Goal: Task Accomplishment & Management: Use online tool/utility

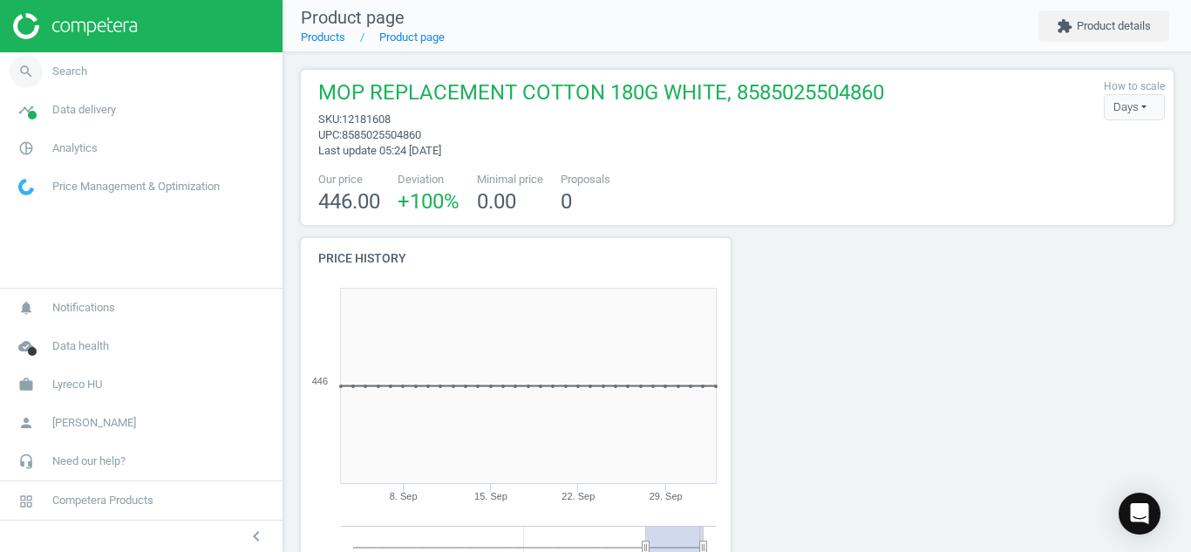
scroll to position [328, 887]
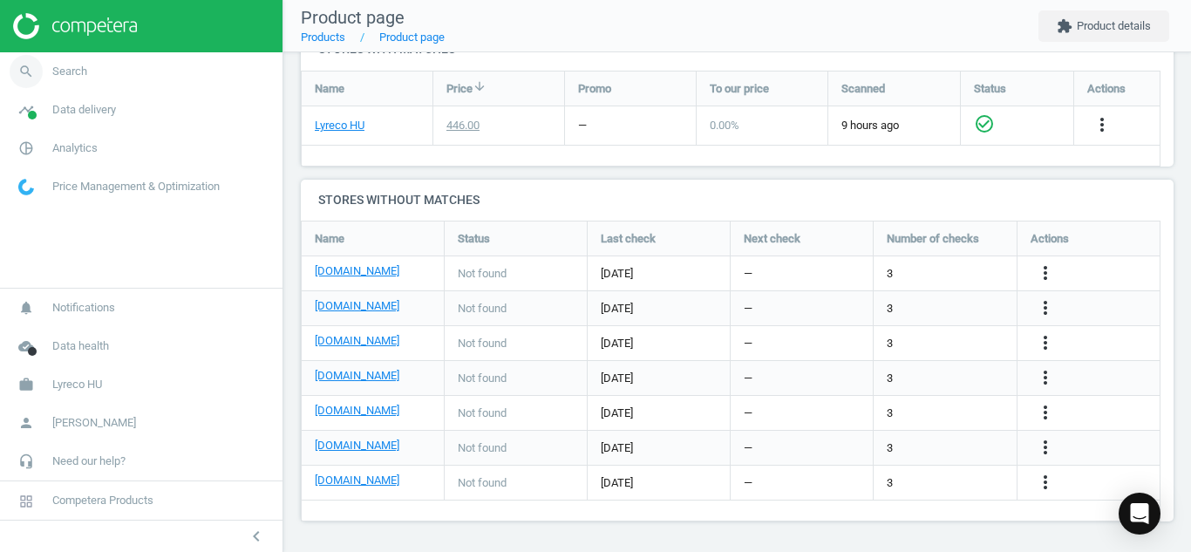
drag, startPoint x: 0, startPoint y: 0, endPoint x: 24, endPoint y: 64, distance: 67.9
click at [24, 64] on icon "search" at bounding box center [26, 71] width 33 height 33
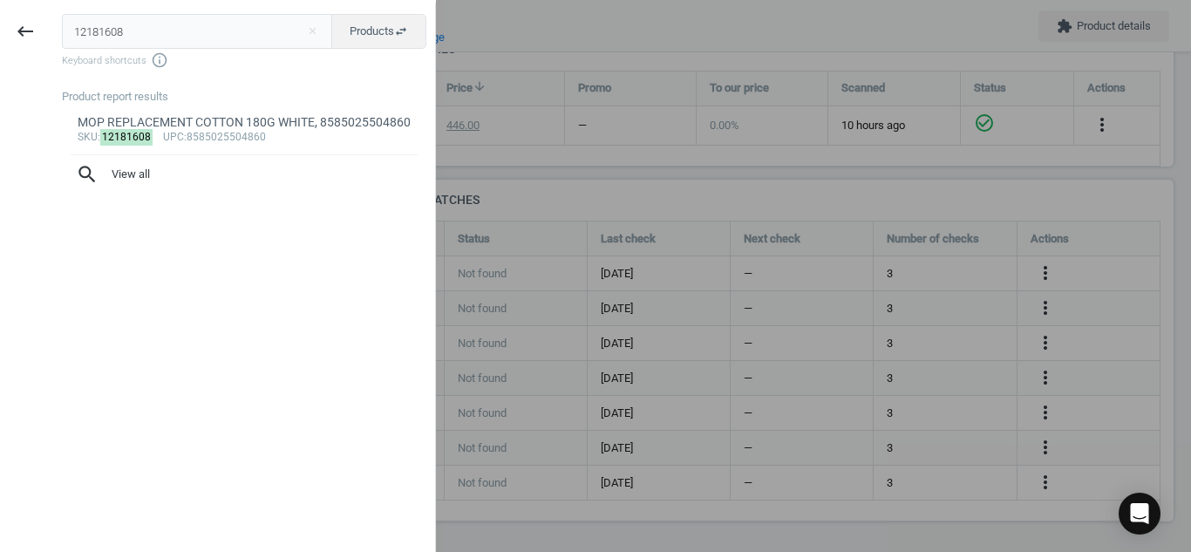
drag, startPoint x: 152, startPoint y: 32, endPoint x: 0, endPoint y: 16, distance: 152.7
click at [0, 16] on div "keyboard_backspace 12181608 close Products swap_horiz Keyboard shortcuts info_o…" at bounding box center [218, 279] width 436 height 552
type input "18807998"
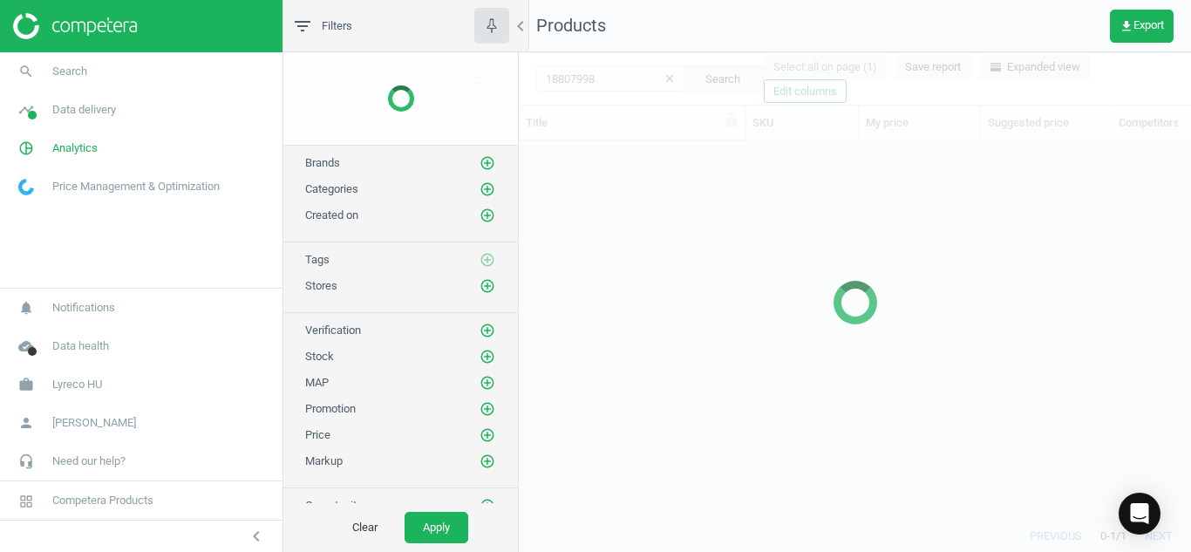
scroll to position [352, 659]
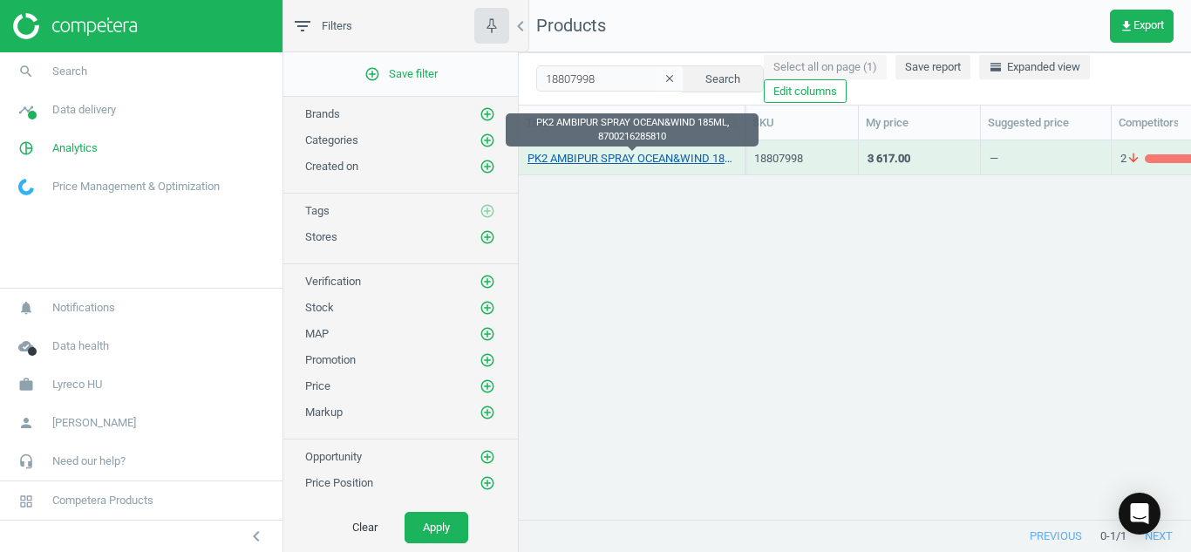
click at [599, 157] on link "PK2 AMBIPUR SPRAY OCEAN&WIND 185ML, 8700216285810" at bounding box center [632, 159] width 208 height 16
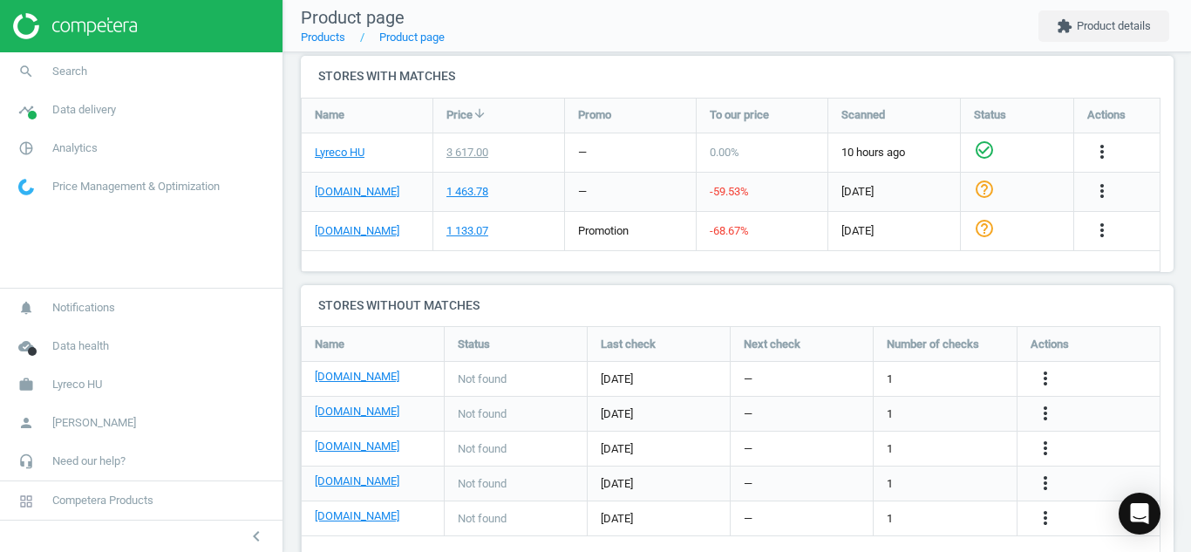
scroll to position [622, 0]
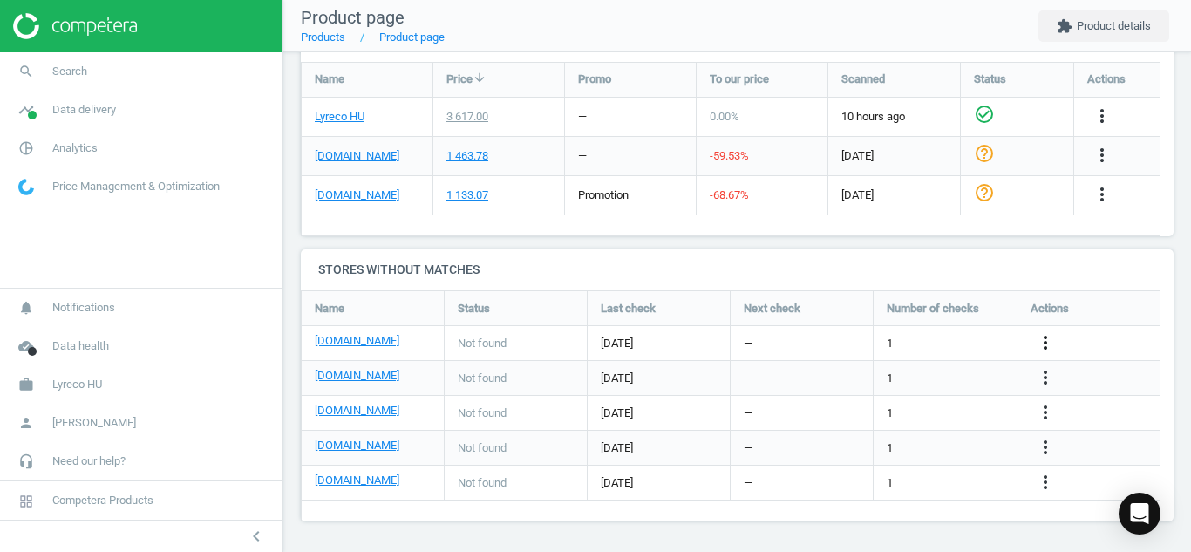
click at [1044, 339] on icon "more_vert" at bounding box center [1045, 342] width 21 height 21
click at [866, 337] on link "Edit URL/product option" at bounding box center [909, 343] width 239 height 27
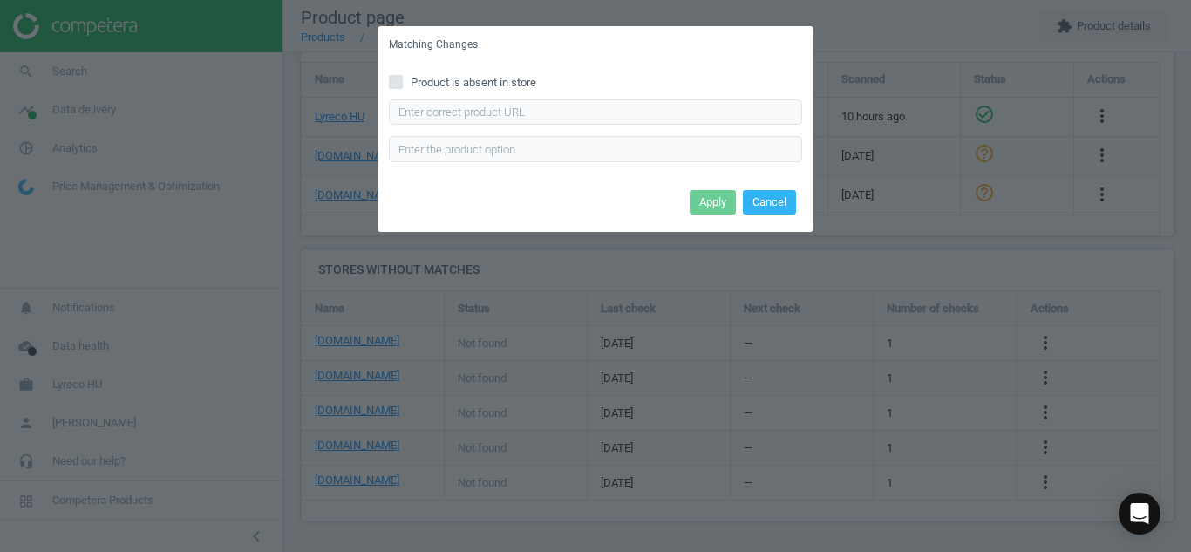
click at [395, 81] on input "Product is absent in store" at bounding box center [396, 81] width 11 height 11
checkbox input "true"
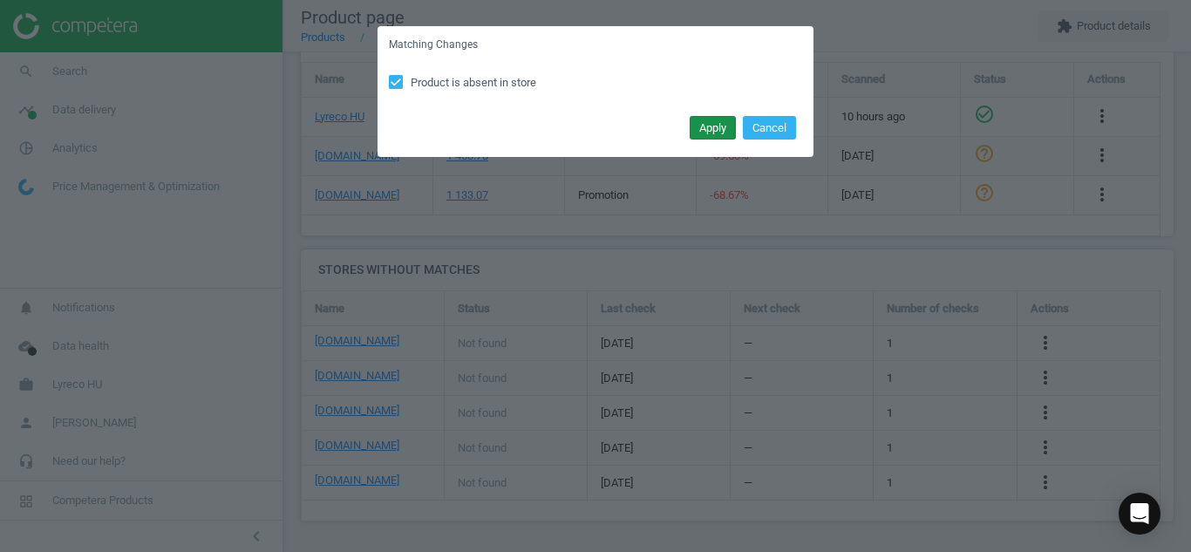
click at [712, 124] on button "Apply" at bounding box center [713, 128] width 46 height 24
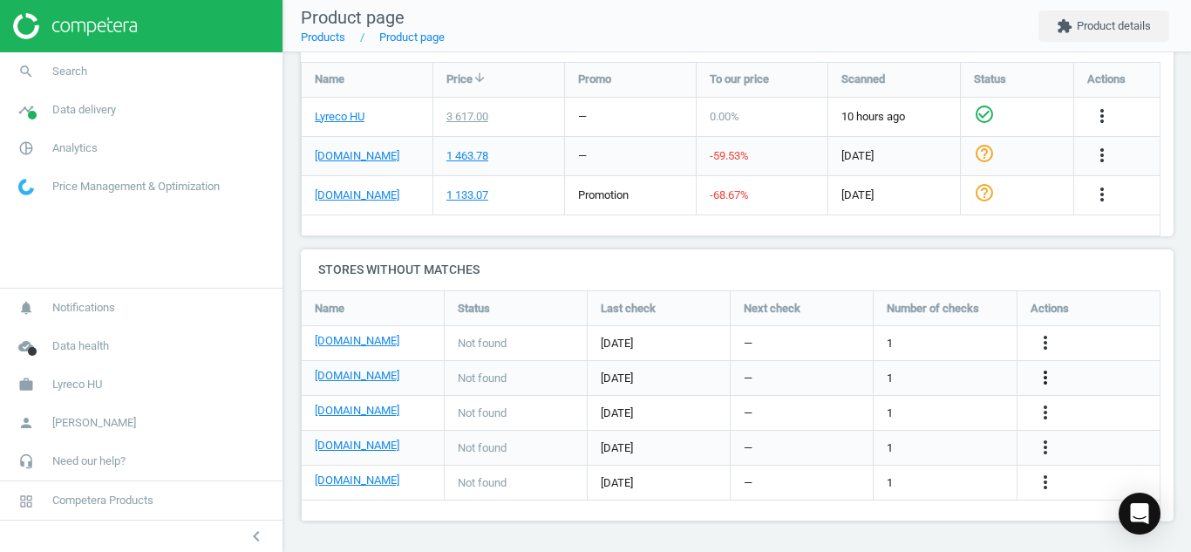
click at [1044, 381] on icon "more_vert" at bounding box center [1045, 377] width 21 height 21
click at [863, 372] on link "Edit URL/product option" at bounding box center [909, 378] width 239 height 27
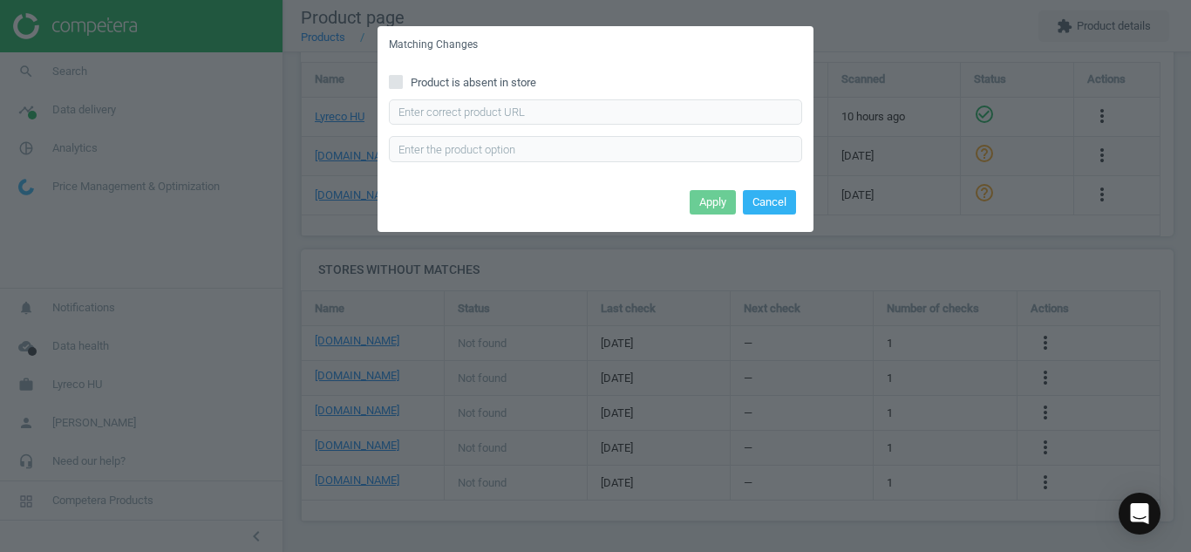
click at [406, 79] on label "Product is absent in store" at bounding box center [595, 83] width 413 height 16
click at [402, 79] on input "Product is absent in store" at bounding box center [396, 81] width 11 height 11
checkbox input "true"
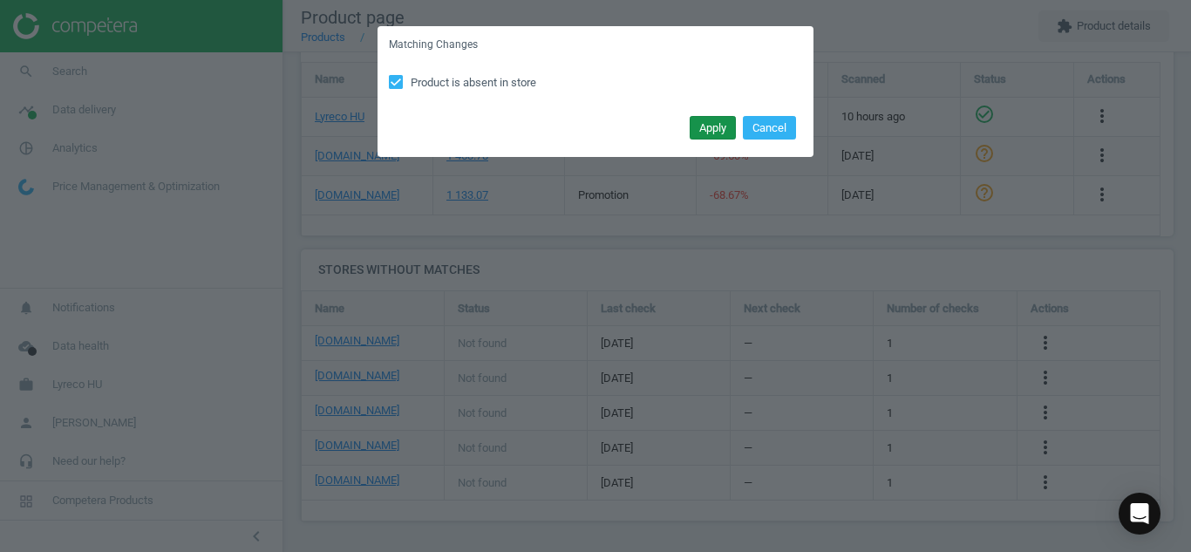
click at [700, 138] on button "Apply" at bounding box center [713, 128] width 46 height 24
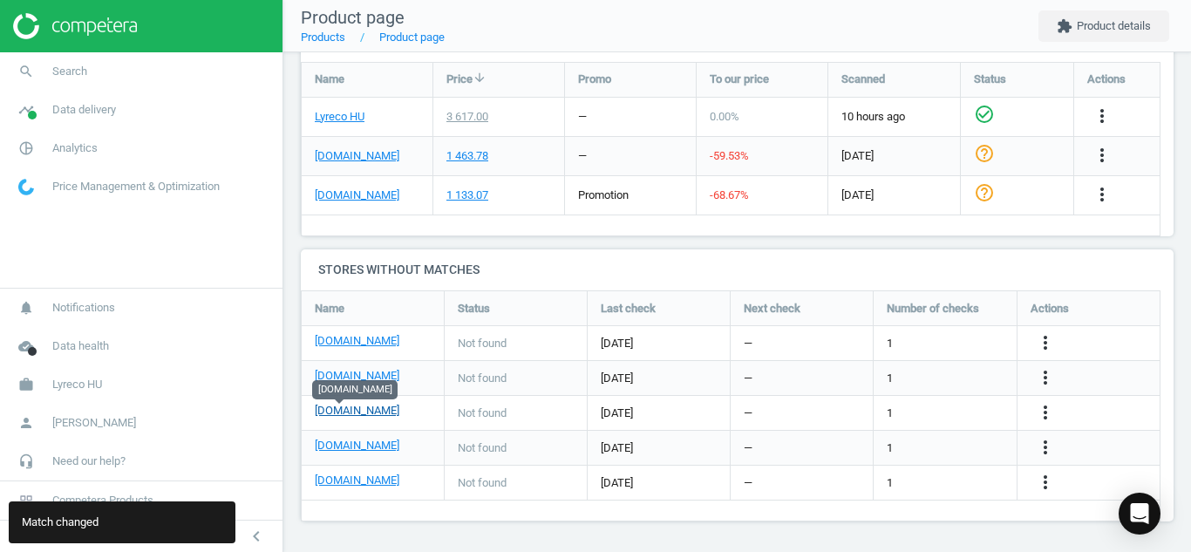
click at [337, 415] on link "[DOMAIN_NAME]" at bounding box center [357, 411] width 85 height 16
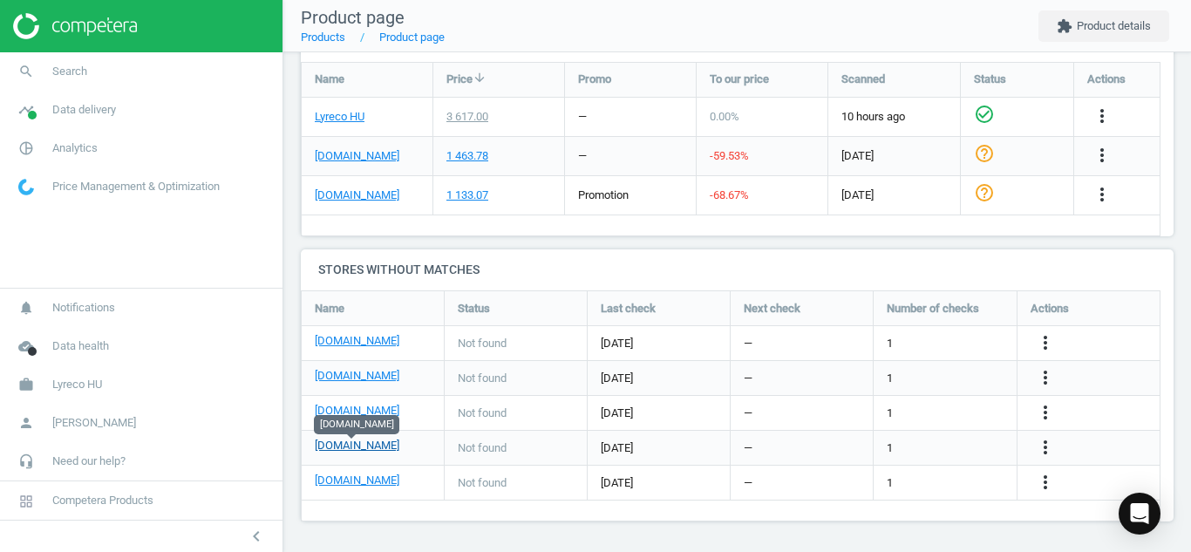
click at [338, 445] on link "[DOMAIN_NAME]" at bounding box center [357, 446] width 85 height 16
click at [1052, 409] on icon "more_vert" at bounding box center [1045, 412] width 21 height 21
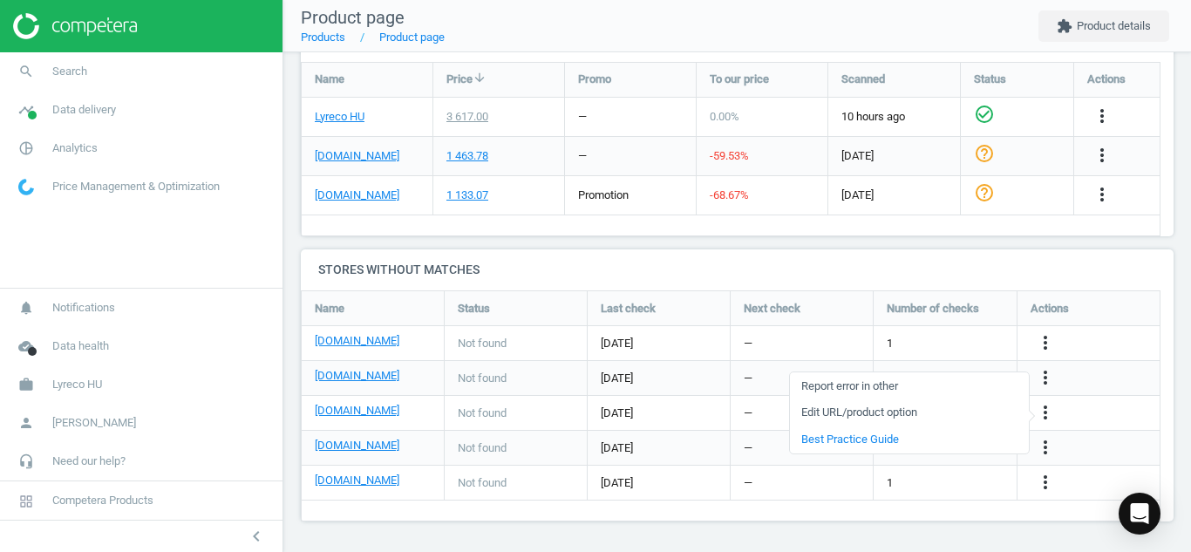
click at [870, 414] on link "Edit URL/product option" at bounding box center [909, 412] width 239 height 27
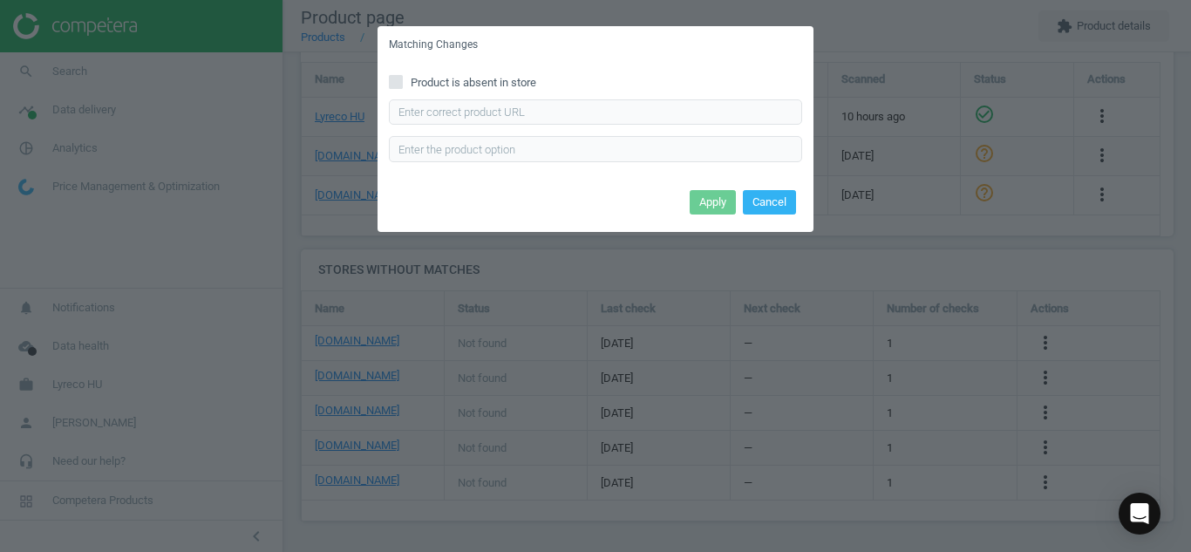
click at [402, 85] on icon at bounding box center [396, 82] width 14 height 14
click at [402, 85] on input "Product is absent in store" at bounding box center [396, 81] width 11 height 11
checkbox input "true"
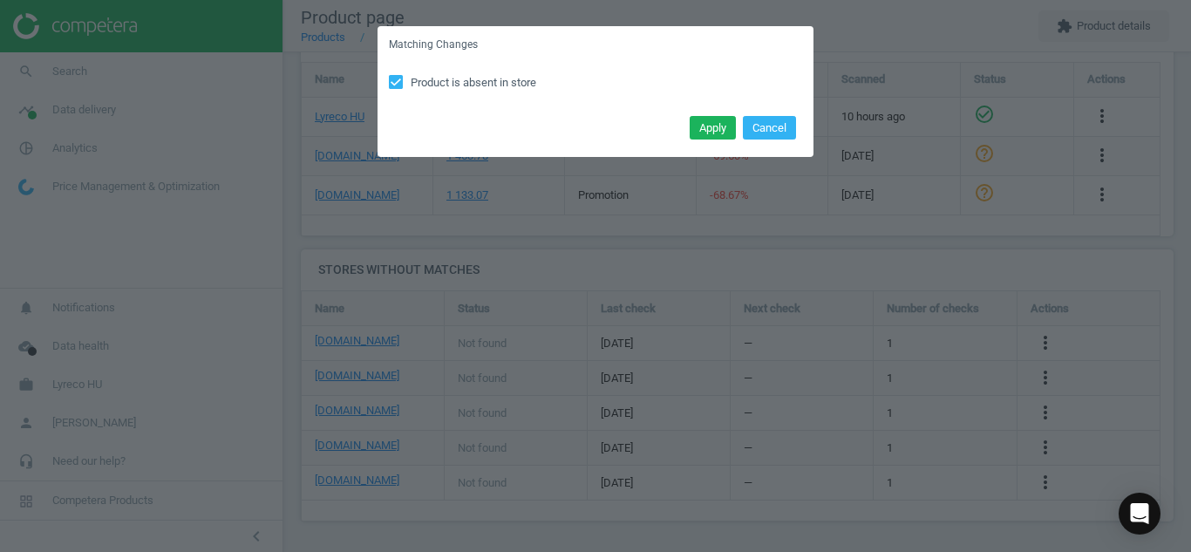
click at [711, 147] on div "Apply Cancel" at bounding box center [596, 134] width 436 height 47
click at [709, 137] on button "Apply" at bounding box center [713, 128] width 46 height 24
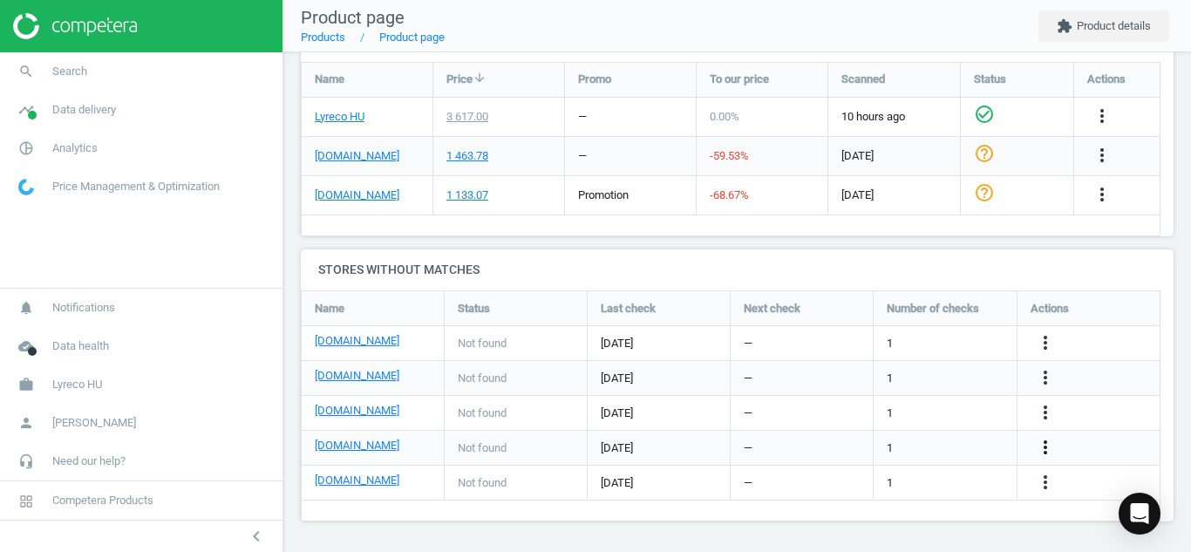
click at [1048, 450] on icon "more_vert" at bounding box center [1045, 447] width 21 height 21
click at [848, 445] on link "Edit URL/product option" at bounding box center [909, 447] width 239 height 27
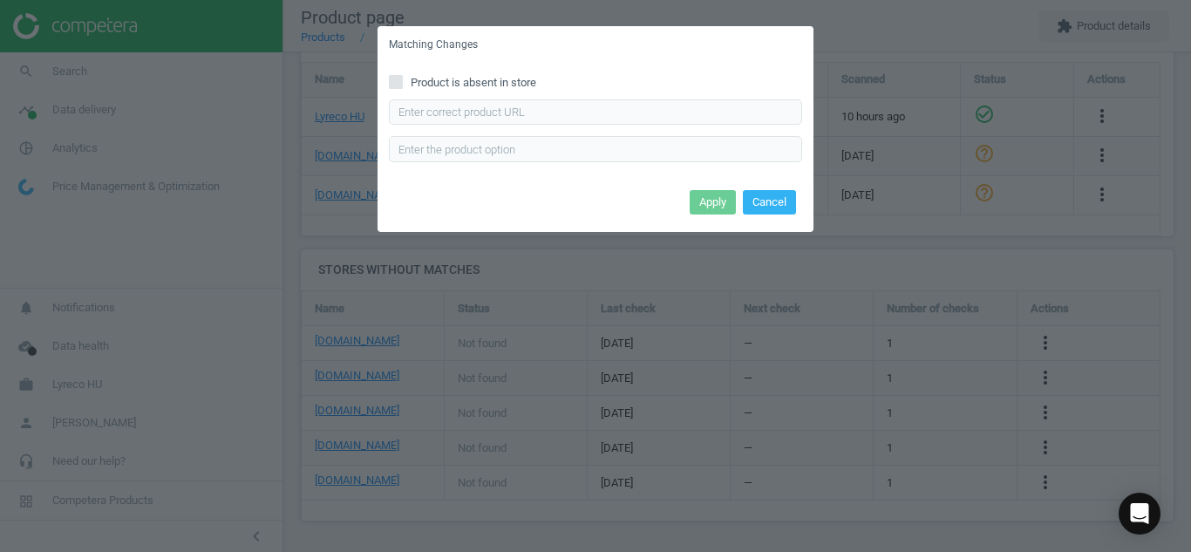
click at [394, 81] on input "Product is absent in store" at bounding box center [396, 81] width 11 height 11
checkbox input "true"
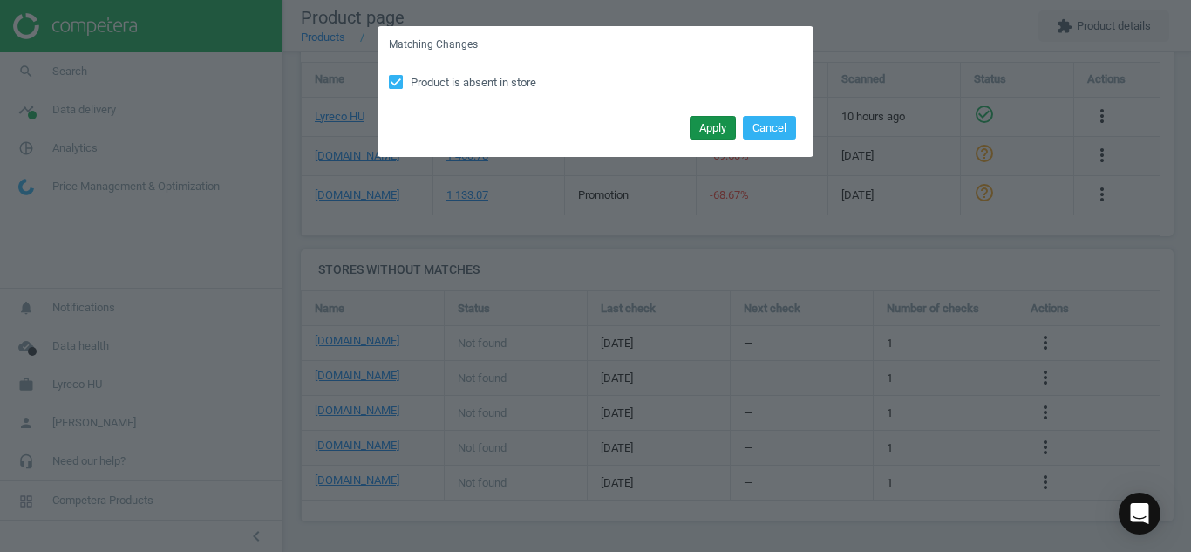
click at [722, 126] on button "Apply" at bounding box center [713, 128] width 46 height 24
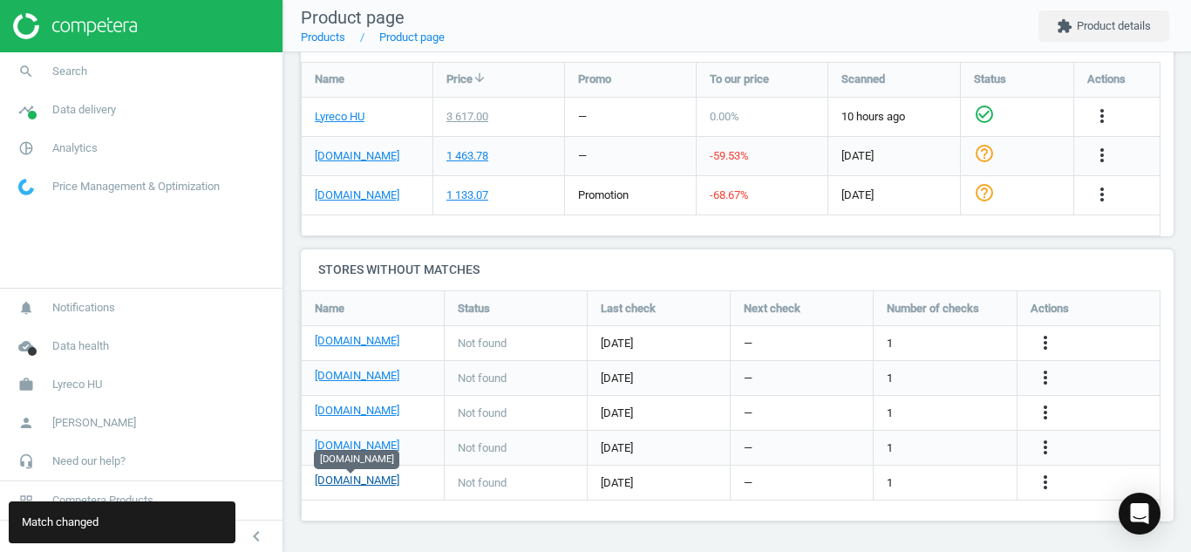
click at [354, 479] on link "[DOMAIN_NAME]" at bounding box center [357, 481] width 85 height 16
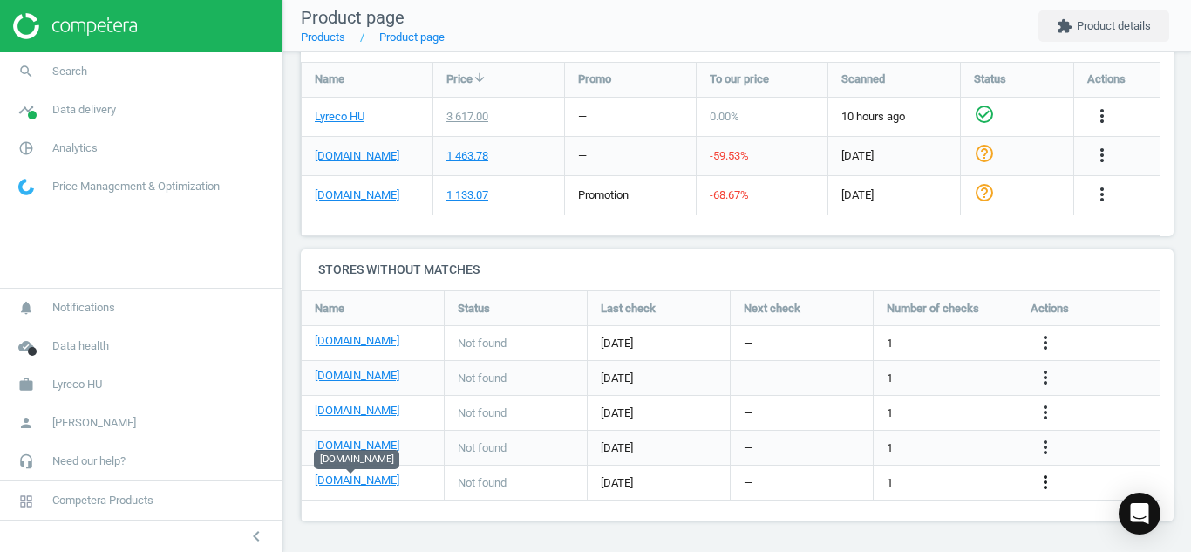
click at [1044, 486] on icon "more_vert" at bounding box center [1045, 482] width 21 height 21
click at [862, 482] on link "Edit URL/product option" at bounding box center [909, 482] width 239 height 27
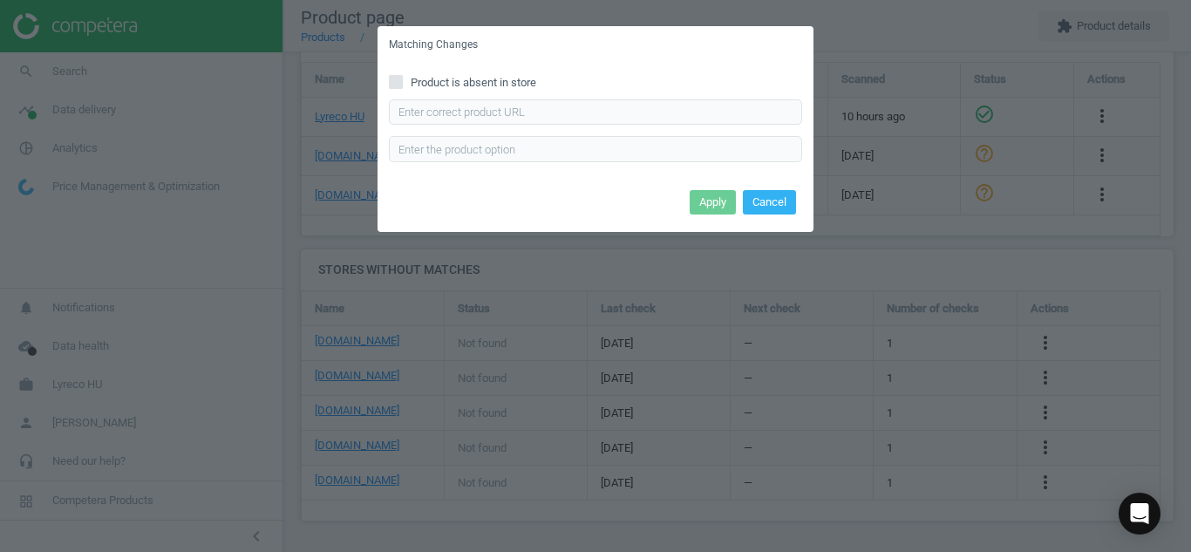
drag, startPoint x: 512, startPoint y: 93, endPoint x: 400, endPoint y: 77, distance: 112.9
click at [400, 77] on div "Product is absent in store Enter correct product url" at bounding box center [596, 124] width 436 height 121
click at [400, 77] on input "Product is absent in store" at bounding box center [396, 81] width 11 height 11
checkbox input "true"
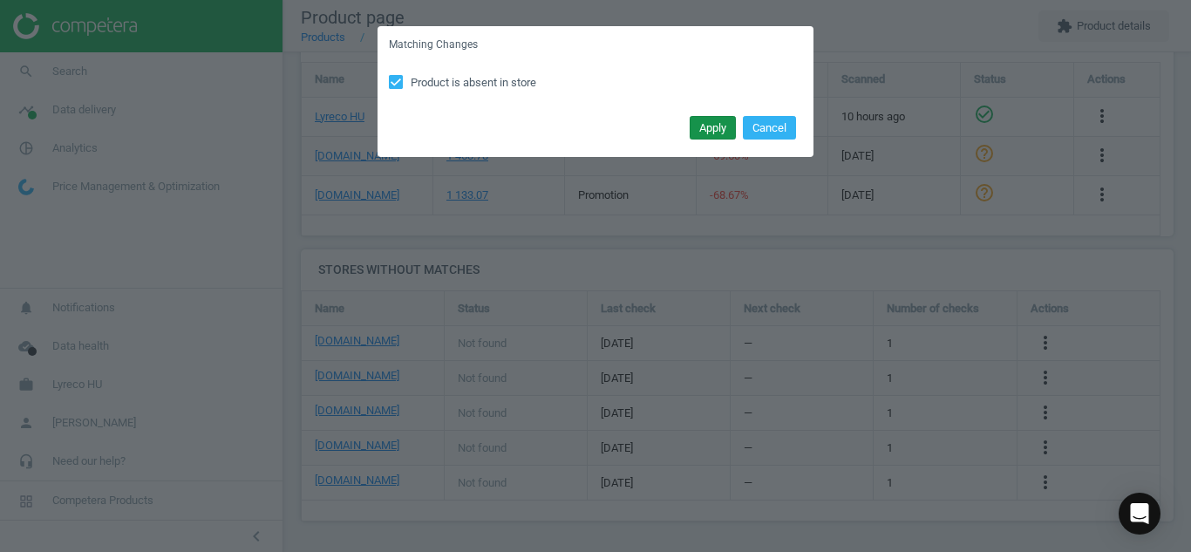
click at [697, 133] on button "Apply" at bounding box center [713, 128] width 46 height 24
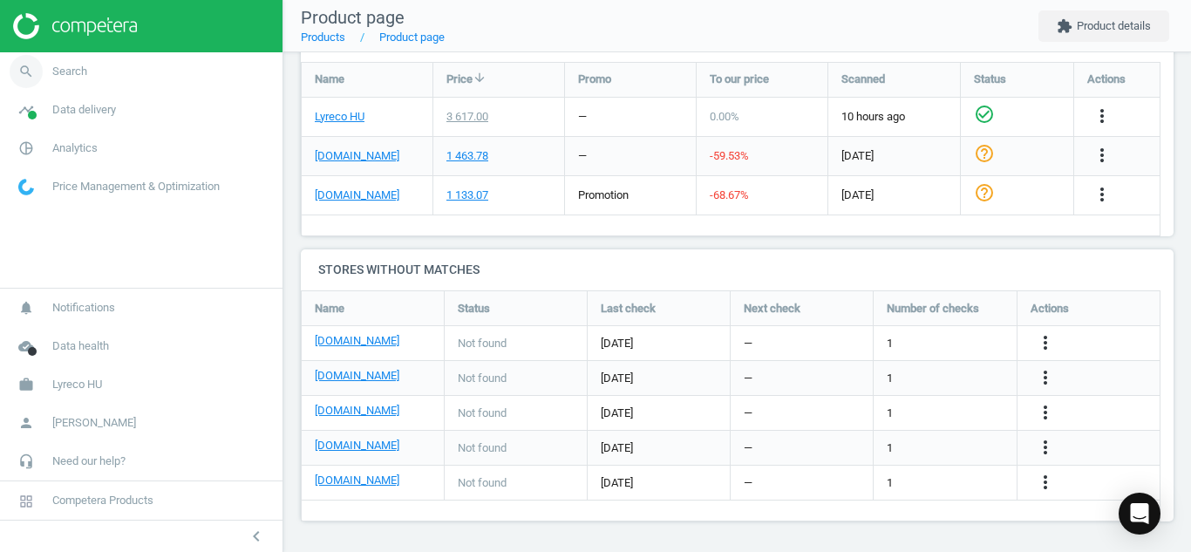
click at [28, 77] on icon "search" at bounding box center [26, 71] width 33 height 33
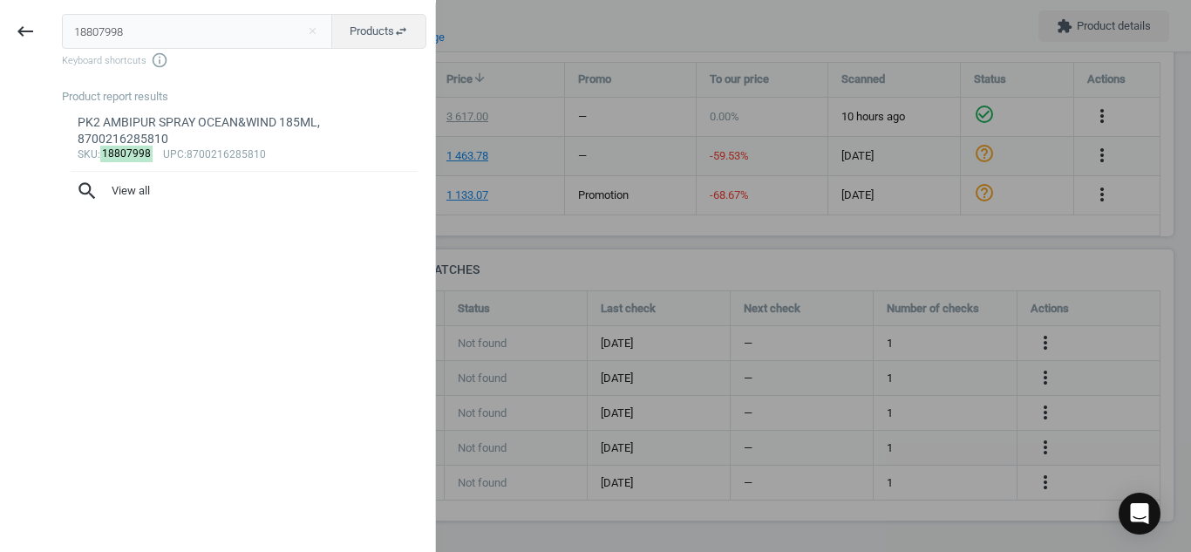
drag, startPoint x: 142, startPoint y: 40, endPoint x: 0, endPoint y: 43, distance: 142.2
click at [0, 43] on div "keyboard_backspace 18807998 close Products swap_horiz Keyboard shortcuts info_o…" at bounding box center [218, 279] width 436 height 552
type input "5457568"
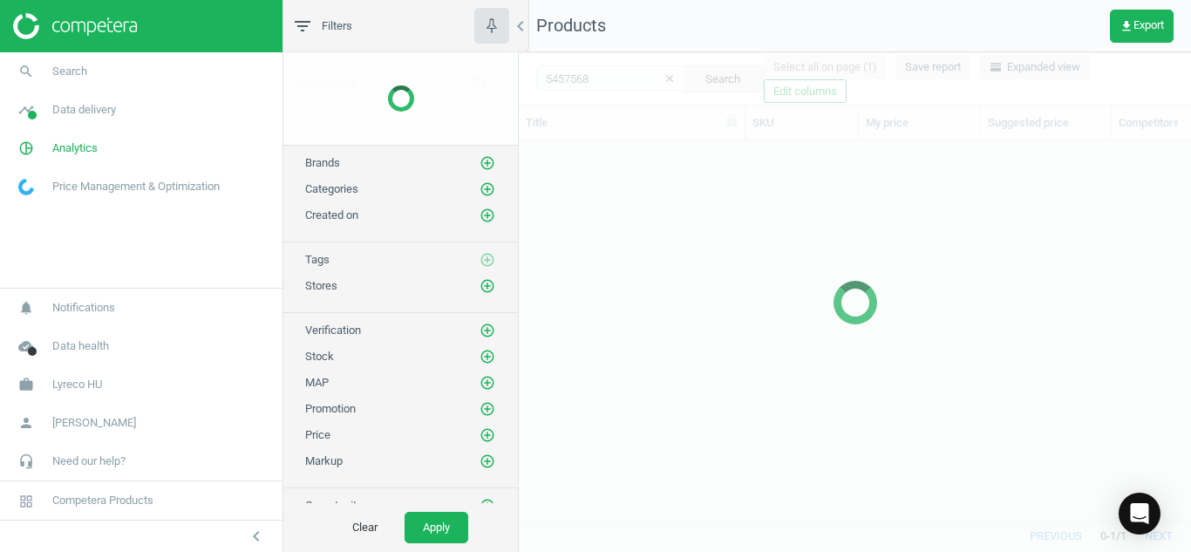
scroll to position [352, 659]
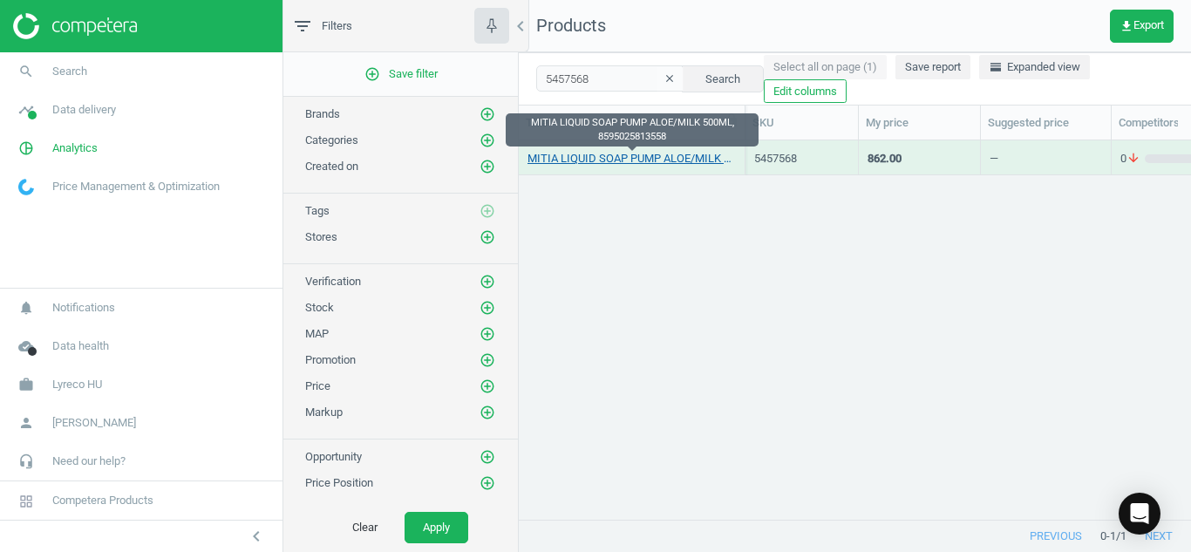
click at [599, 157] on link "MITIA LIQUID SOAP PUMP ALOE/MILK 500ML, 8595025813558" at bounding box center [632, 159] width 208 height 16
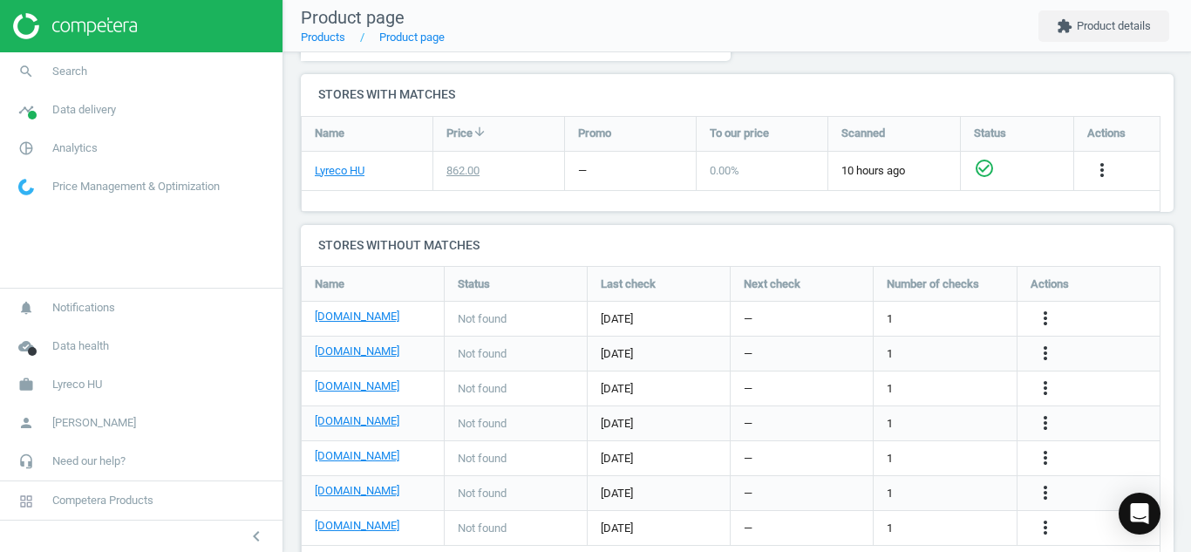
scroll to position [565, 0]
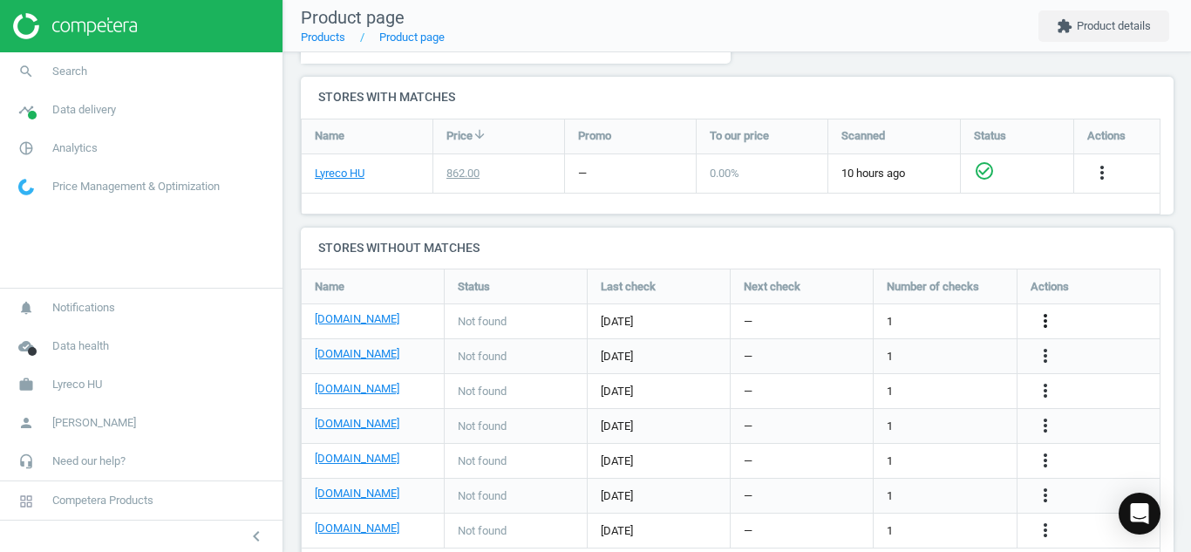
click at [1050, 317] on icon "more_vert" at bounding box center [1045, 320] width 21 height 21
click at [853, 323] on link "Edit URL/product option" at bounding box center [909, 321] width 239 height 27
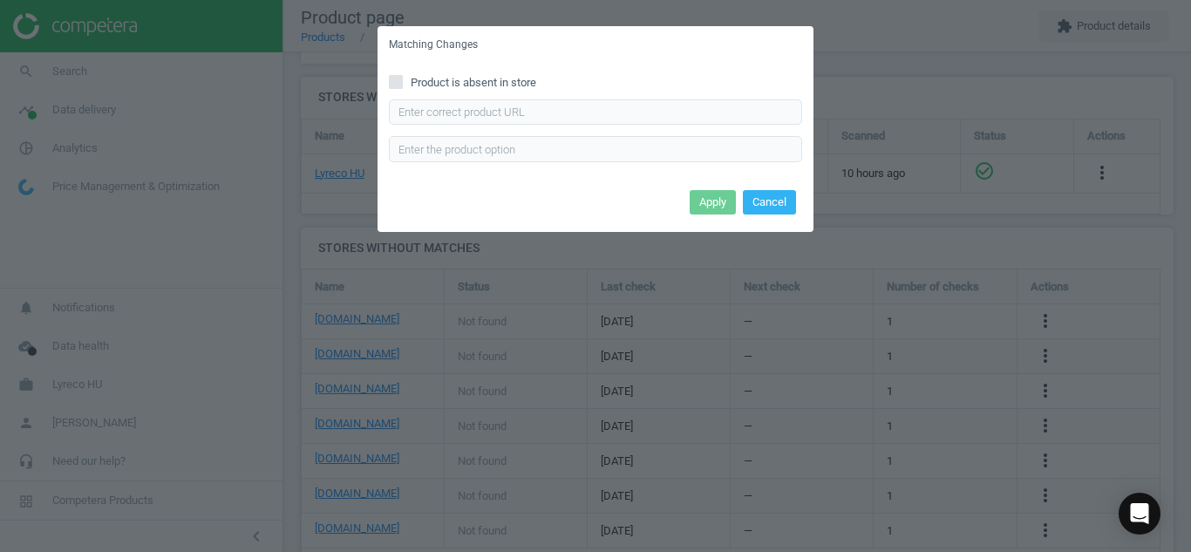
click at [398, 80] on input "Product is absent in store" at bounding box center [396, 81] width 11 height 11
checkbox input "true"
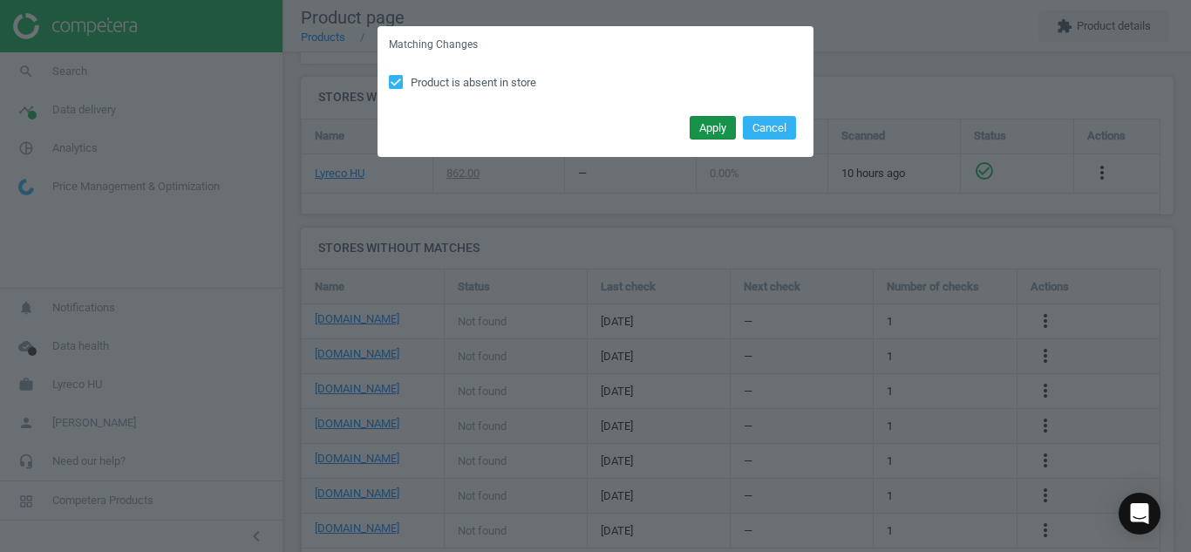
click at [705, 122] on button "Apply" at bounding box center [713, 128] width 46 height 24
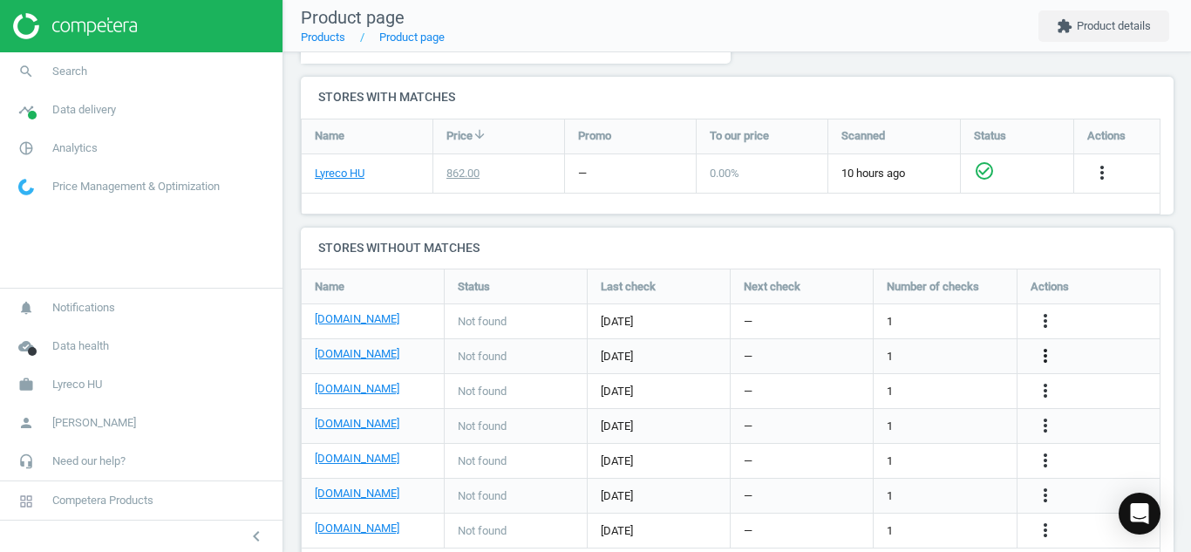
click at [1045, 354] on icon "more_vert" at bounding box center [1045, 355] width 21 height 21
click at [884, 351] on link "Edit URL/product option" at bounding box center [909, 356] width 239 height 27
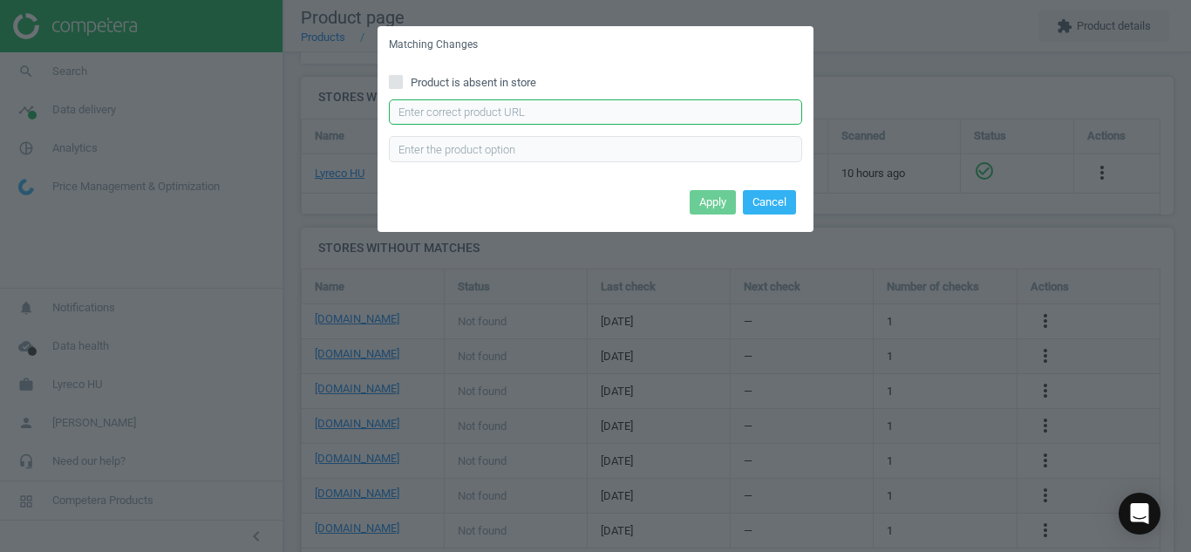
click at [515, 119] on input "text" at bounding box center [595, 112] width 413 height 26
paste input "[URL][DOMAIN_NAME][PERSON_NAME]"
type input "[URL][DOMAIN_NAME][PERSON_NAME]"
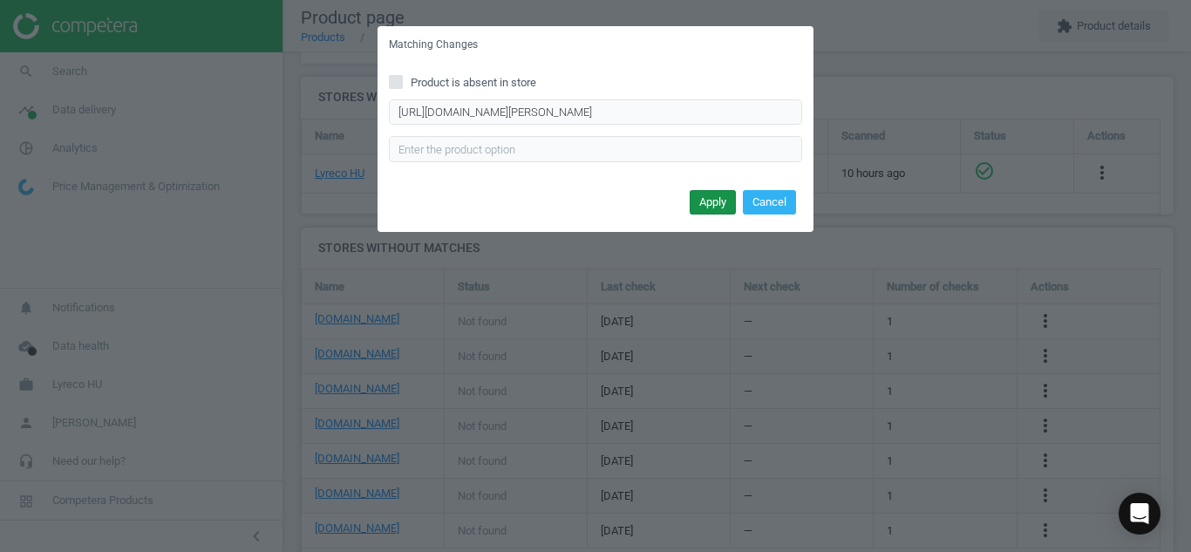
click at [701, 207] on button "Apply" at bounding box center [713, 202] width 46 height 24
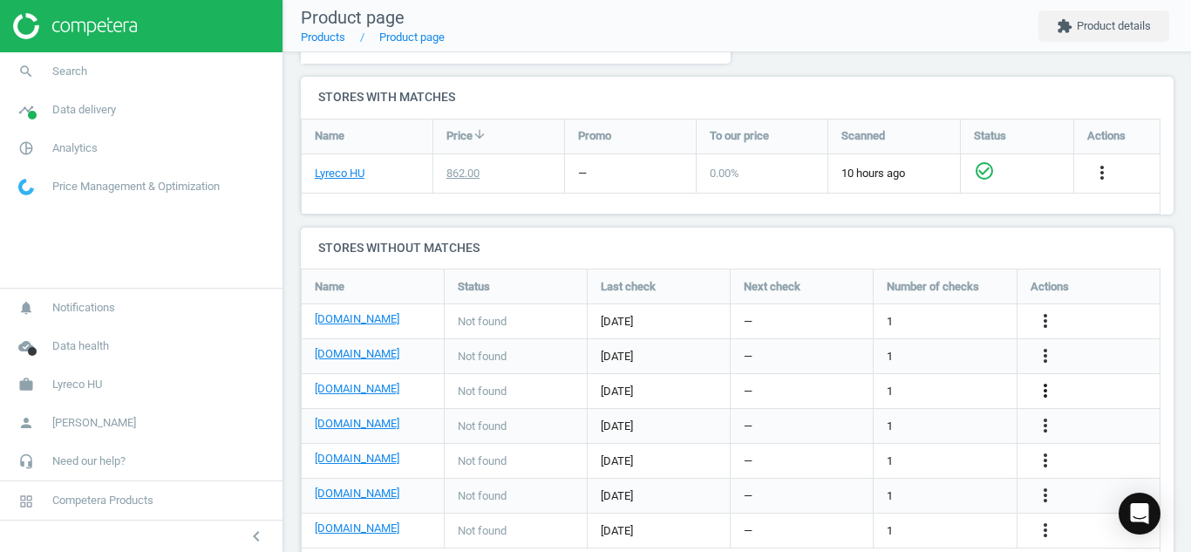
click at [1046, 385] on icon "more_vert" at bounding box center [1045, 390] width 21 height 21
click at [815, 385] on link "Edit URL/product option" at bounding box center [909, 391] width 239 height 27
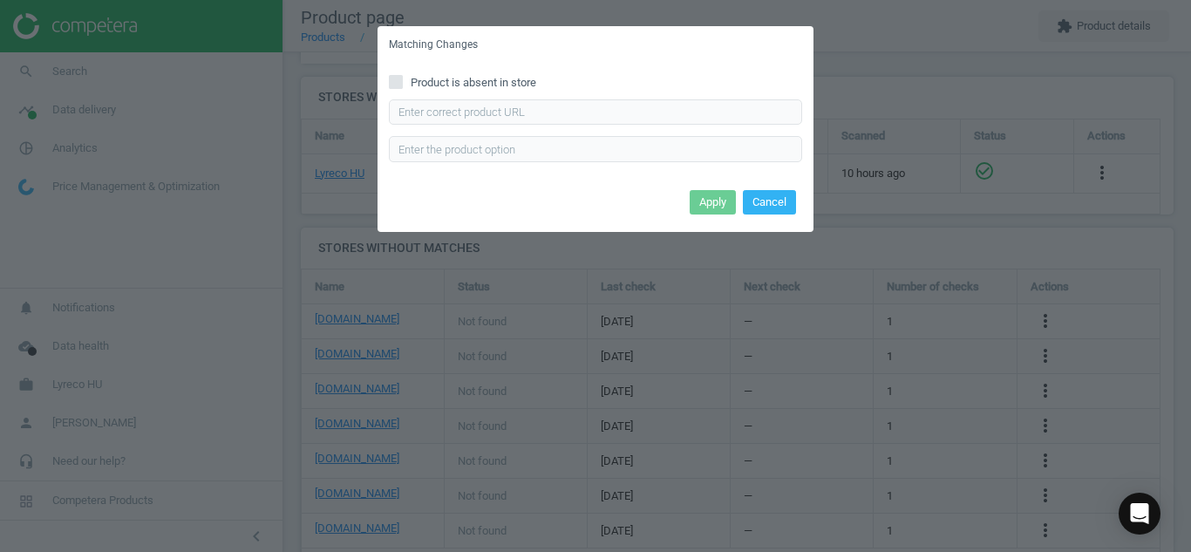
click at [398, 83] on input "Product is absent in store" at bounding box center [396, 81] width 11 height 11
checkbox input "true"
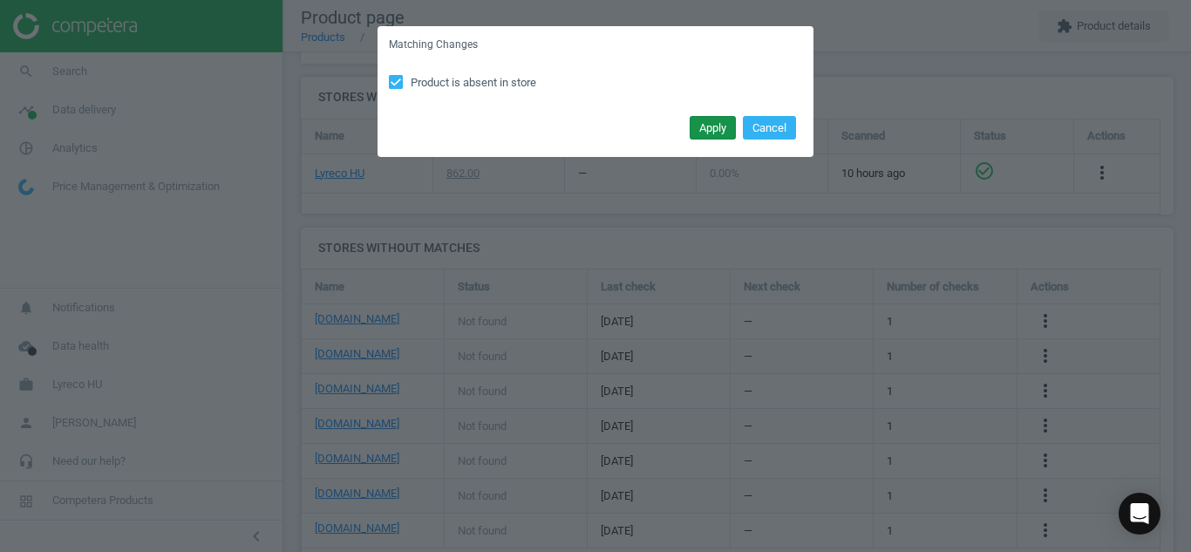
click at [706, 134] on button "Apply" at bounding box center [713, 128] width 46 height 24
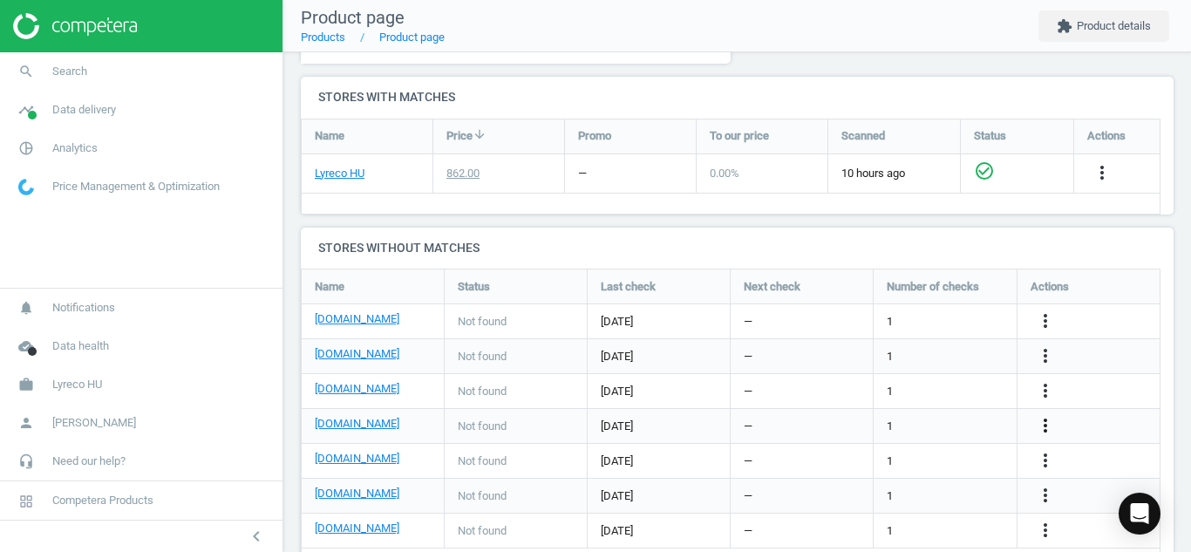
click at [1043, 424] on icon "more_vert" at bounding box center [1045, 425] width 21 height 21
click at [866, 420] on link "Edit URL/product option" at bounding box center [909, 426] width 239 height 27
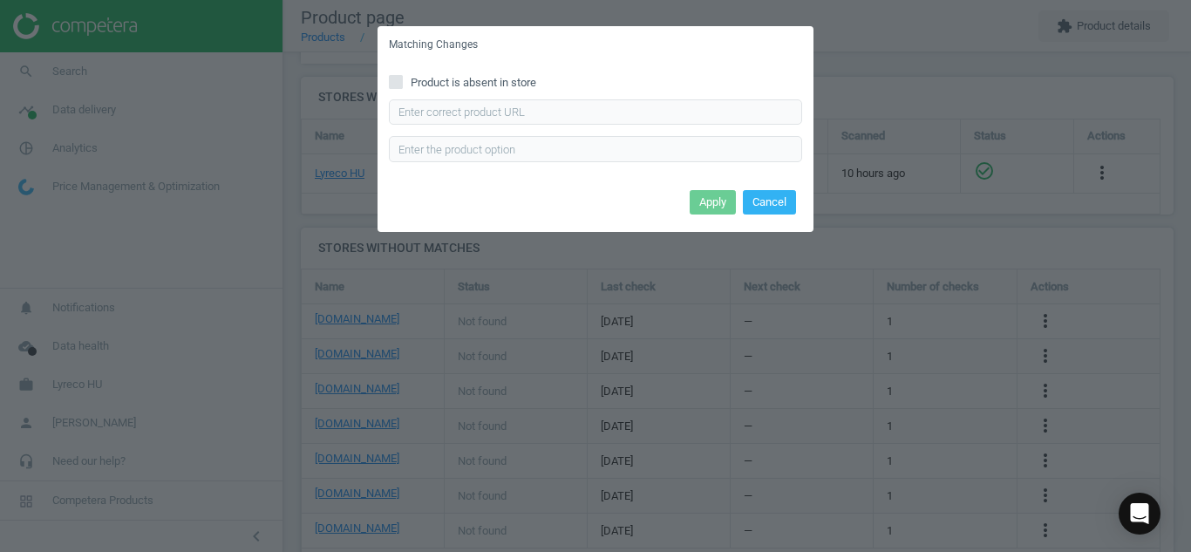
click at [392, 86] on input "Product is absent in store" at bounding box center [396, 81] width 11 height 11
checkbox input "true"
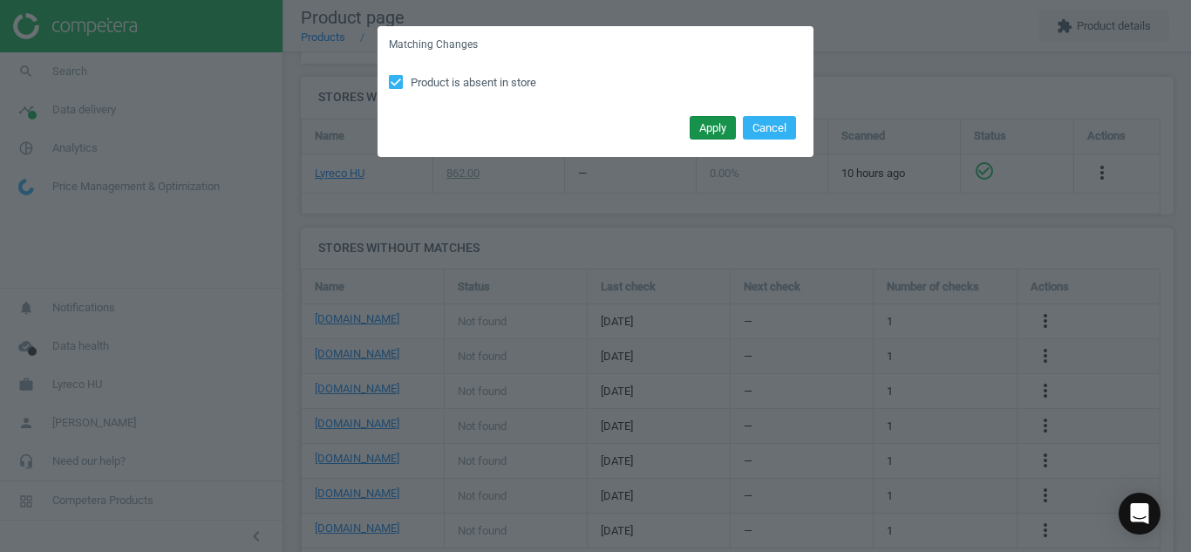
click at [713, 120] on button "Apply" at bounding box center [713, 128] width 46 height 24
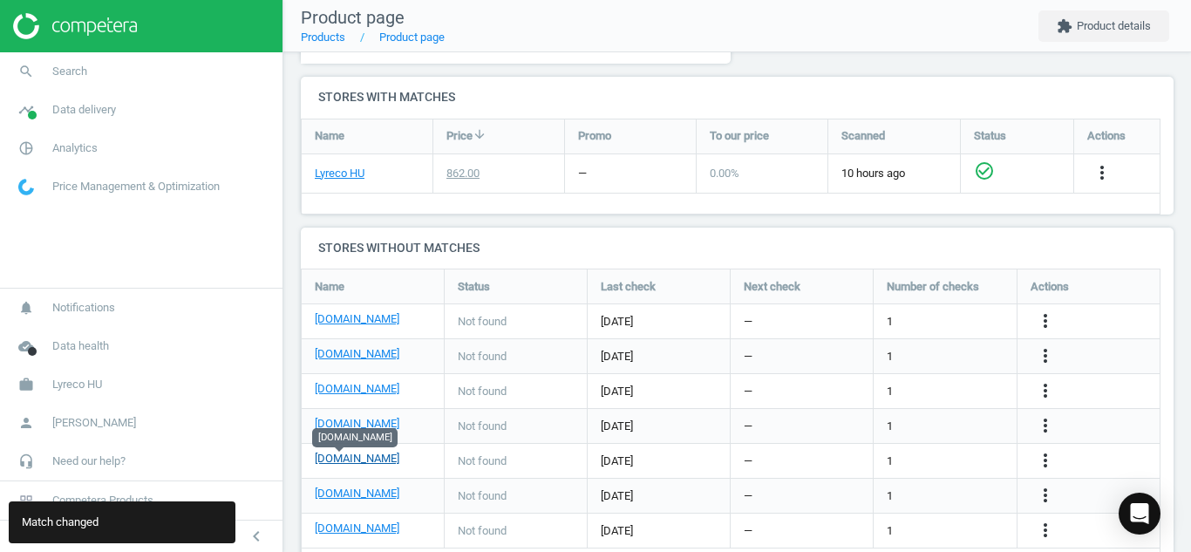
click at [329, 456] on link "[DOMAIN_NAME]" at bounding box center [357, 459] width 85 height 16
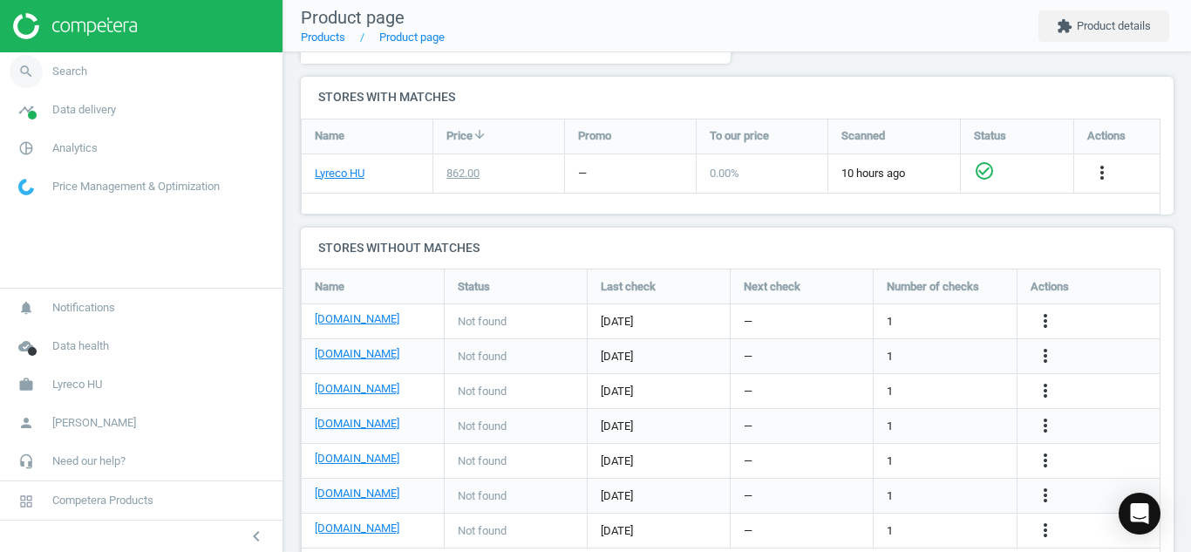
click at [24, 65] on icon "search" at bounding box center [26, 71] width 33 height 33
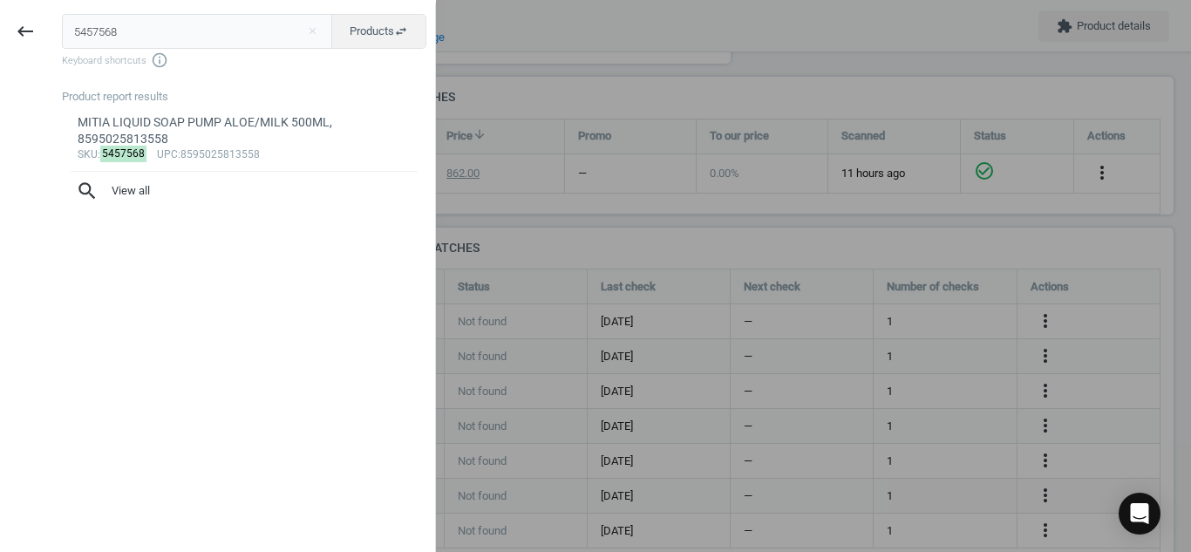
drag, startPoint x: 185, startPoint y: 20, endPoint x: 0, endPoint y: 24, distance: 184.9
click at [0, 24] on div "keyboard_backspace 5457568 close Products swap_horiz Keyboard shortcuts info_ou…" at bounding box center [218, 279] width 436 height 552
type input "18807998"
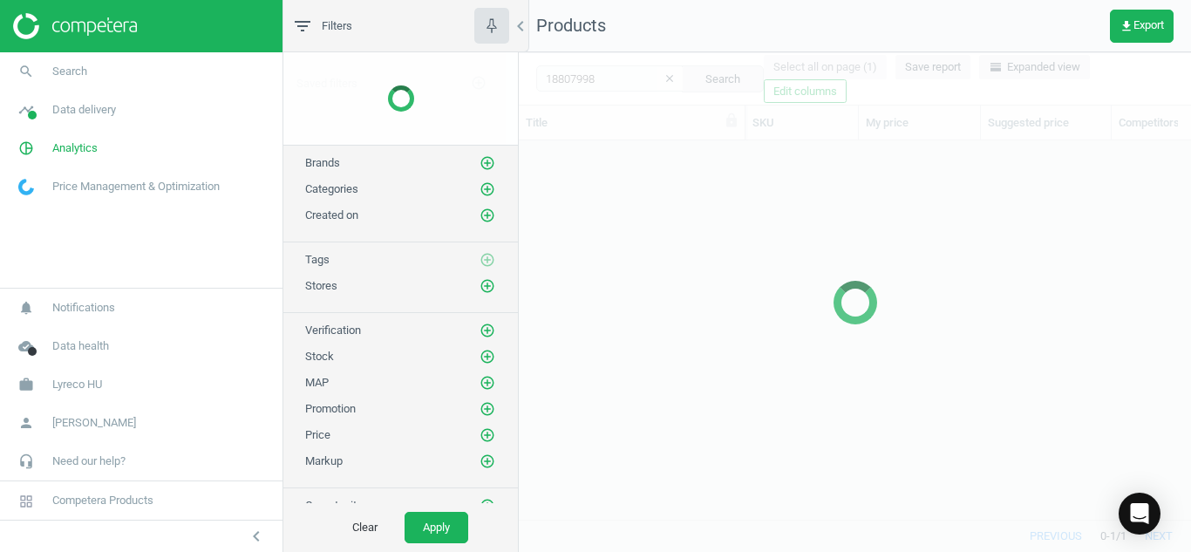
scroll to position [352, 659]
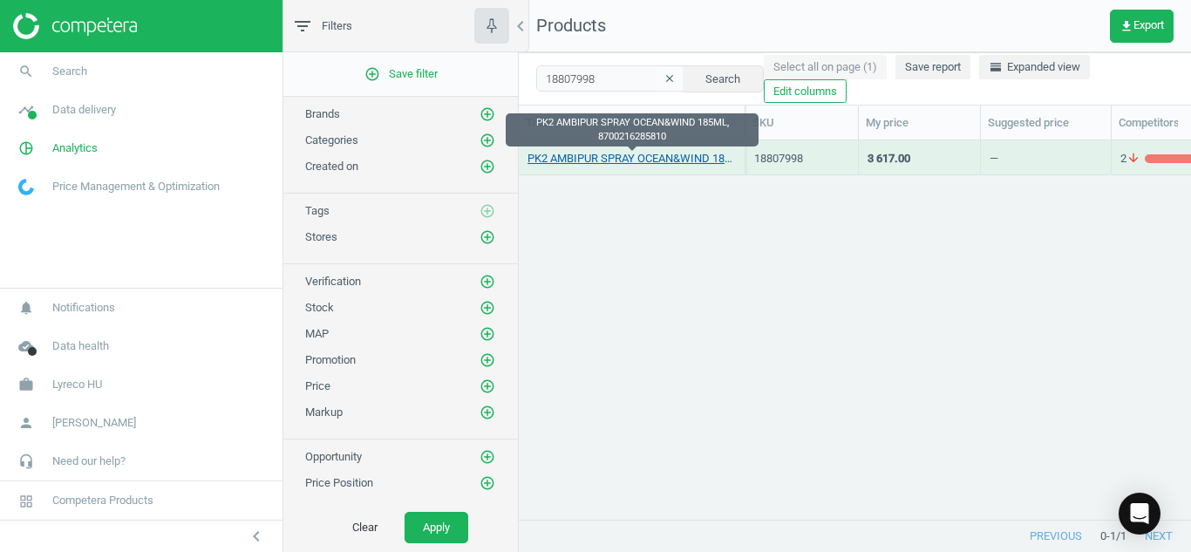
click at [623, 166] on link "PK2 AMBIPUR SPRAY OCEAN&WIND 185ML, 8700216285810" at bounding box center [632, 159] width 208 height 16
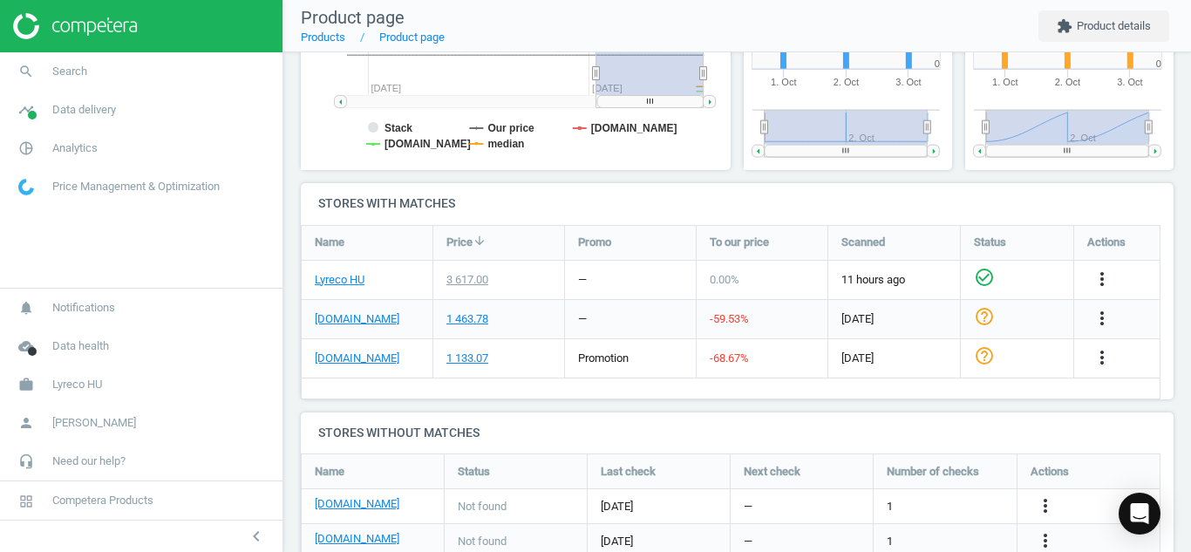
scroll to position [622, 0]
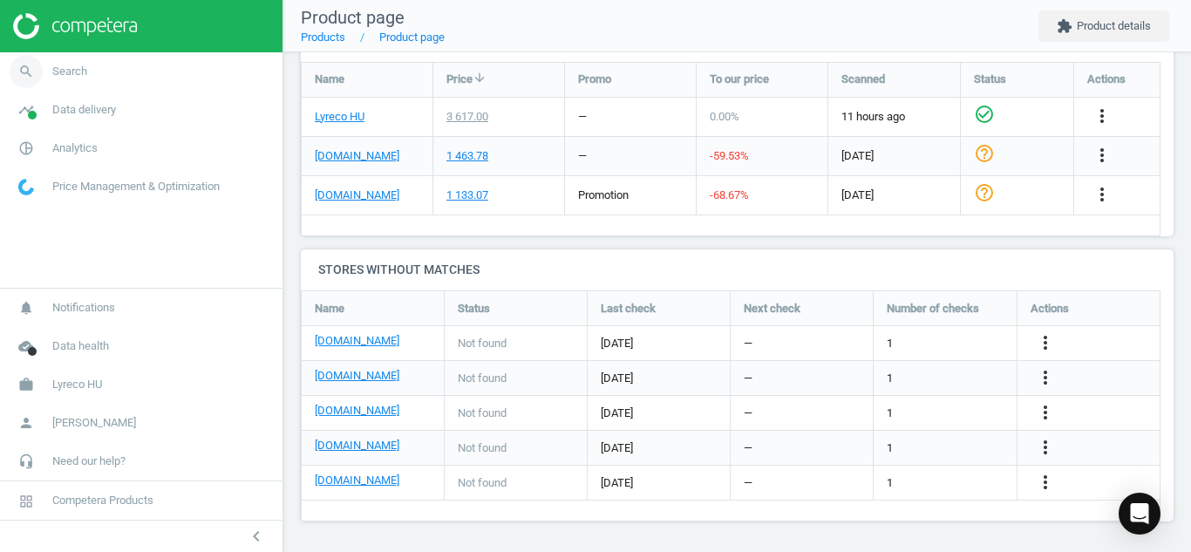
click at [31, 72] on icon "search" at bounding box center [26, 71] width 33 height 33
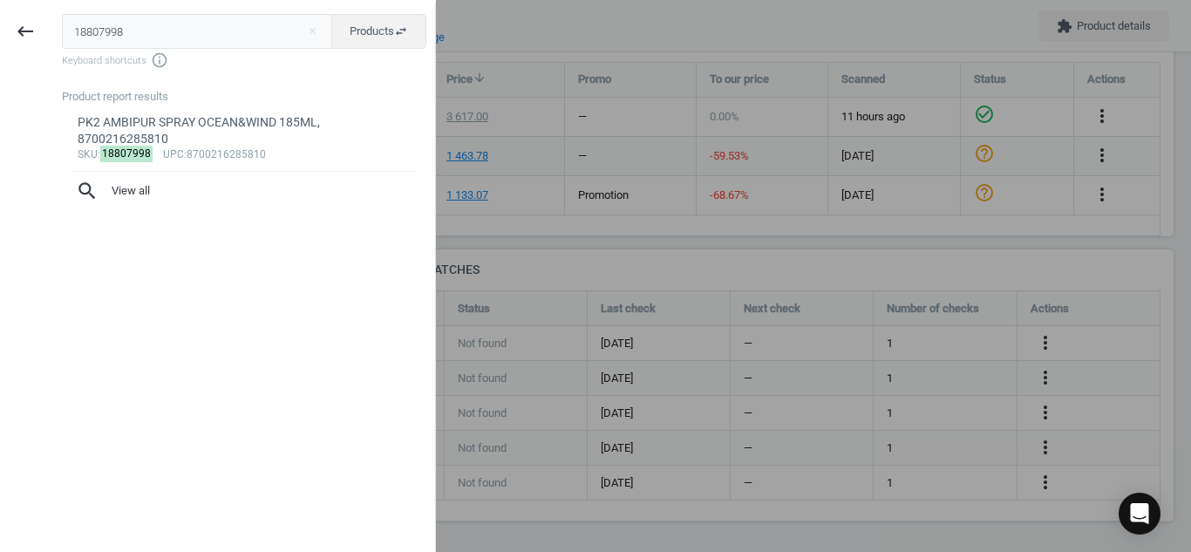
drag, startPoint x: 140, startPoint y: 24, endPoint x: 0, endPoint y: 18, distance: 140.5
click at [0, 18] on div "keyboard_backspace 18807998 close Products swap_horiz Keyboard shortcuts info_o…" at bounding box center [218, 279] width 436 height 552
type input "5457568"
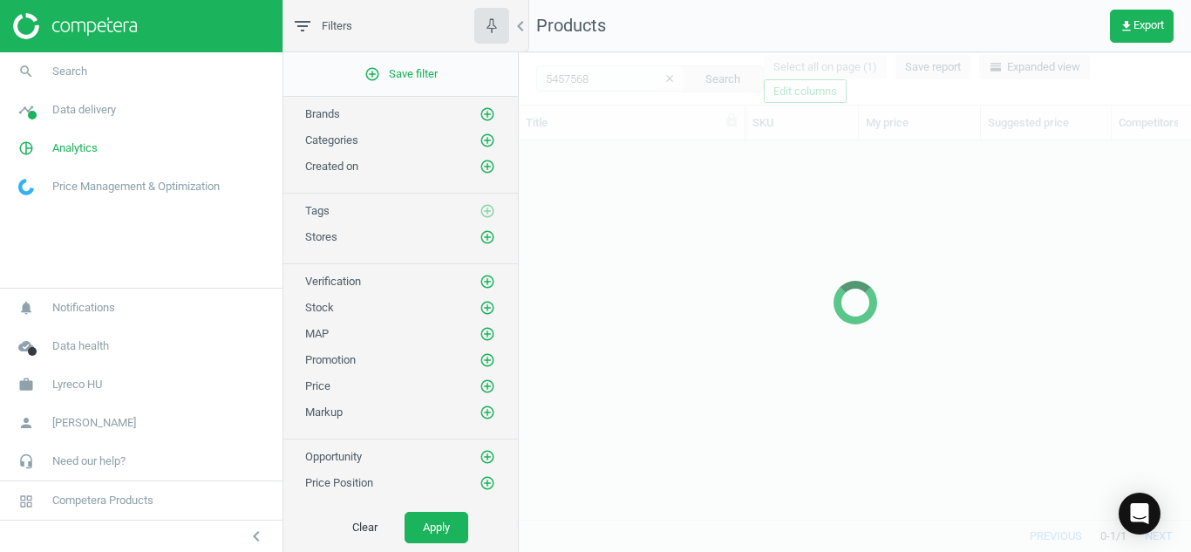
scroll to position [352, 659]
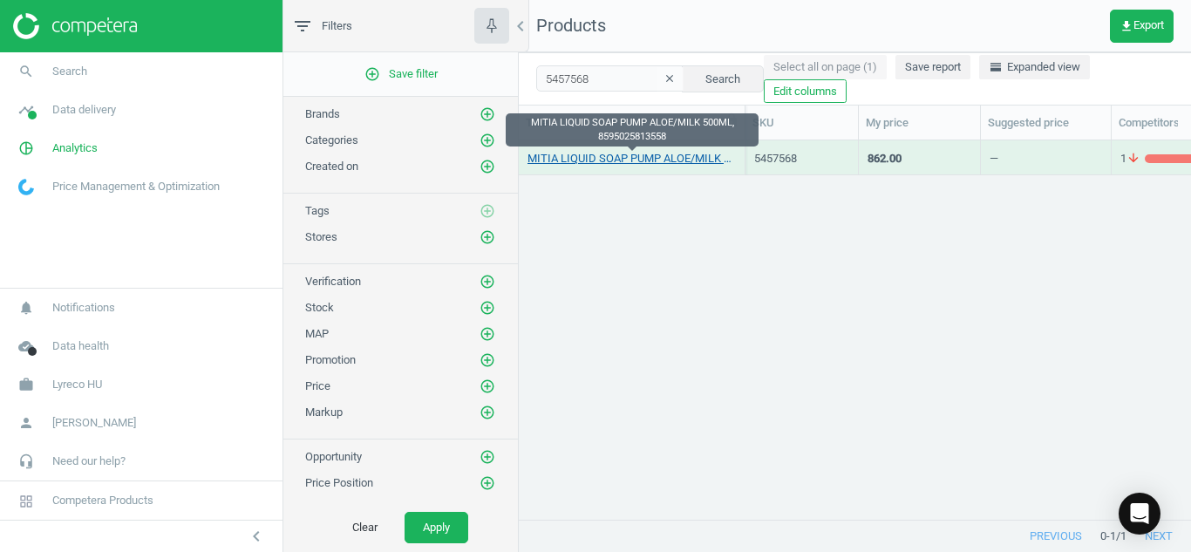
click at [578, 159] on link "MITIA LIQUID SOAP PUMP ALOE/MILK 500ML, 8595025813558" at bounding box center [632, 159] width 208 height 16
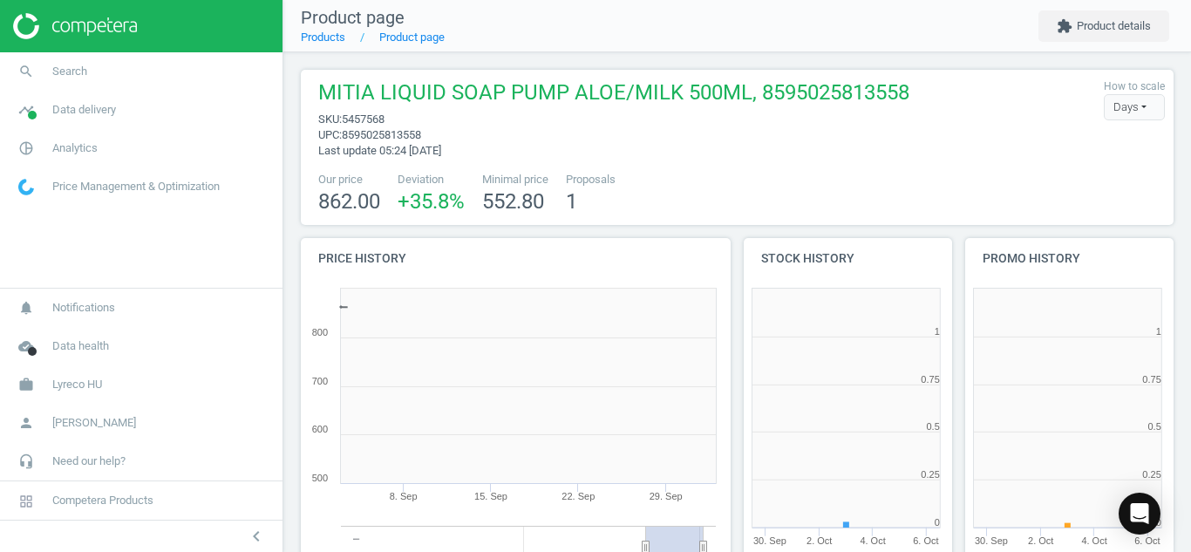
scroll to position [9, 9]
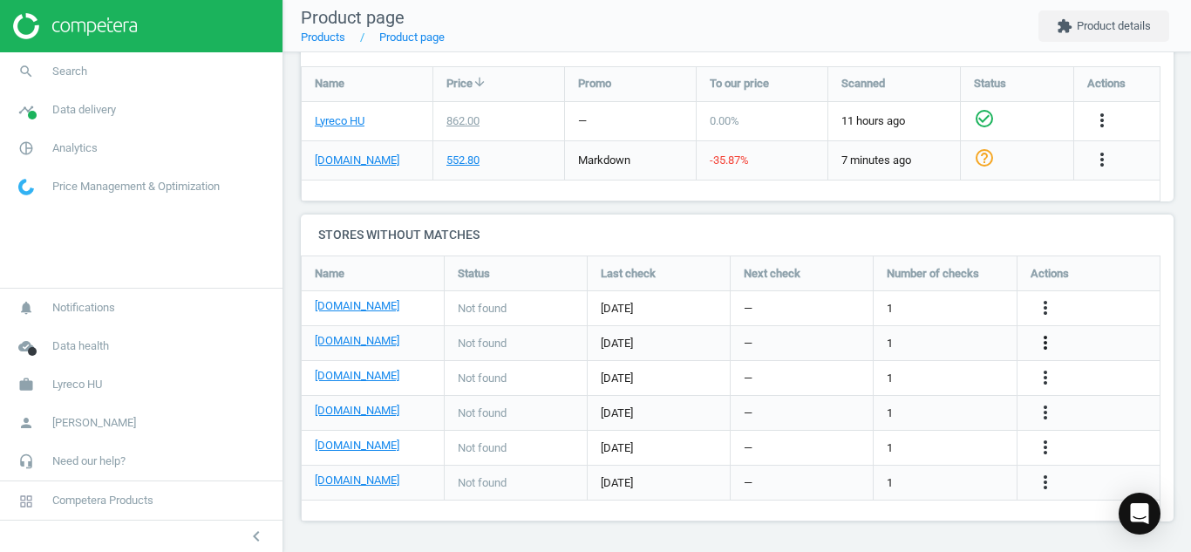
click at [1047, 348] on icon "more_vert" at bounding box center [1045, 342] width 21 height 21
click at [885, 340] on link "Edit URL/product option" at bounding box center [909, 343] width 239 height 27
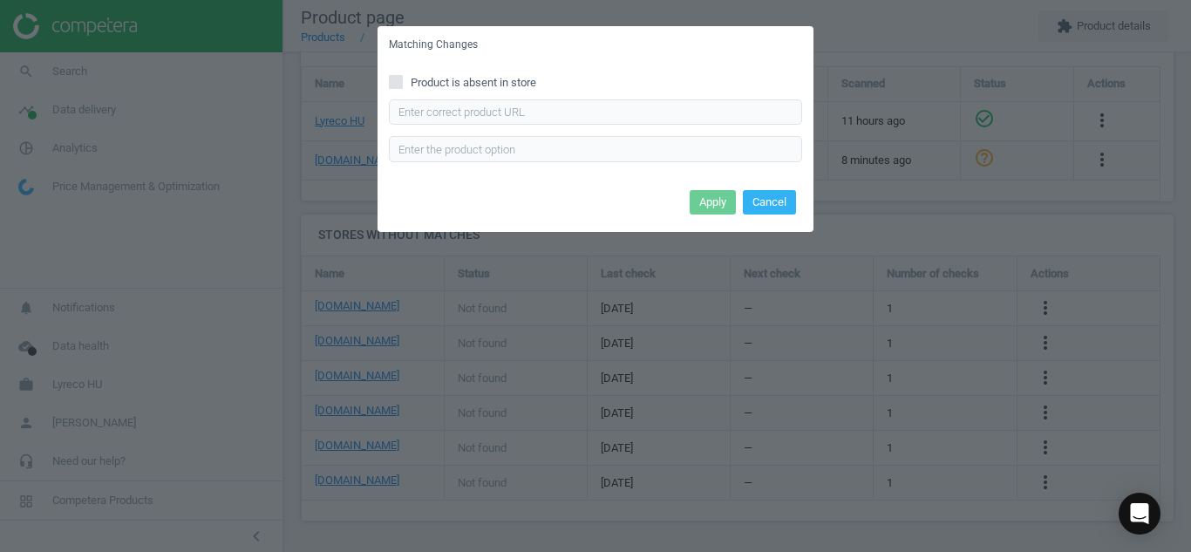
click at [393, 87] on input "Product is absent in store" at bounding box center [396, 81] width 11 height 11
checkbox input "true"
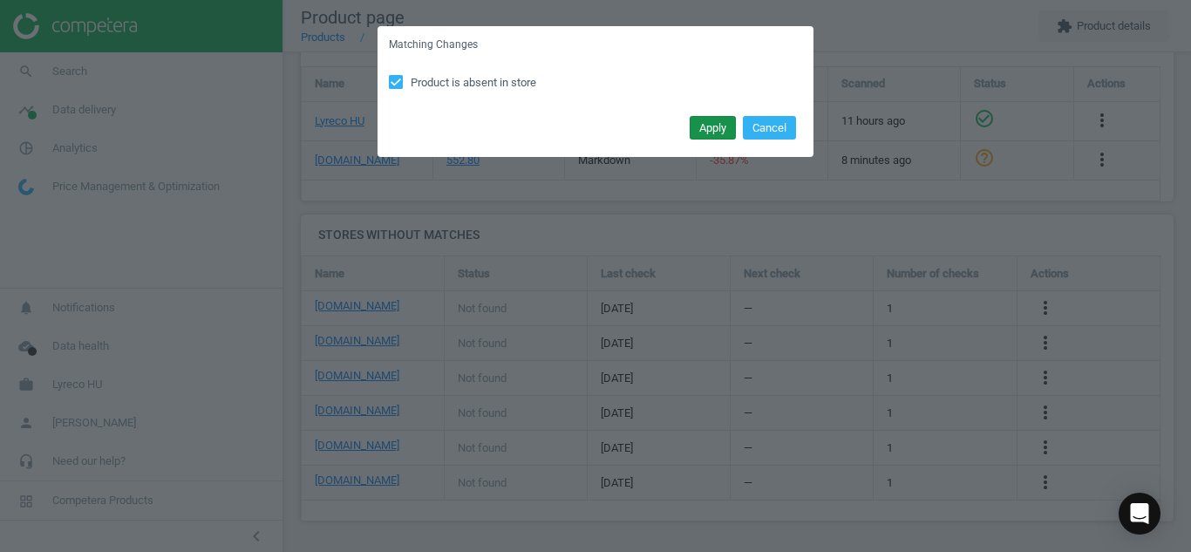
click at [711, 130] on button "Apply" at bounding box center [713, 128] width 46 height 24
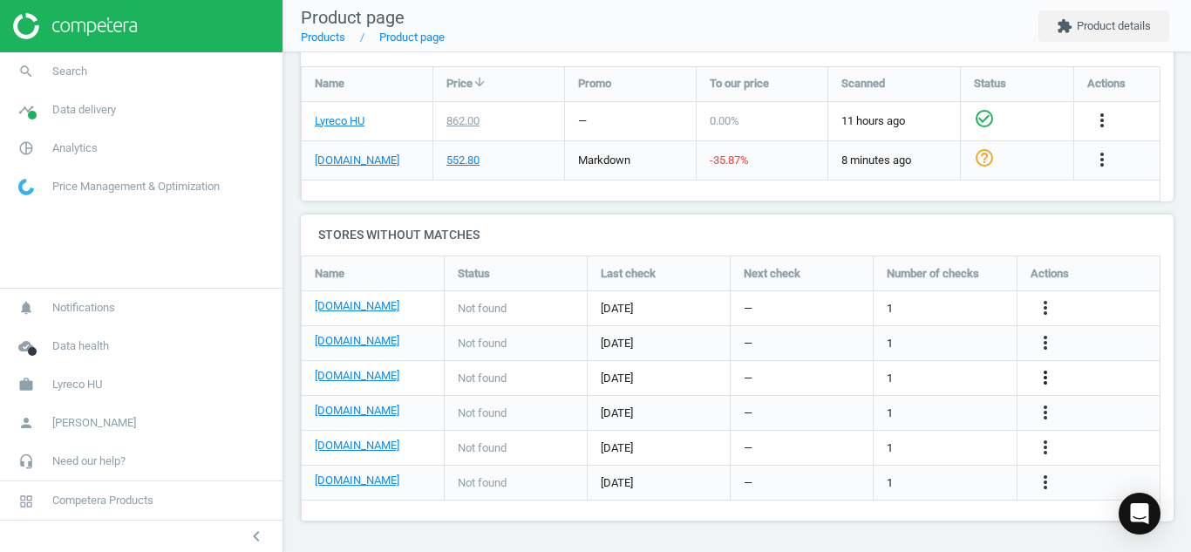
click at [1046, 383] on icon "more_vert" at bounding box center [1045, 377] width 21 height 21
click at [818, 380] on link "Edit URL/product option" at bounding box center [909, 378] width 239 height 27
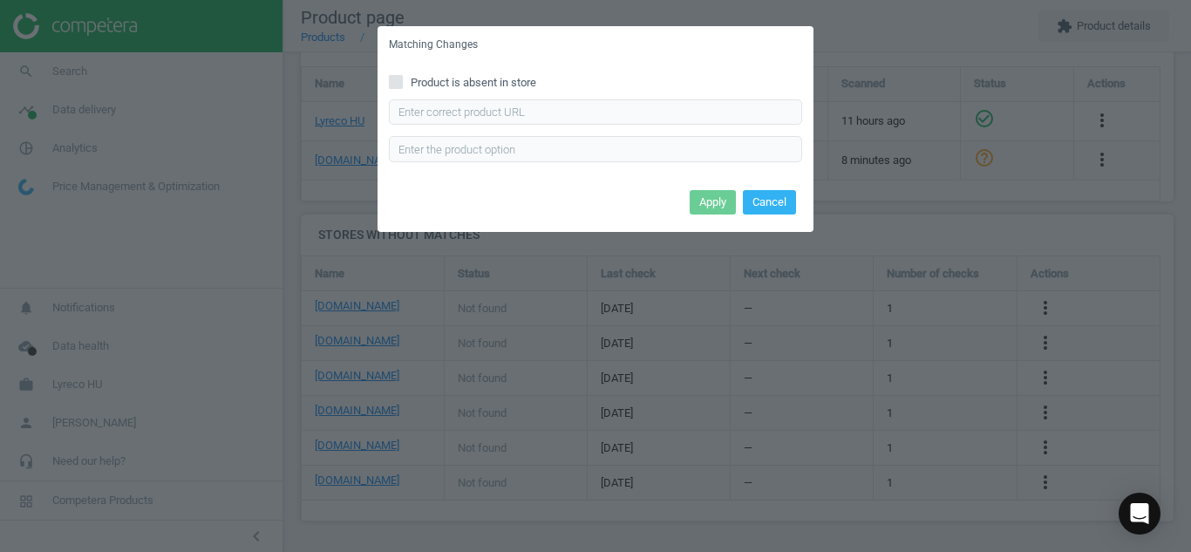
click at [405, 87] on label "Product is absent in store" at bounding box center [595, 83] width 413 height 16
click at [402, 87] on input "Product is absent in store" at bounding box center [396, 81] width 11 height 11
checkbox input "true"
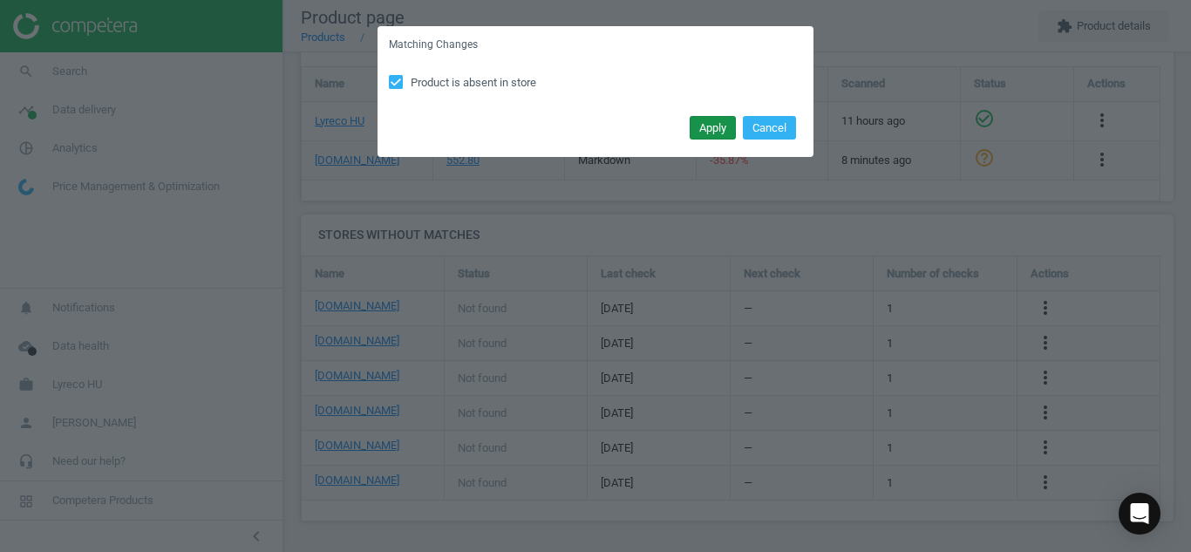
click at [706, 133] on button "Apply" at bounding box center [713, 128] width 46 height 24
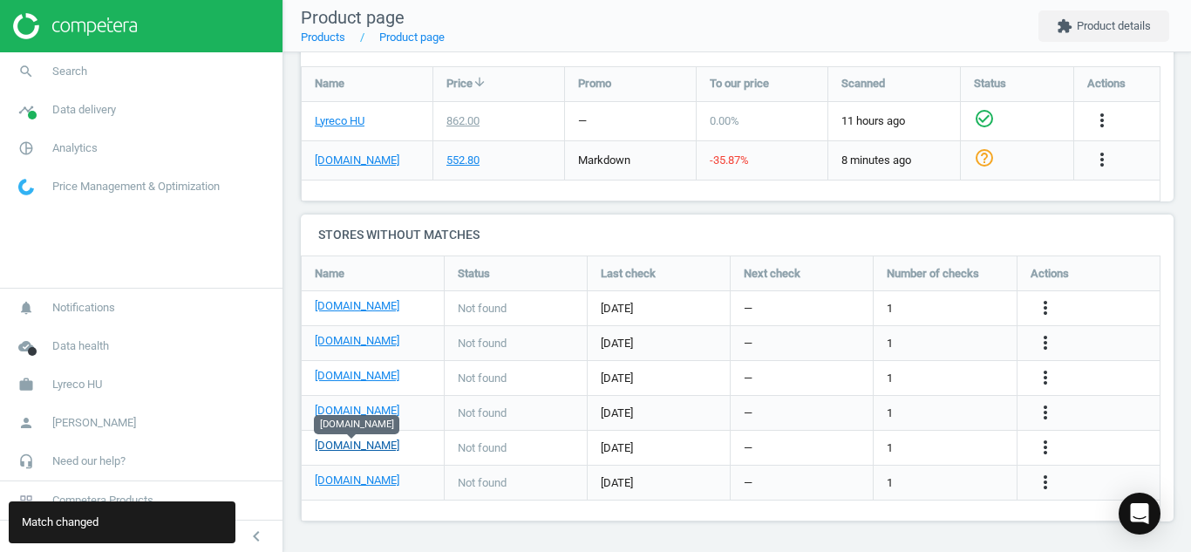
click at [351, 446] on link "[DOMAIN_NAME]" at bounding box center [357, 446] width 85 height 16
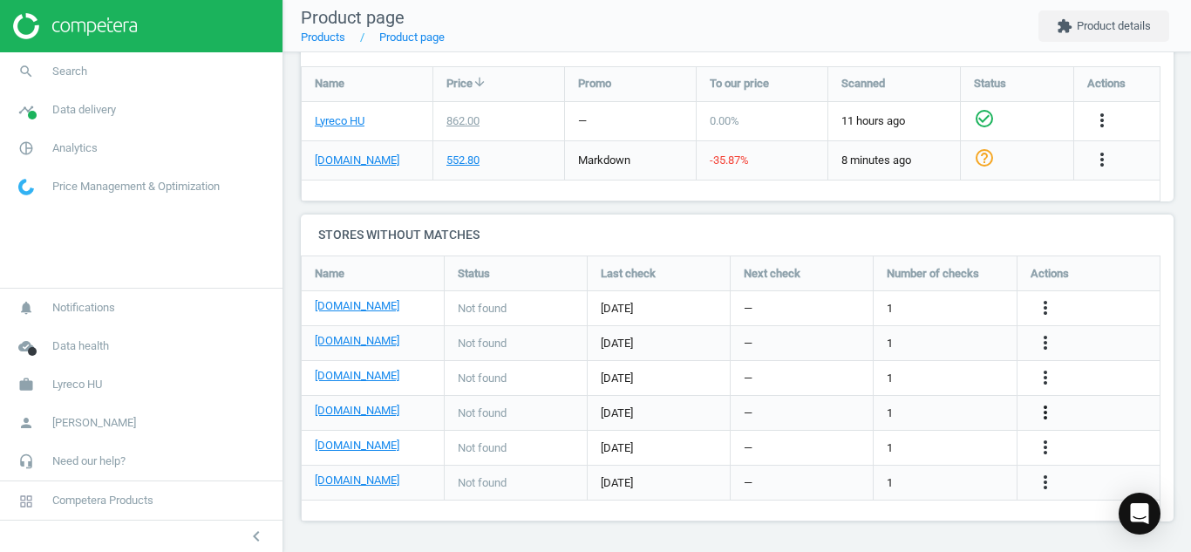
click at [1047, 408] on icon "more_vert" at bounding box center [1045, 412] width 21 height 21
click at [826, 413] on link "Edit URL/product option" at bounding box center [909, 412] width 239 height 27
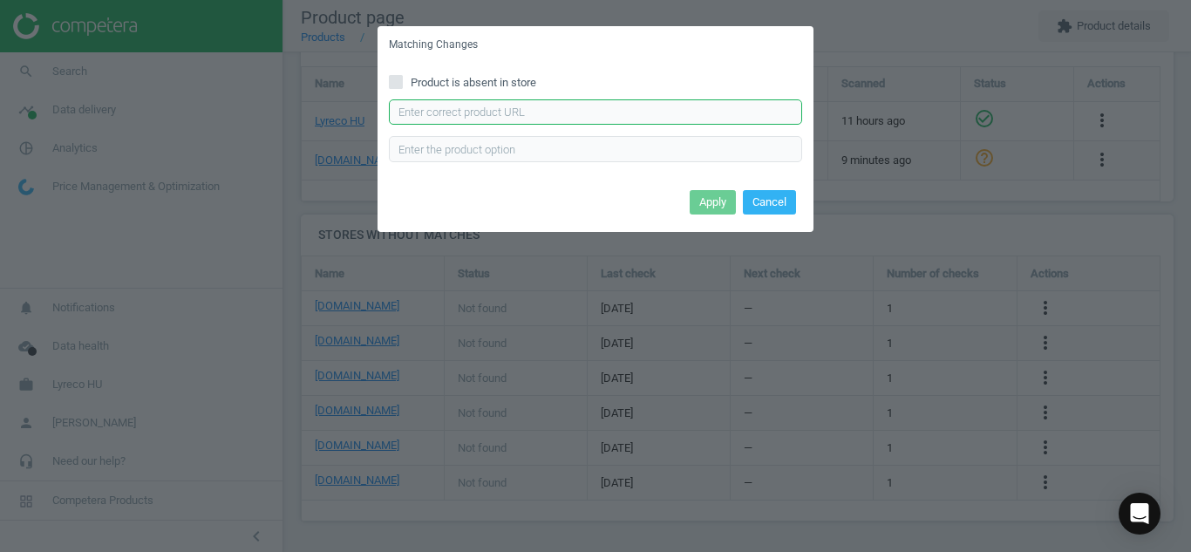
click at [502, 118] on input "text" at bounding box center [595, 112] width 413 height 26
click at [394, 87] on input "Product is absent in store" at bounding box center [396, 81] width 11 height 11
checkbox input "true"
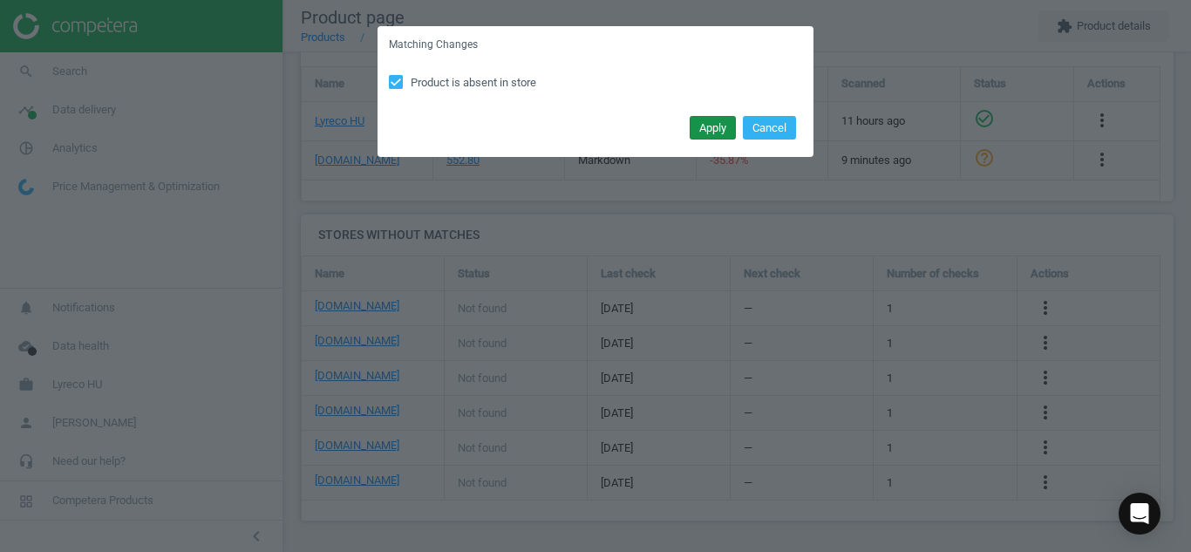
click at [702, 126] on button "Apply" at bounding box center [713, 128] width 46 height 24
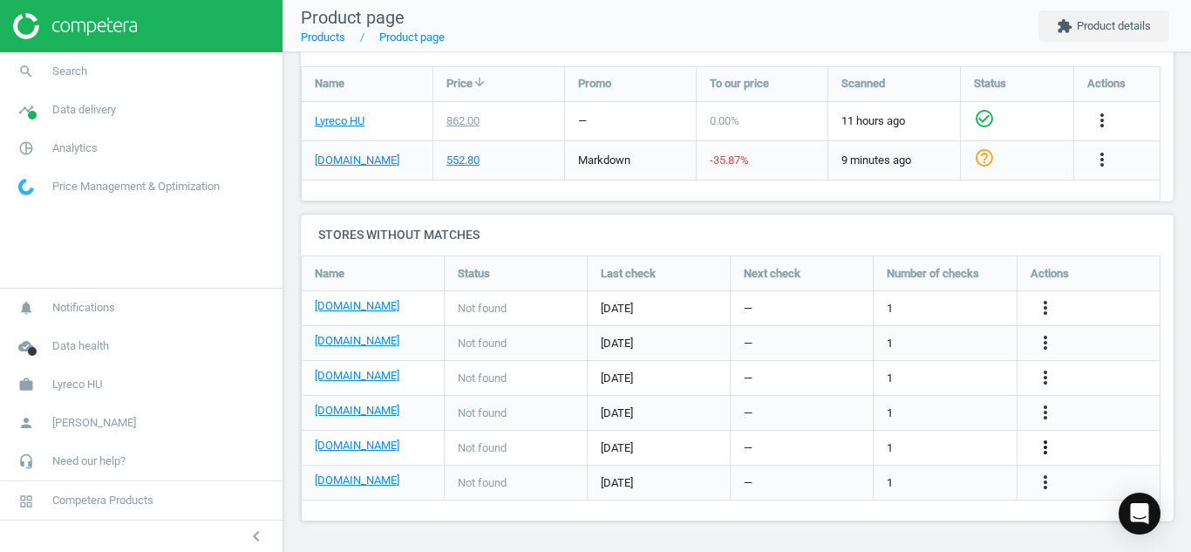
click at [1050, 453] on icon "more_vert" at bounding box center [1045, 447] width 21 height 21
click at [870, 441] on link "Edit URL/product option" at bounding box center [909, 447] width 239 height 27
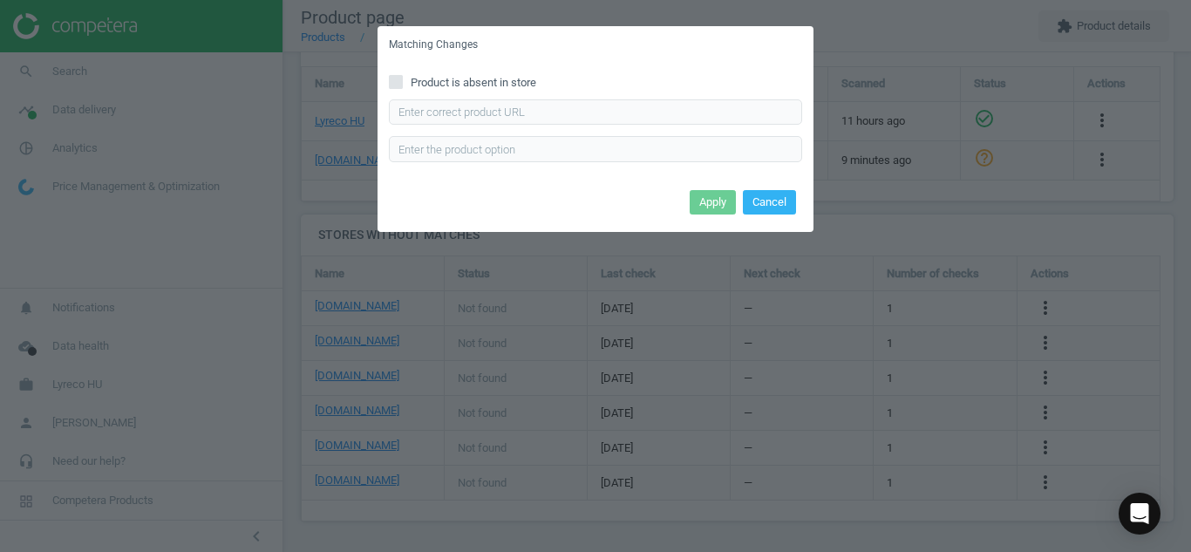
click at [399, 78] on input "Product is absent in store" at bounding box center [396, 81] width 11 height 11
checkbox input "true"
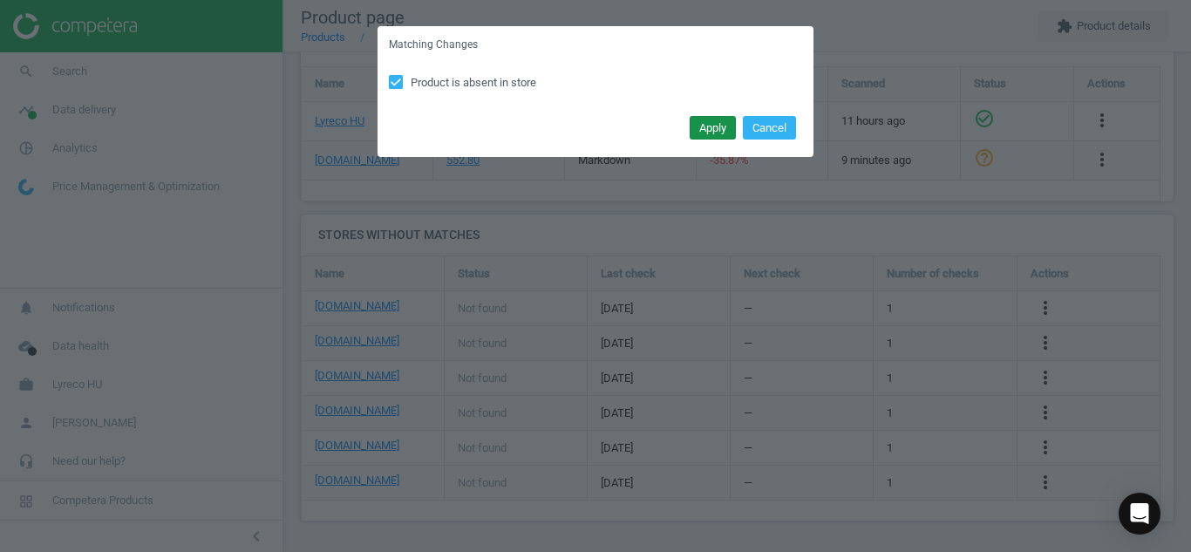
click at [708, 132] on button "Apply" at bounding box center [713, 128] width 46 height 24
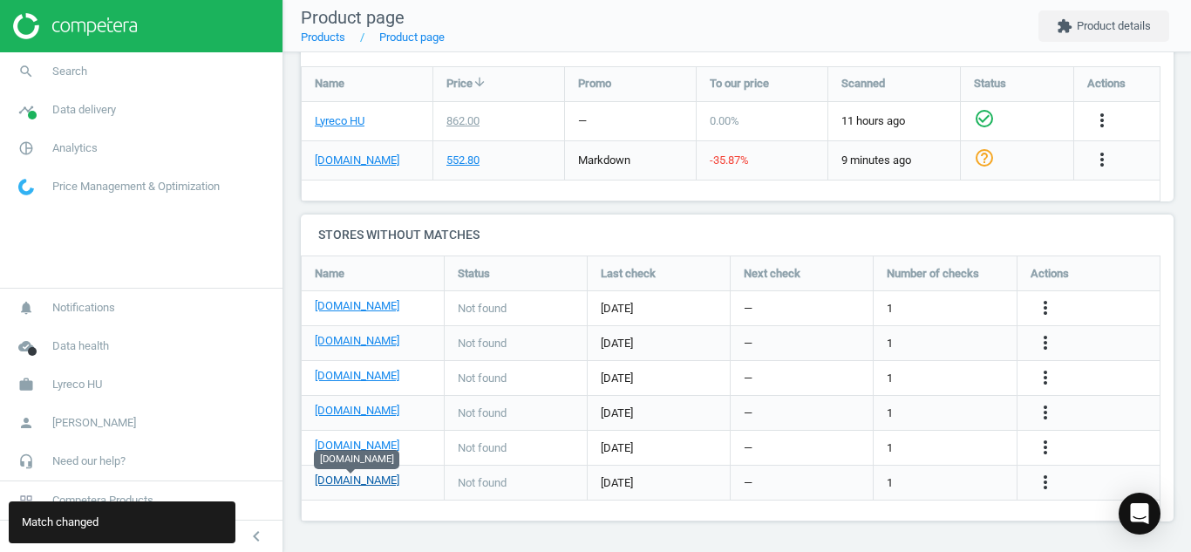
click at [368, 482] on link "[DOMAIN_NAME]" at bounding box center [357, 481] width 85 height 16
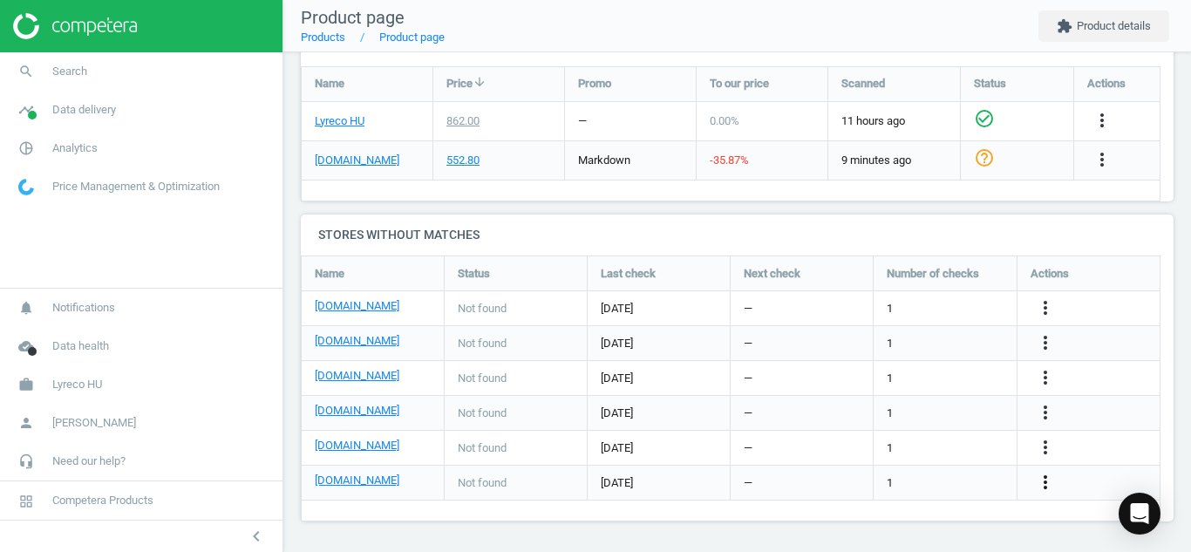
click at [1040, 481] on icon "more_vert" at bounding box center [1045, 482] width 21 height 21
click at [875, 477] on link "Edit URL/product option" at bounding box center [909, 482] width 239 height 27
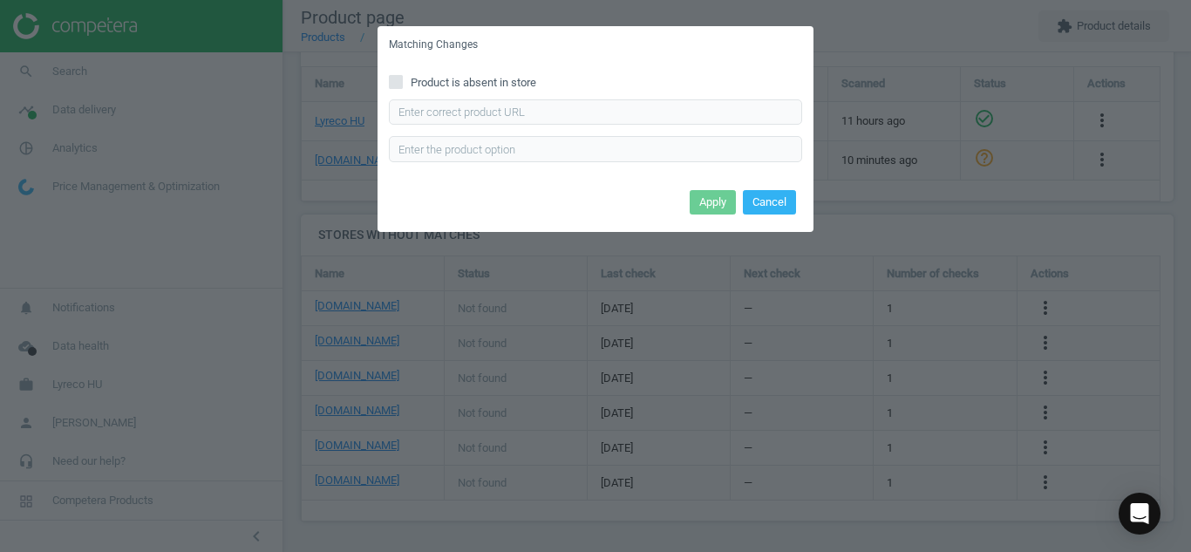
click at [395, 85] on input "Product is absent in store" at bounding box center [396, 81] width 11 height 11
checkbox input "true"
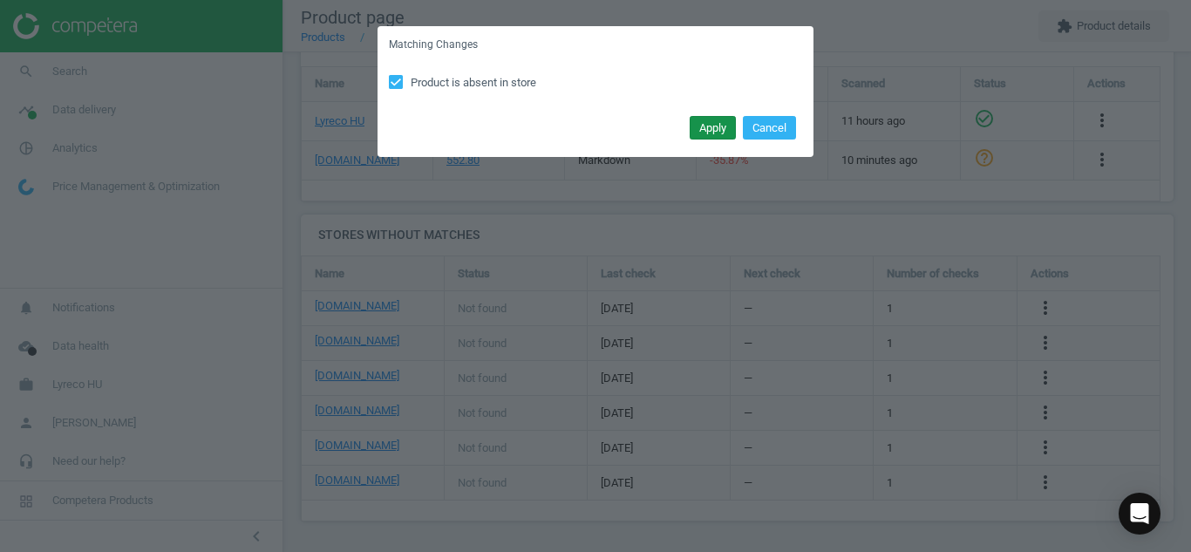
click at [710, 126] on button "Apply" at bounding box center [713, 128] width 46 height 24
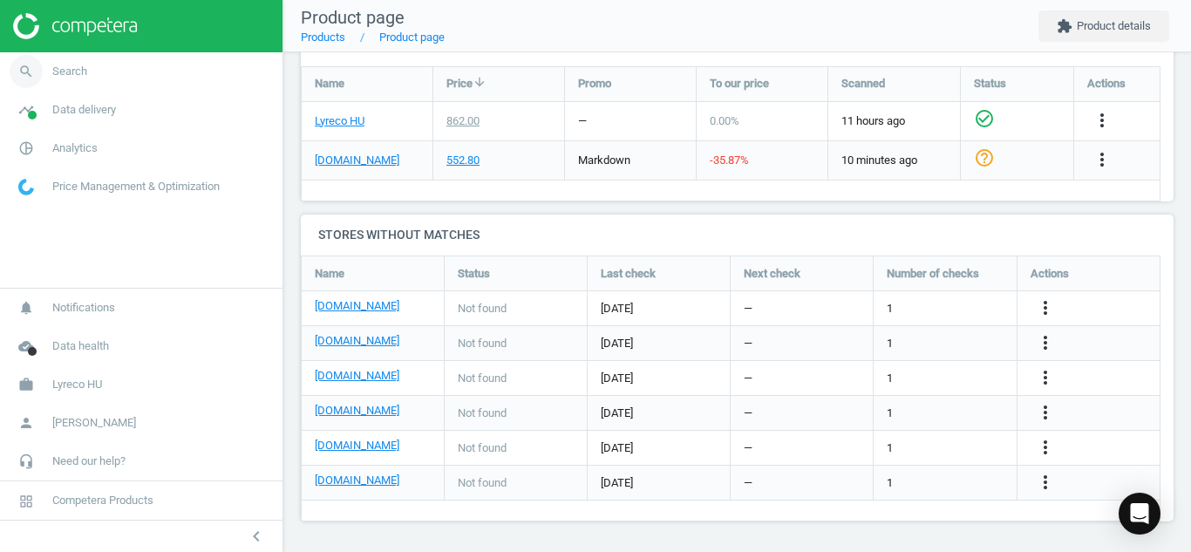
click at [22, 69] on icon "search" at bounding box center [26, 71] width 33 height 33
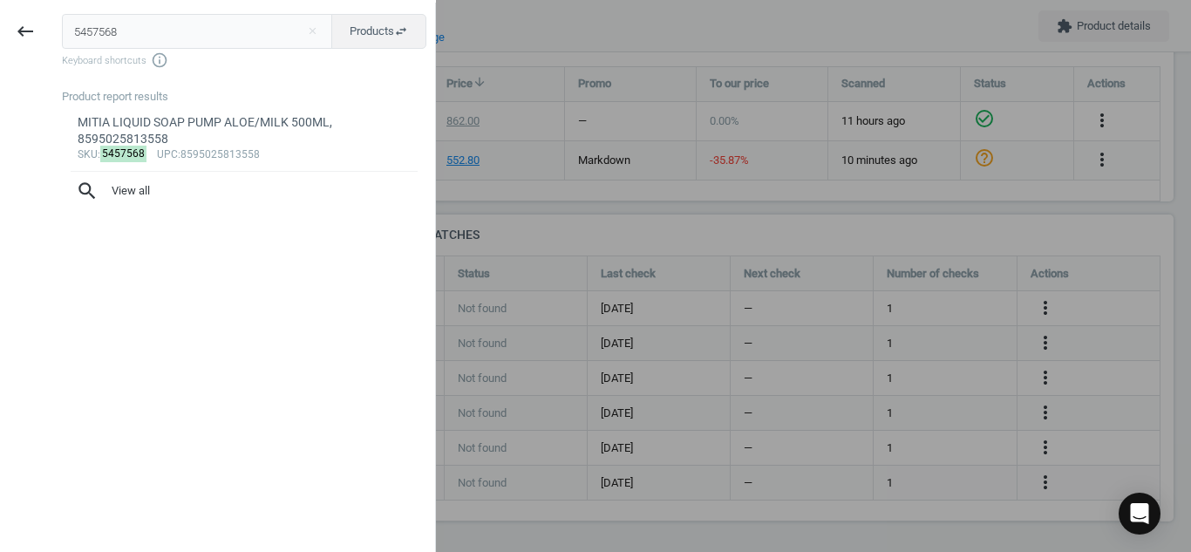
drag, startPoint x: 145, startPoint y: 29, endPoint x: 0, endPoint y: 42, distance: 145.4
click at [0, 42] on div "keyboard_backspace 5457568 close Products swap_horiz Keyboard shortcuts info_ou…" at bounding box center [218, 279] width 436 height 552
type input "1491401"
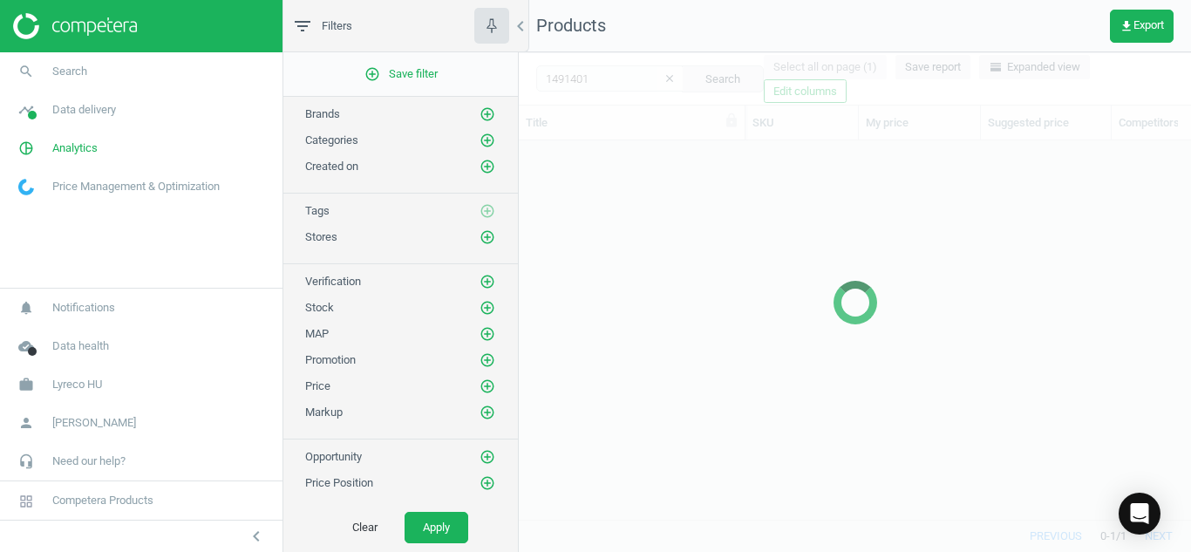
scroll to position [352, 659]
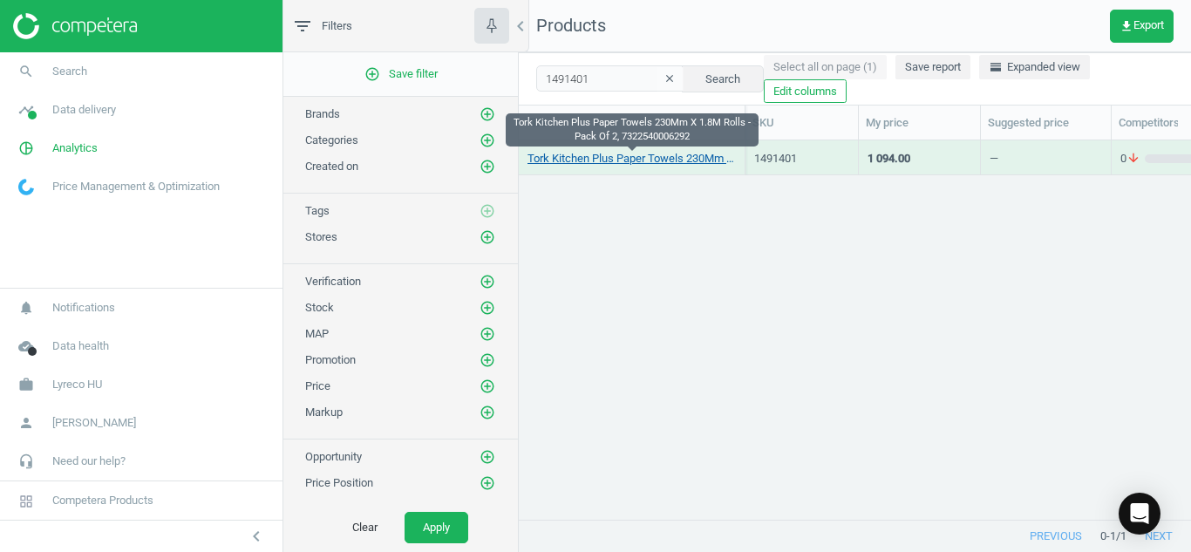
click at [575, 154] on link "Tork Kitchen Plus Paper Towels 230Mm X 1.8M Rolls - Pack Of 2, 7322540006292" at bounding box center [632, 159] width 208 height 16
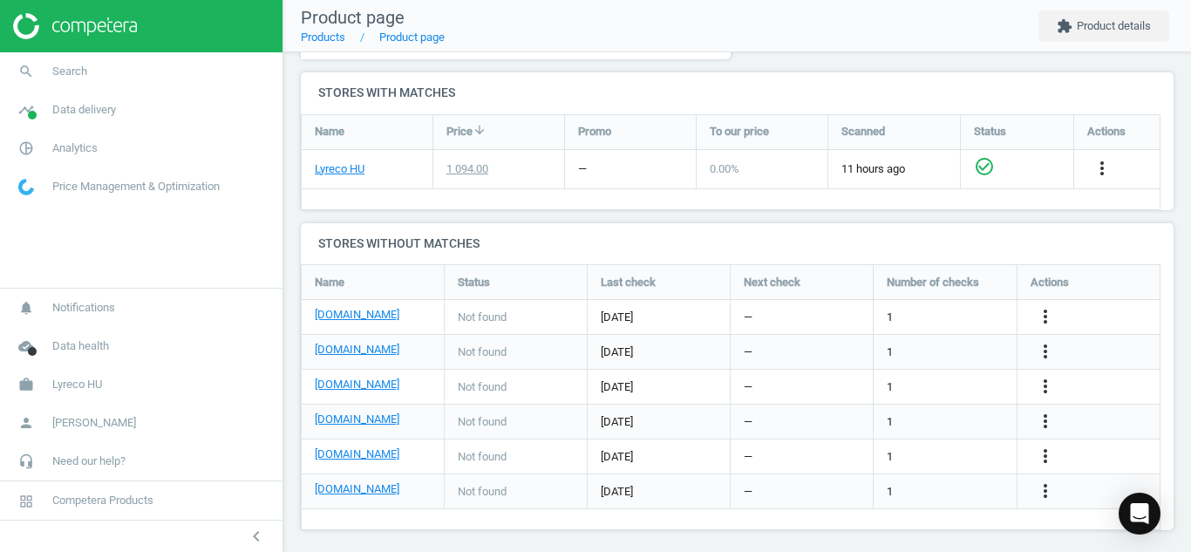
scroll to position [578, 0]
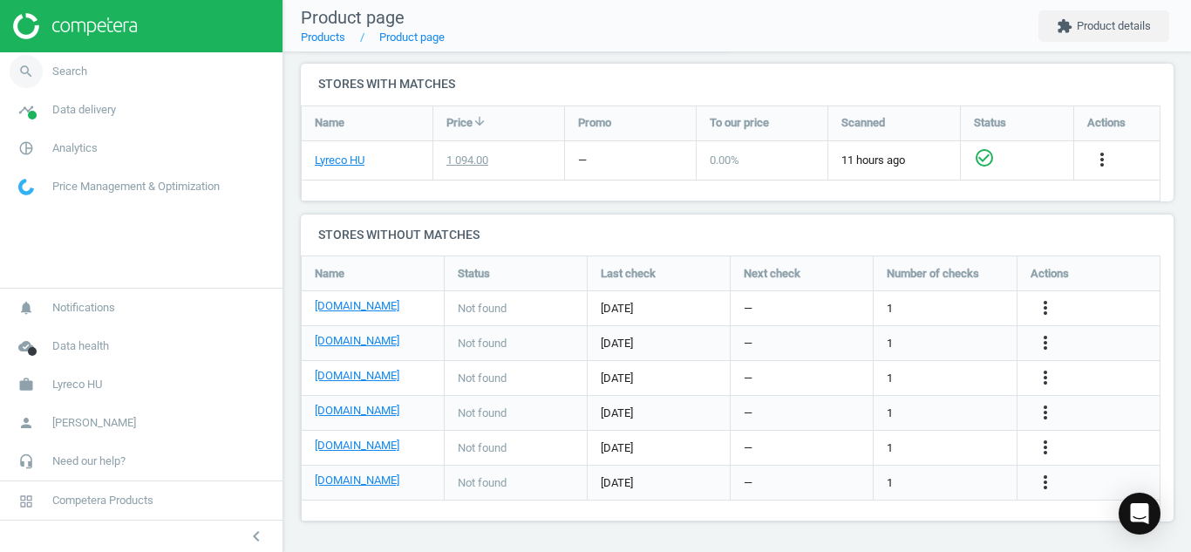
click at [25, 64] on icon "search" at bounding box center [26, 71] width 33 height 33
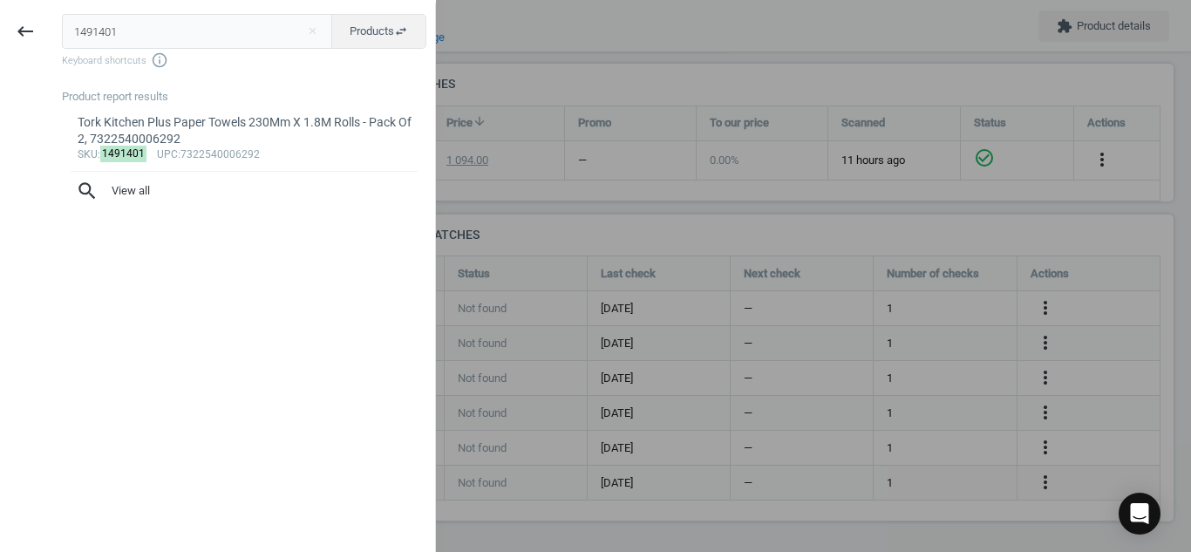
drag, startPoint x: 179, startPoint y: 34, endPoint x: 0, endPoint y: 28, distance: 178.9
click at [0, 28] on div "keyboard_backspace 1491401 close Products swap_horiz Keyboard shortcuts info_ou…" at bounding box center [218, 279] width 436 height 552
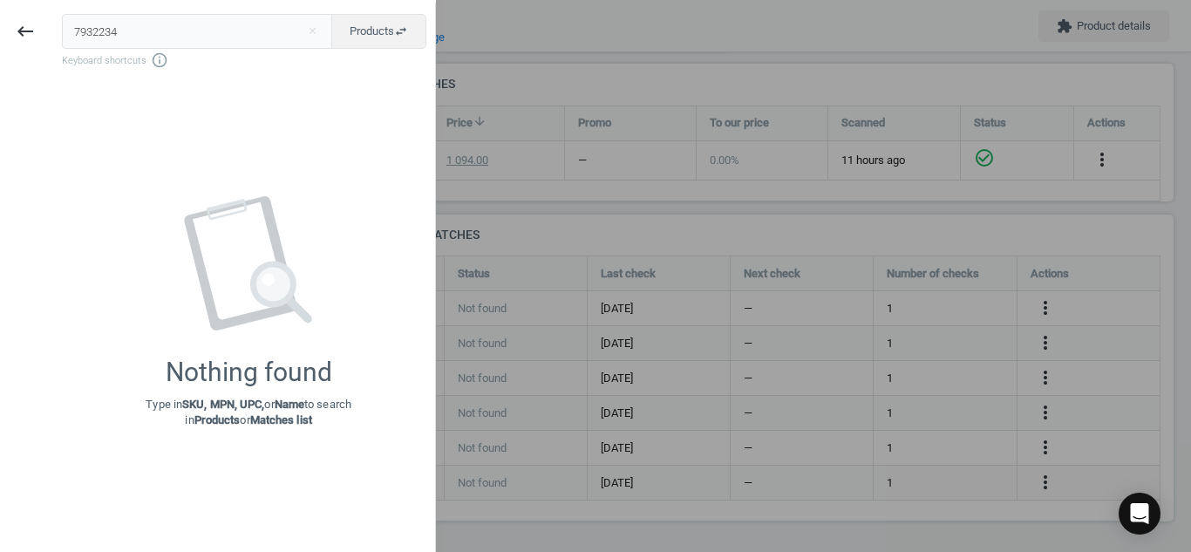
type input "7932234"
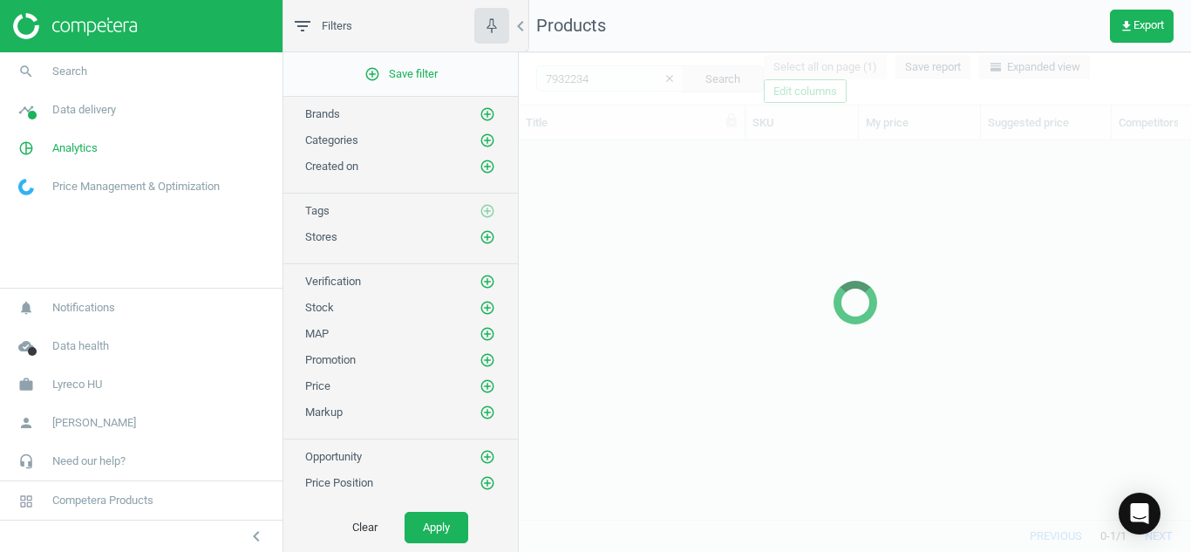
scroll to position [352, 659]
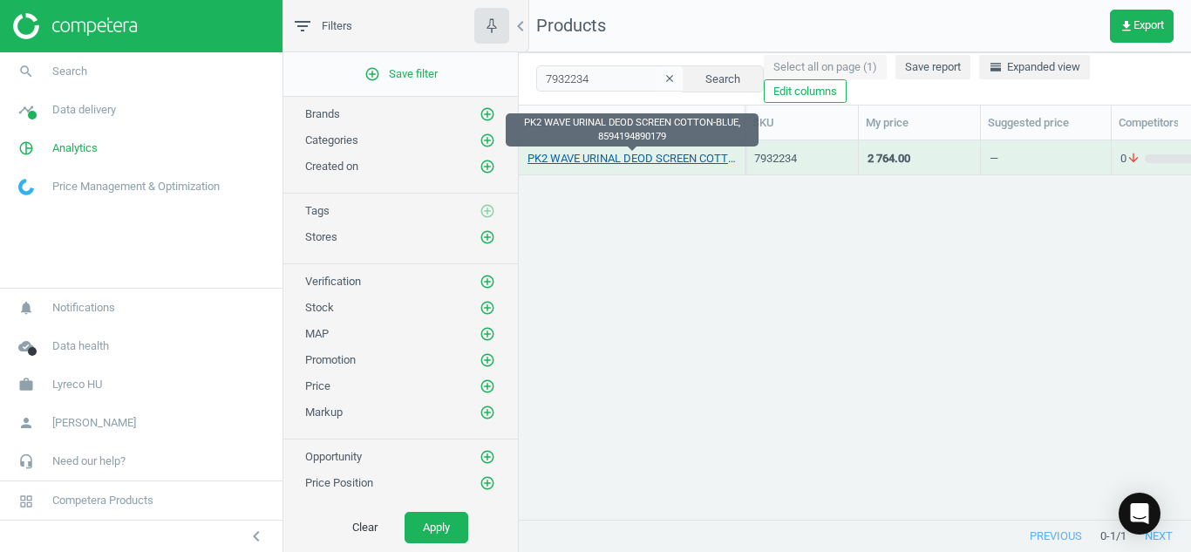
click at [586, 158] on link "PK2 WAVE URINAL DEOD SCREEN COTTON-BLUE, 8594194890179" at bounding box center [632, 159] width 208 height 16
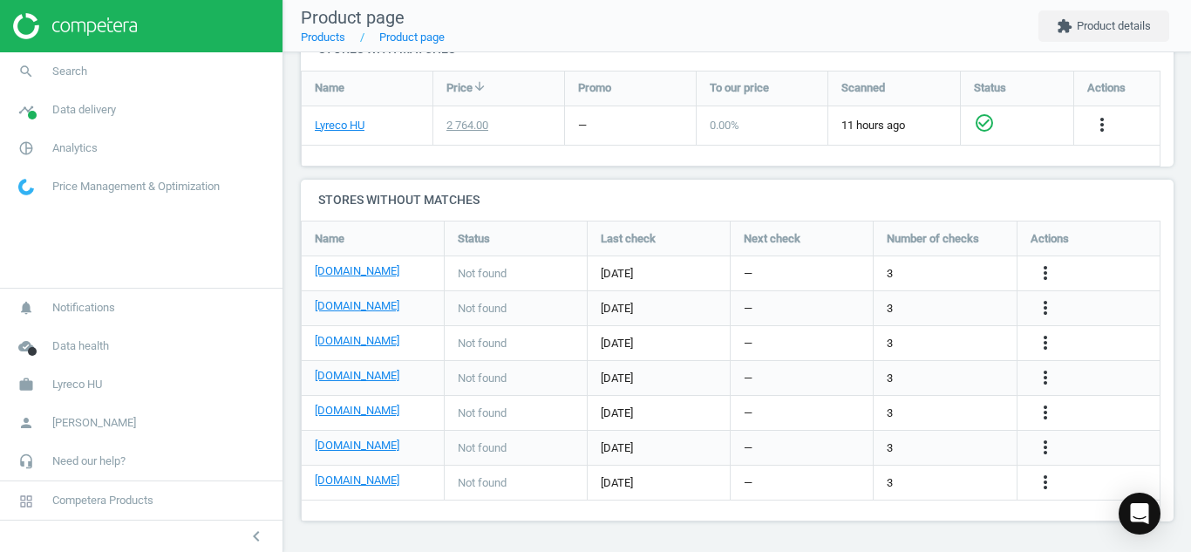
scroll to position [597, 0]
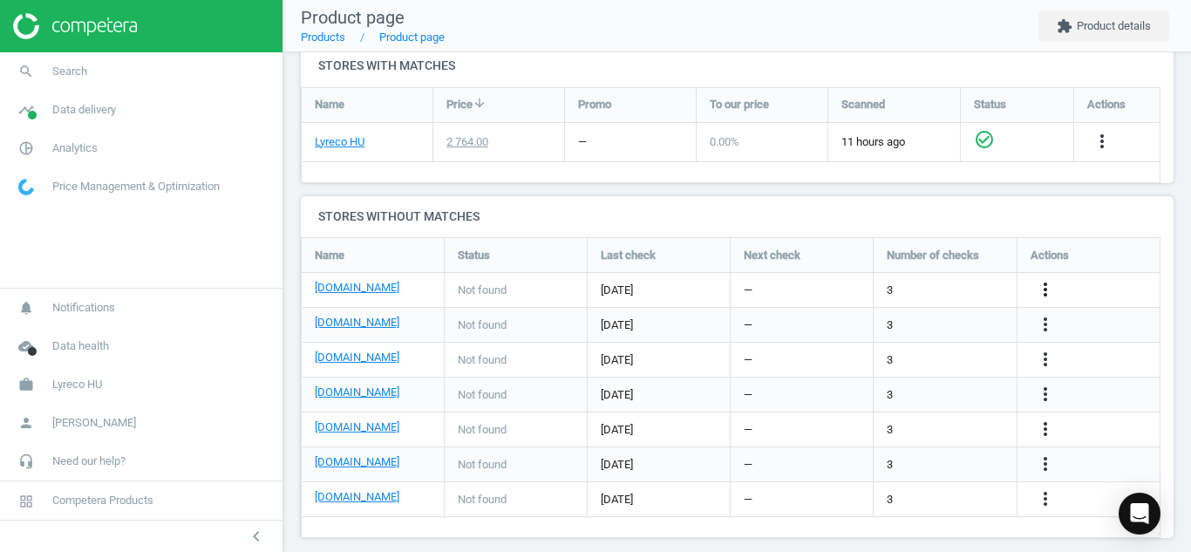
click at [1053, 295] on icon "more_vert" at bounding box center [1045, 289] width 21 height 21
click at [866, 285] on link "Edit URL/product option" at bounding box center [909, 289] width 239 height 27
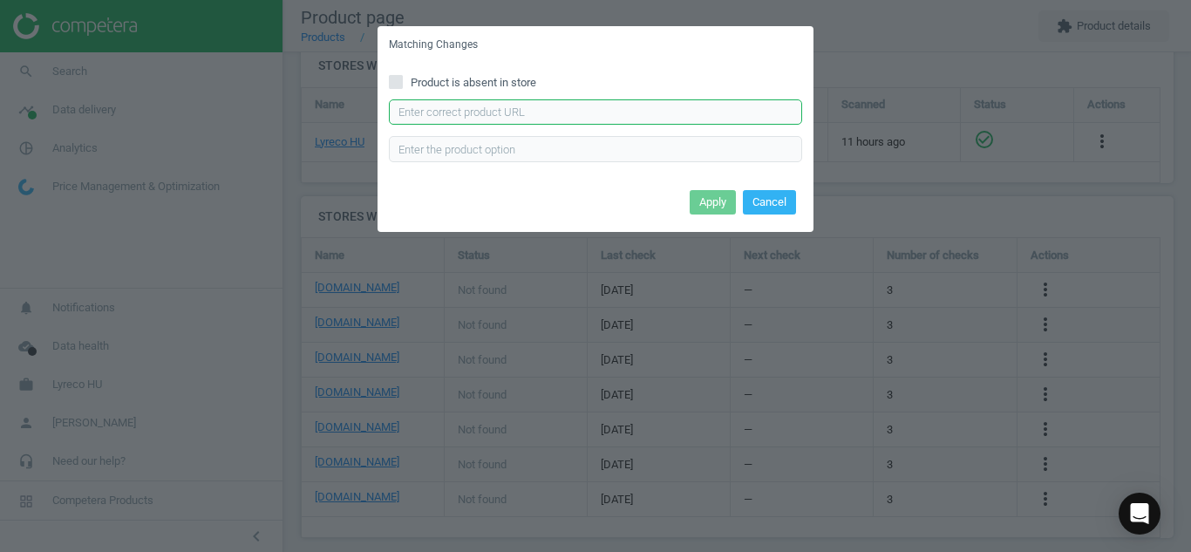
click at [637, 106] on input "text" at bounding box center [595, 112] width 413 height 26
paste input "[URL][DOMAIN_NAME]"
type input "[URL][DOMAIN_NAME]"
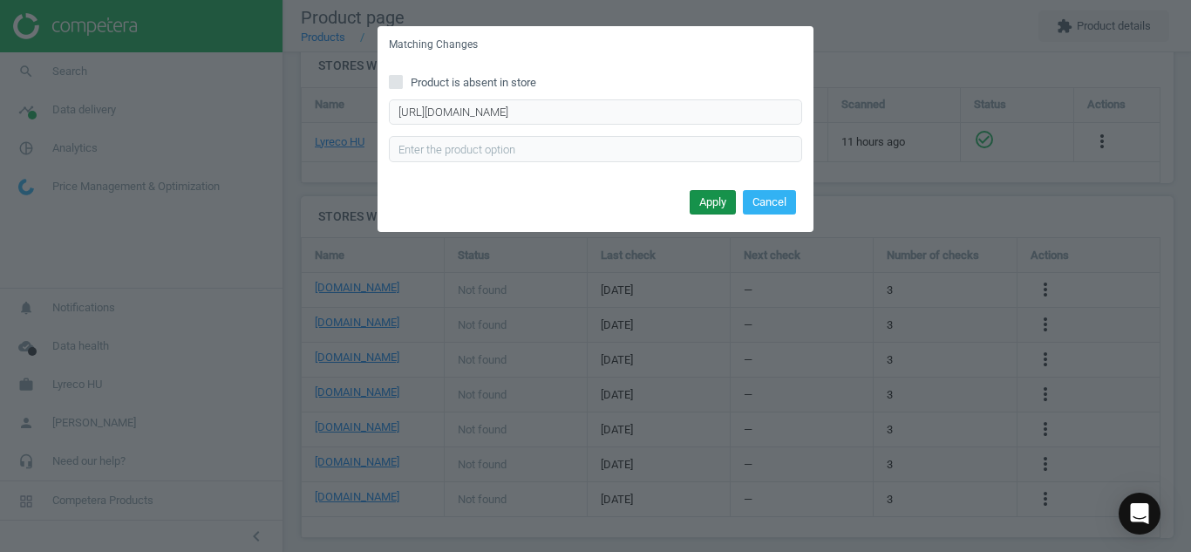
click at [706, 197] on button "Apply" at bounding box center [713, 202] width 46 height 24
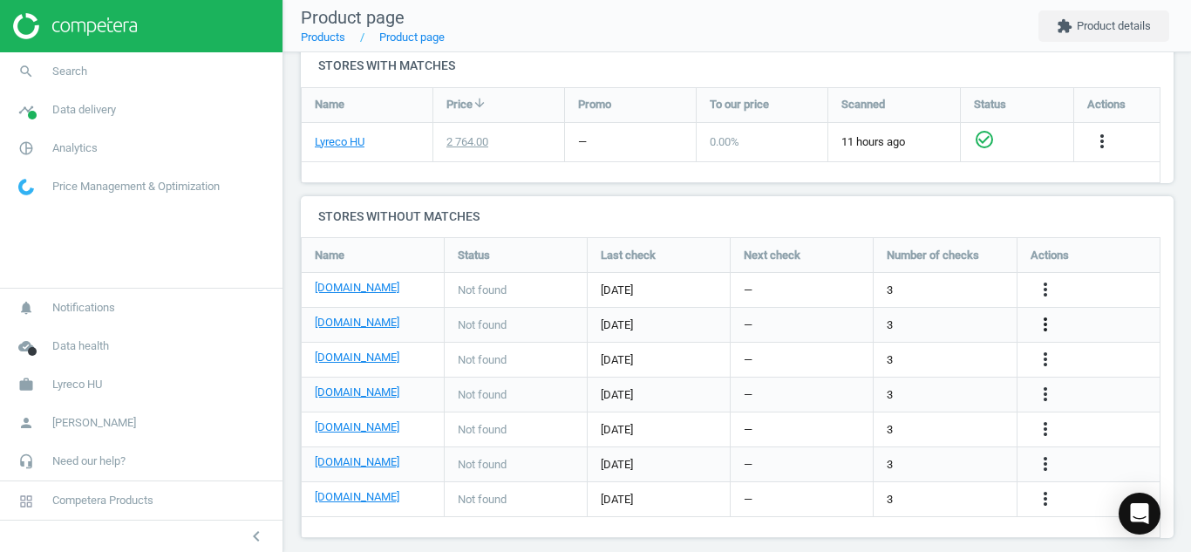
click at [1052, 316] on icon "more_vert" at bounding box center [1045, 324] width 21 height 21
click at [853, 321] on link "Edit URL/product option" at bounding box center [909, 324] width 239 height 27
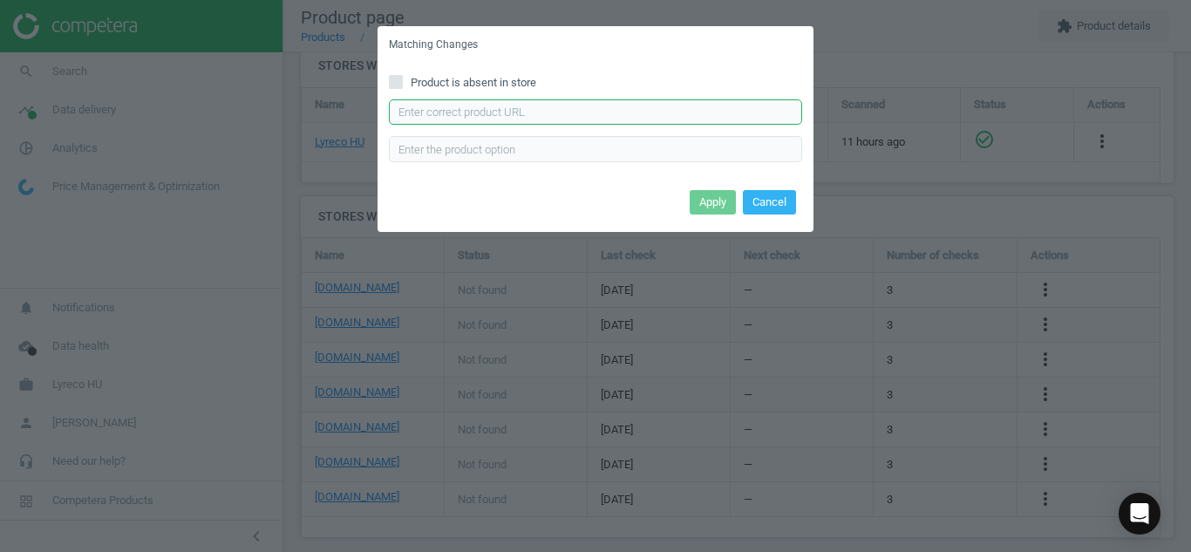
click at [651, 113] on input "text" at bounding box center [595, 112] width 413 height 26
paste input "[URL][DOMAIN_NAME]"
type input "[URL][DOMAIN_NAME]"
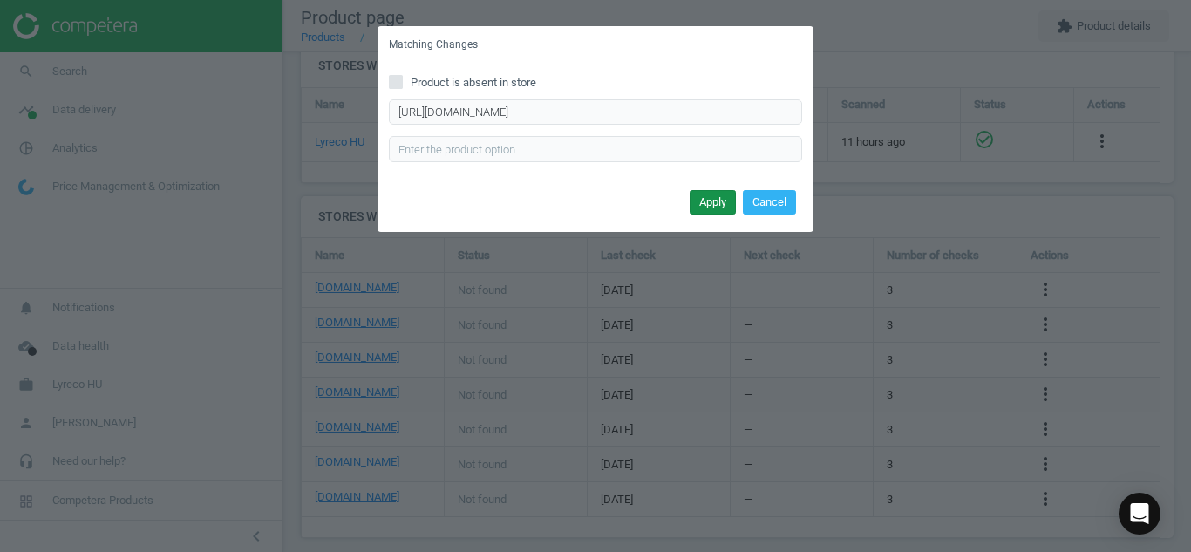
click at [708, 197] on button "Apply" at bounding box center [713, 202] width 46 height 24
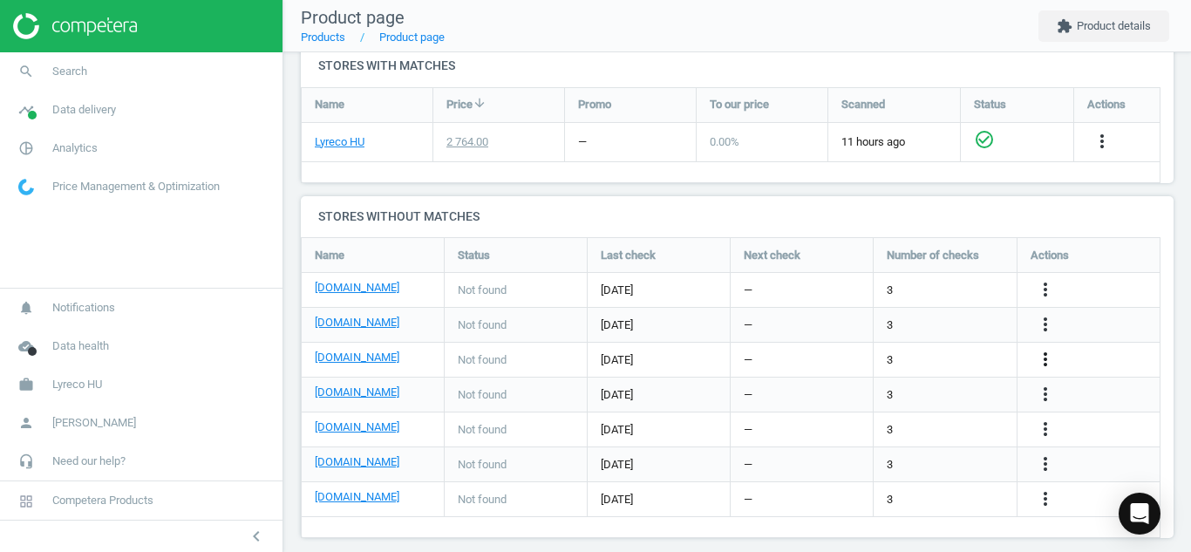
click at [1051, 362] on icon "more_vert" at bounding box center [1045, 359] width 21 height 21
click at [849, 368] on link "Edit URL/product option" at bounding box center [909, 359] width 239 height 27
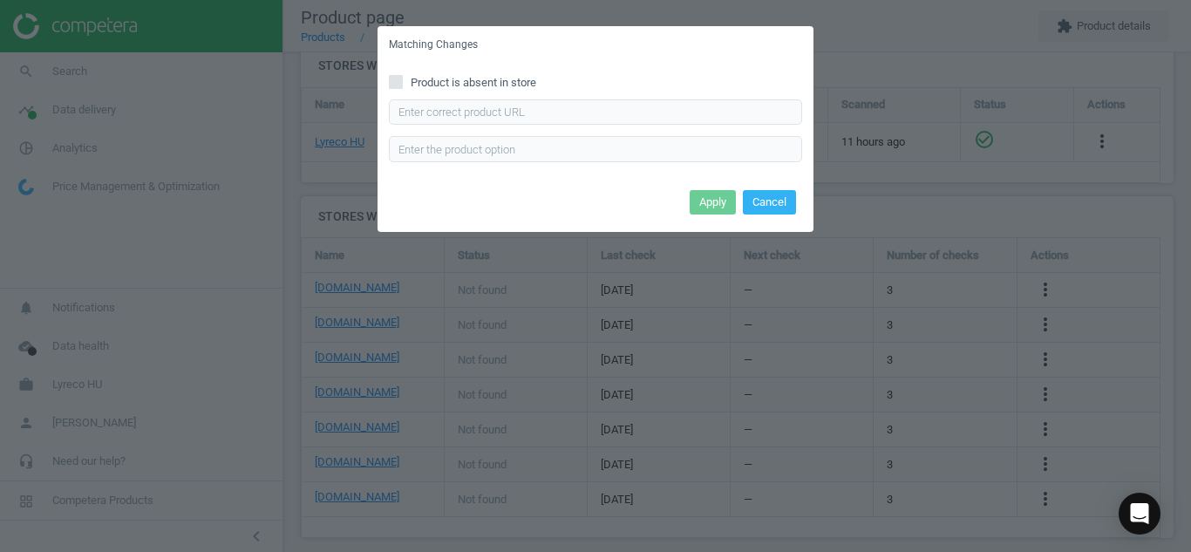
click at [392, 83] on input "Product is absent in store" at bounding box center [396, 81] width 11 height 11
checkbox input "true"
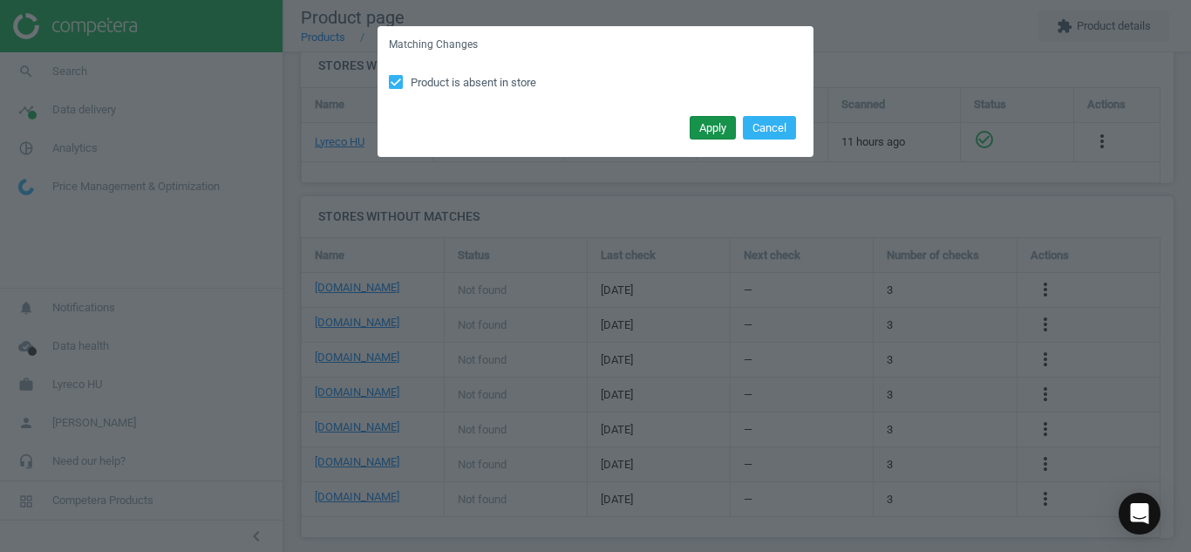
click at [708, 128] on button "Apply" at bounding box center [713, 128] width 46 height 24
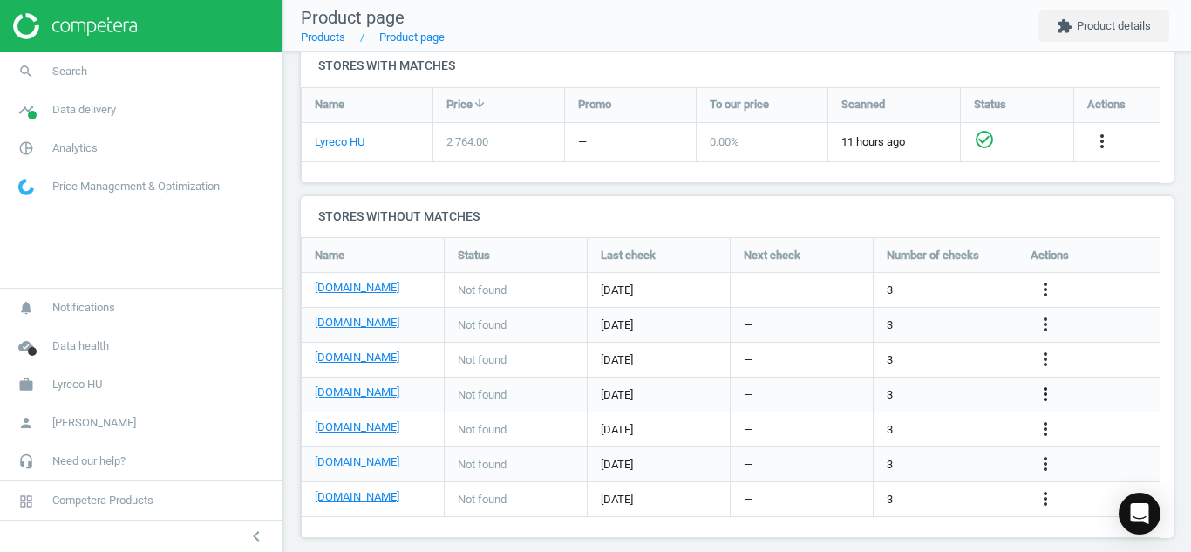
click at [1046, 395] on icon "more_vert" at bounding box center [1045, 394] width 21 height 21
click at [821, 396] on link "Edit URL/product option" at bounding box center [909, 394] width 239 height 27
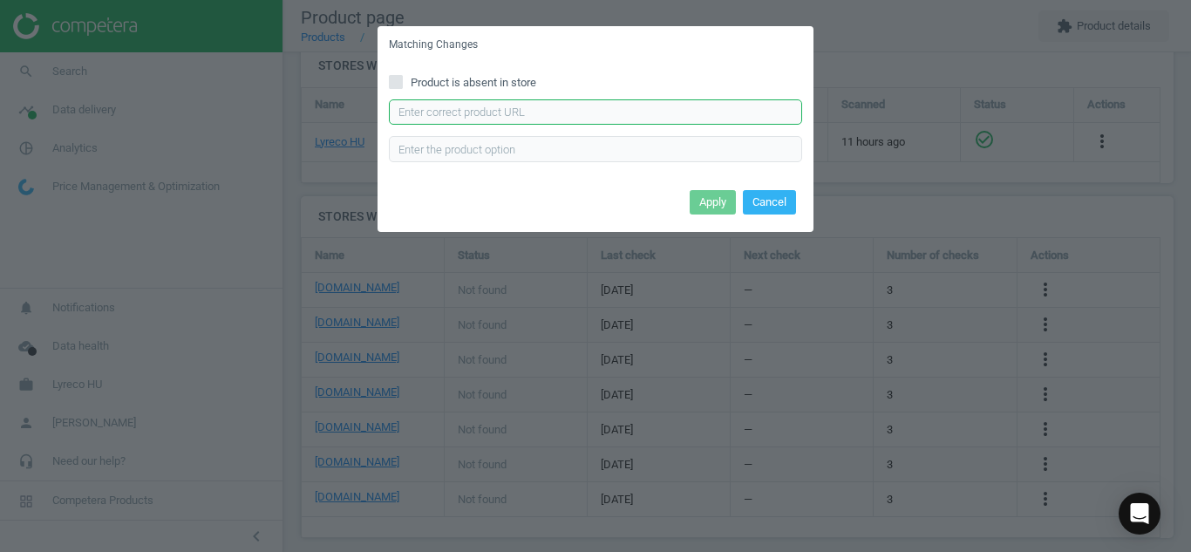
click at [533, 120] on input "text" at bounding box center [595, 112] width 413 height 26
paste input "[URL][DOMAIN_NAME]"
type input "[URL][DOMAIN_NAME]"
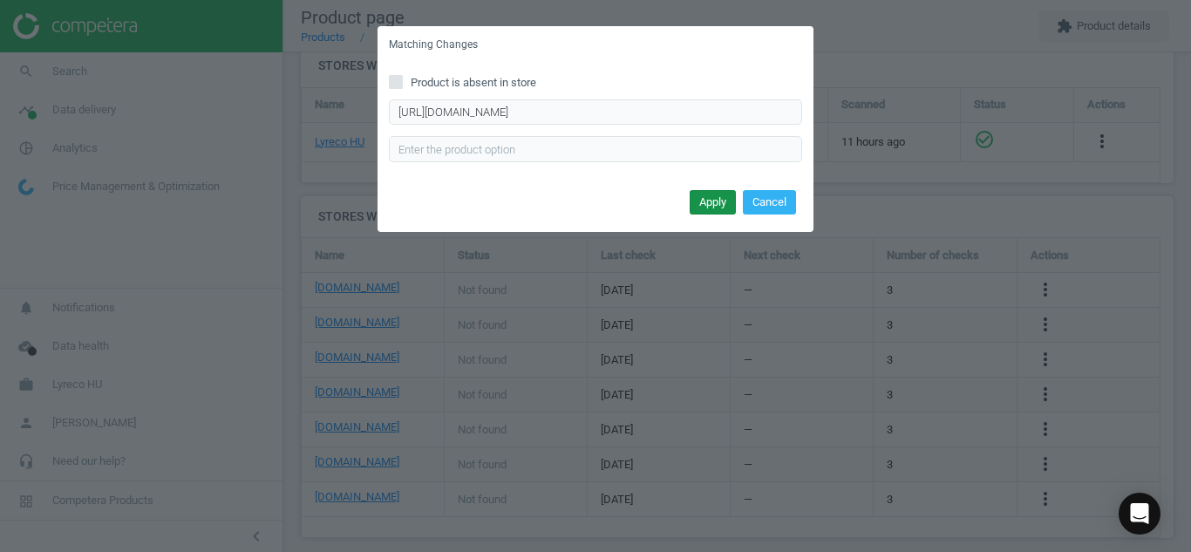
click at [710, 191] on button "Apply" at bounding box center [713, 202] width 46 height 24
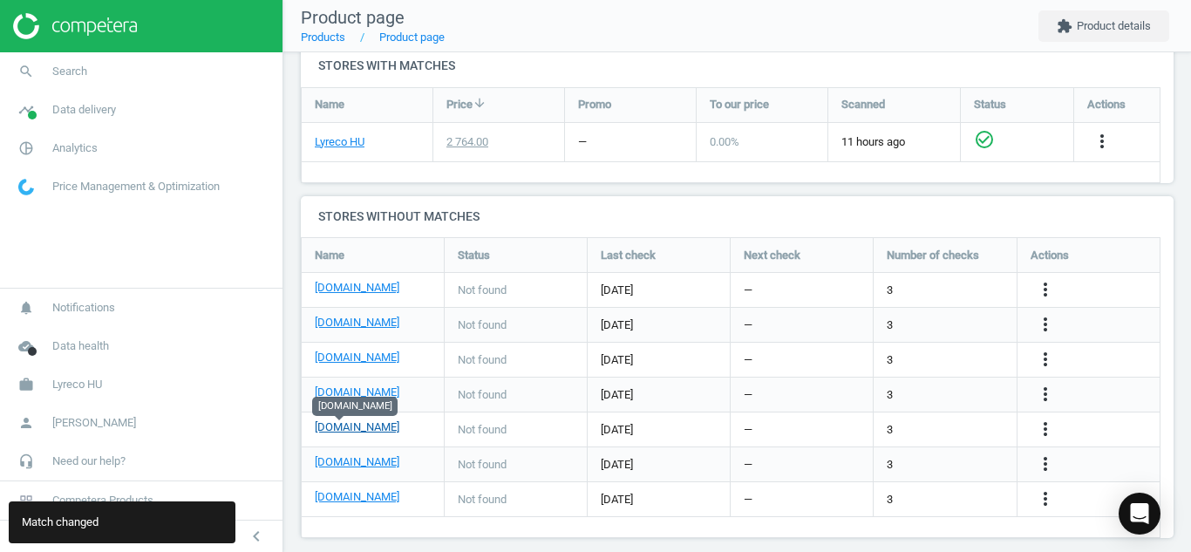
click at [342, 434] on link "[DOMAIN_NAME]" at bounding box center [357, 428] width 85 height 16
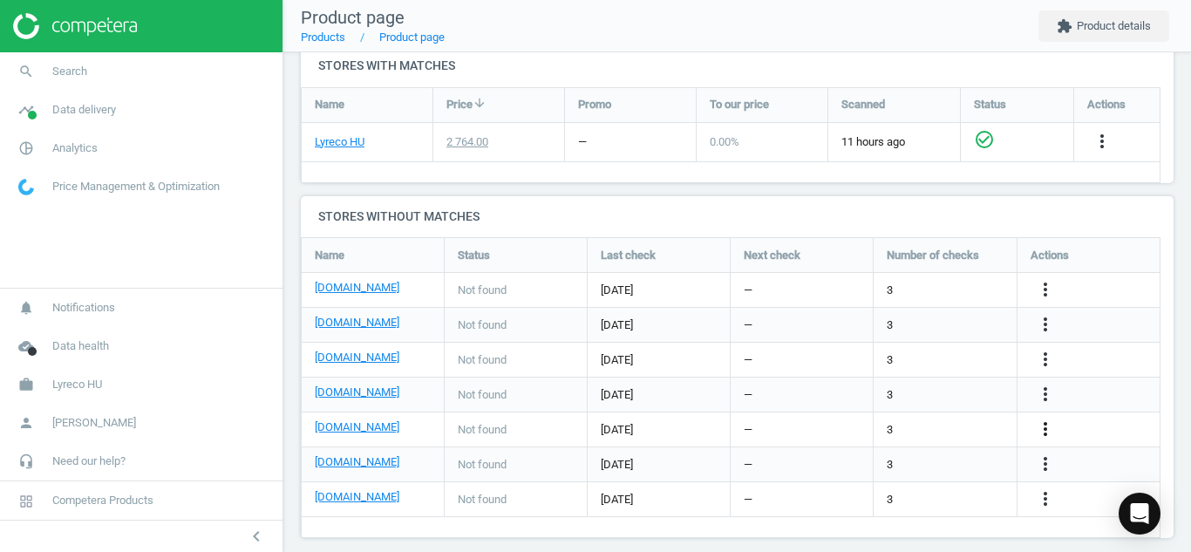
click at [1049, 434] on icon "more_vert" at bounding box center [1045, 429] width 21 height 21
click at [847, 425] on link "Edit URL/product option" at bounding box center [909, 429] width 239 height 27
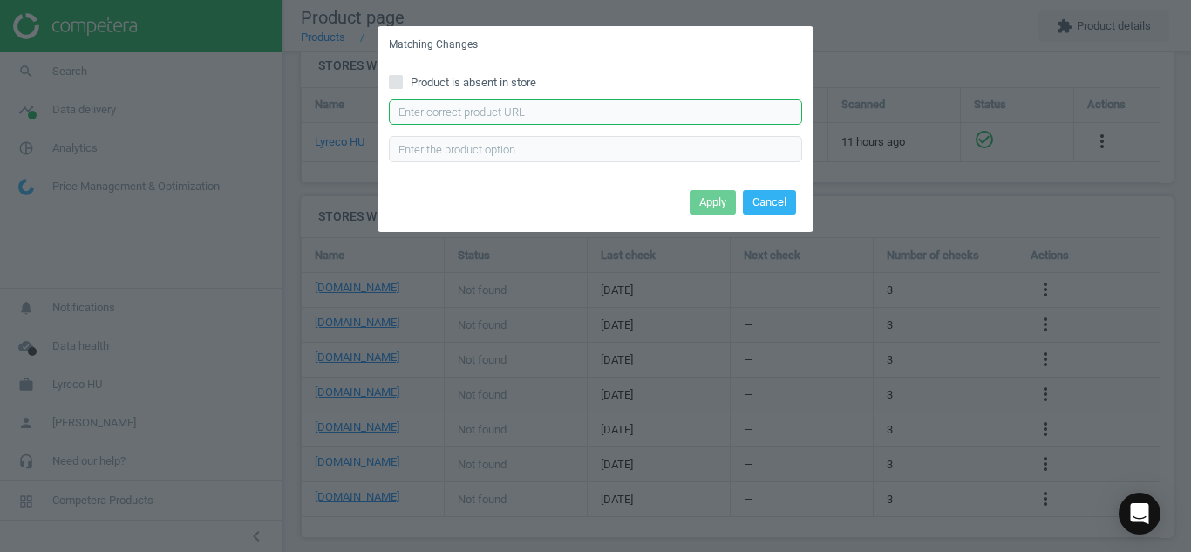
click at [535, 120] on input "text" at bounding box center [595, 112] width 413 height 26
paste input "[URL][DOMAIN_NAME][PERSON_NAME]"
type input "[URL][DOMAIN_NAME][PERSON_NAME]"
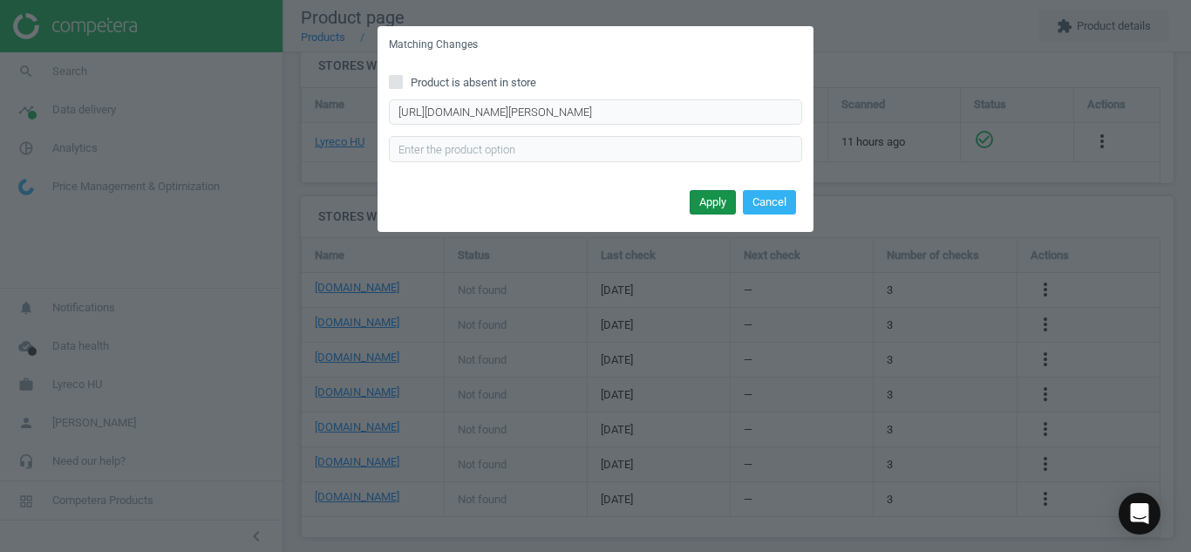
click at [697, 201] on button "Apply" at bounding box center [713, 202] width 46 height 24
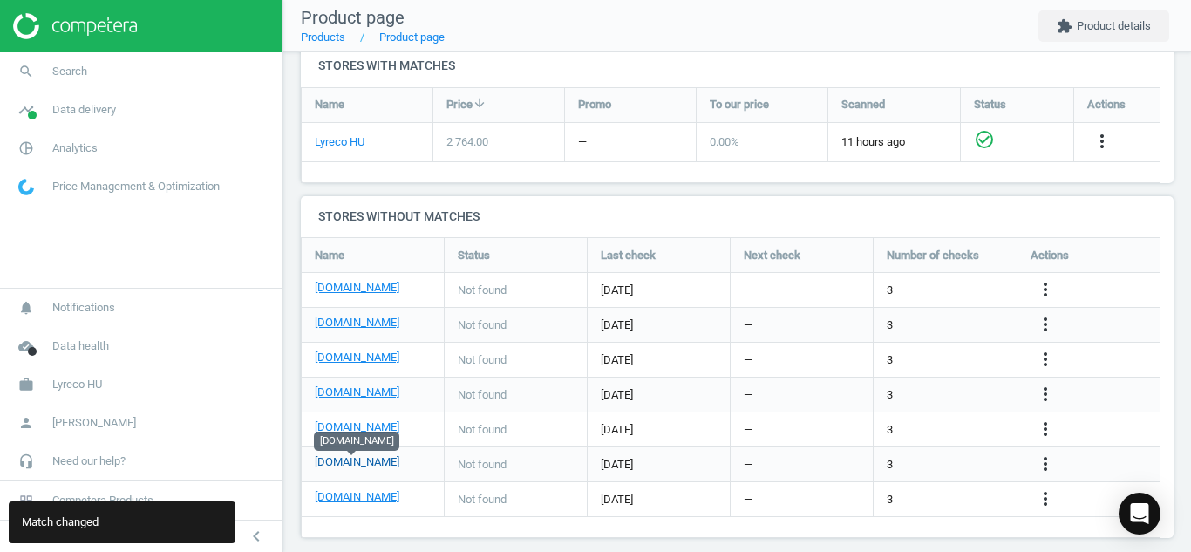
click at [336, 458] on link "[DOMAIN_NAME]" at bounding box center [357, 462] width 85 height 16
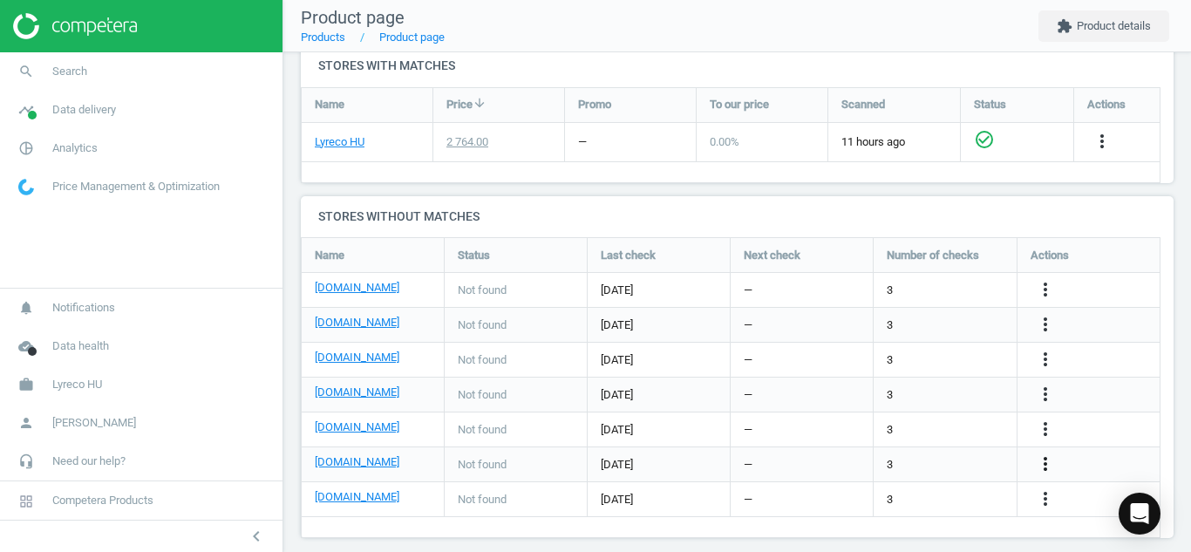
click at [1051, 459] on icon "more_vert" at bounding box center [1045, 464] width 21 height 21
click at [857, 462] on link "Edit URL/product option" at bounding box center [909, 464] width 239 height 27
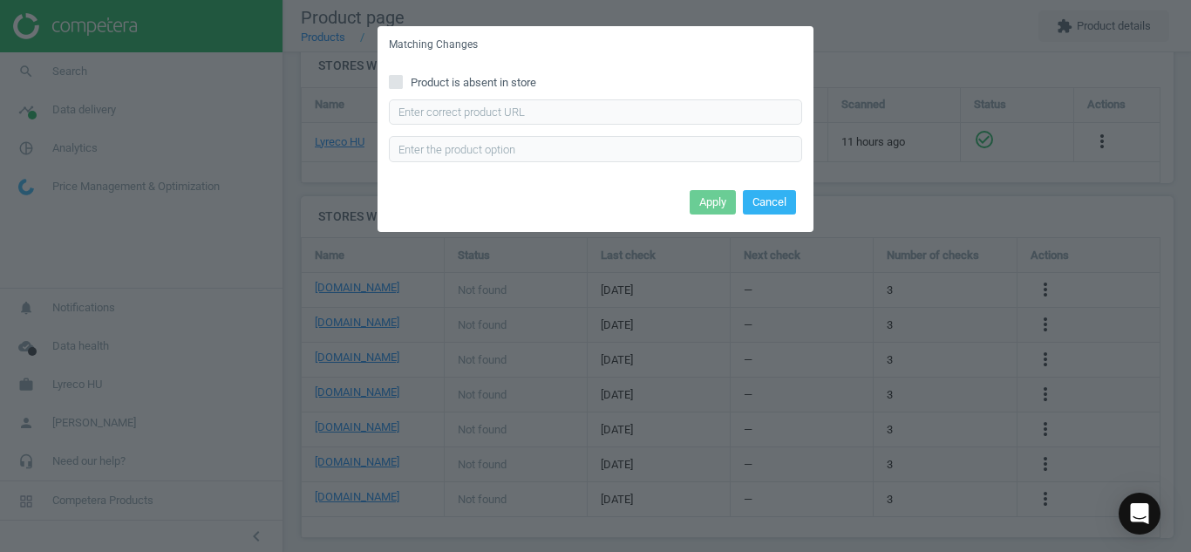
click at [397, 86] on input "Product is absent in store" at bounding box center [396, 81] width 11 height 11
checkbox input "true"
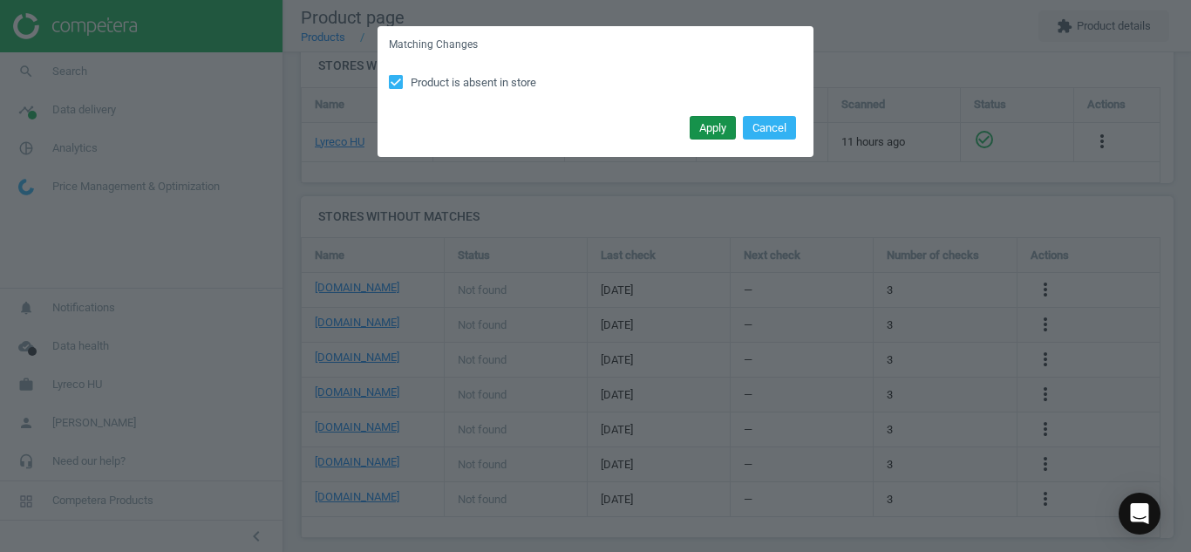
click at [713, 128] on button "Apply" at bounding box center [713, 128] width 46 height 24
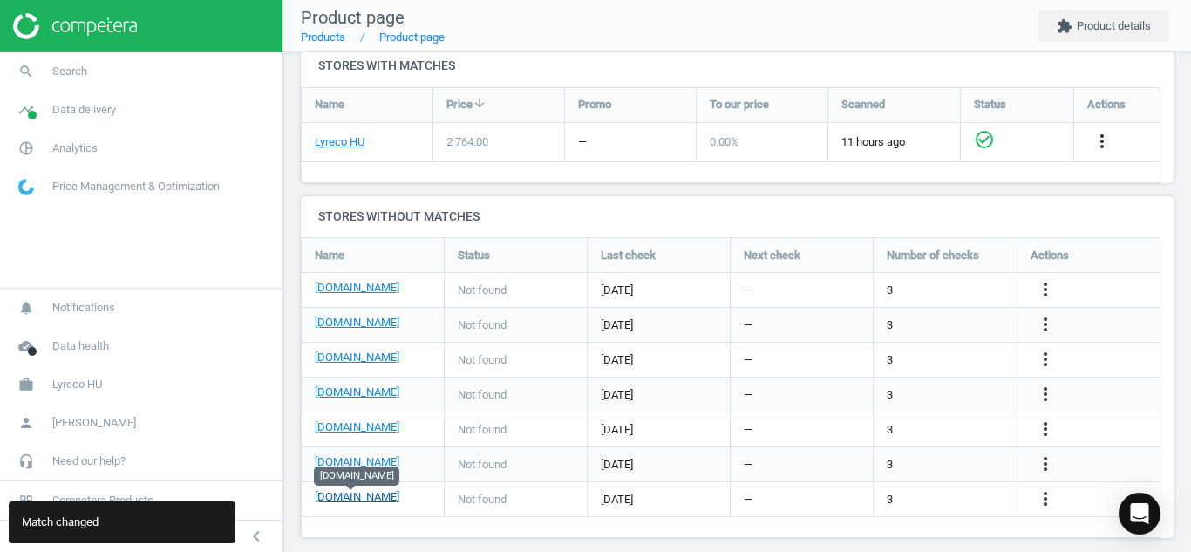
click at [361, 497] on link "[DOMAIN_NAME]" at bounding box center [357, 497] width 85 height 16
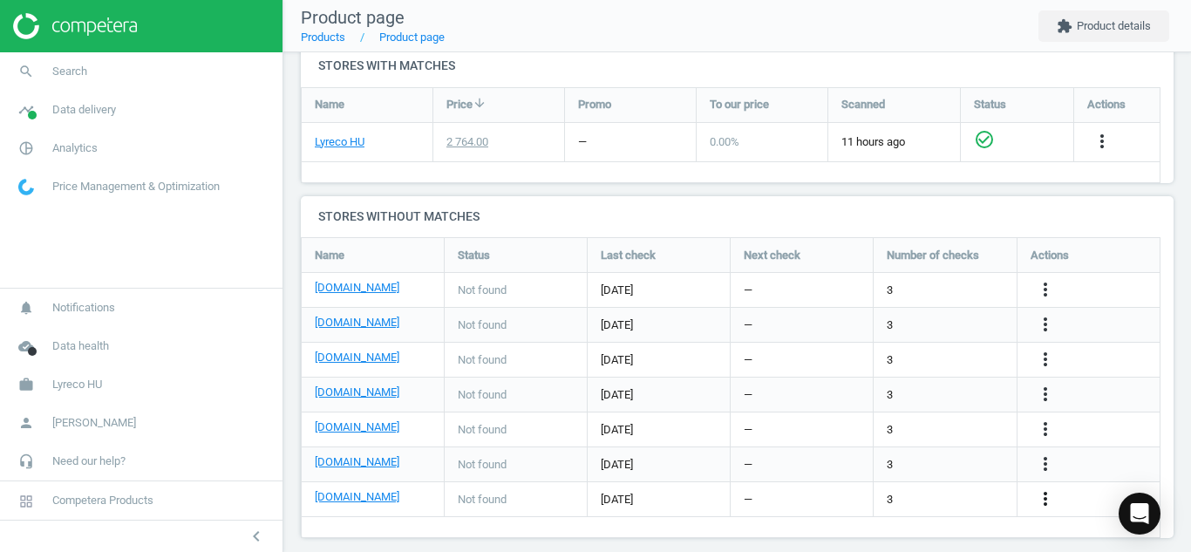
click at [1045, 501] on icon "more_vert" at bounding box center [1045, 498] width 21 height 21
click at [890, 501] on link "Edit URL/product option" at bounding box center [909, 499] width 239 height 27
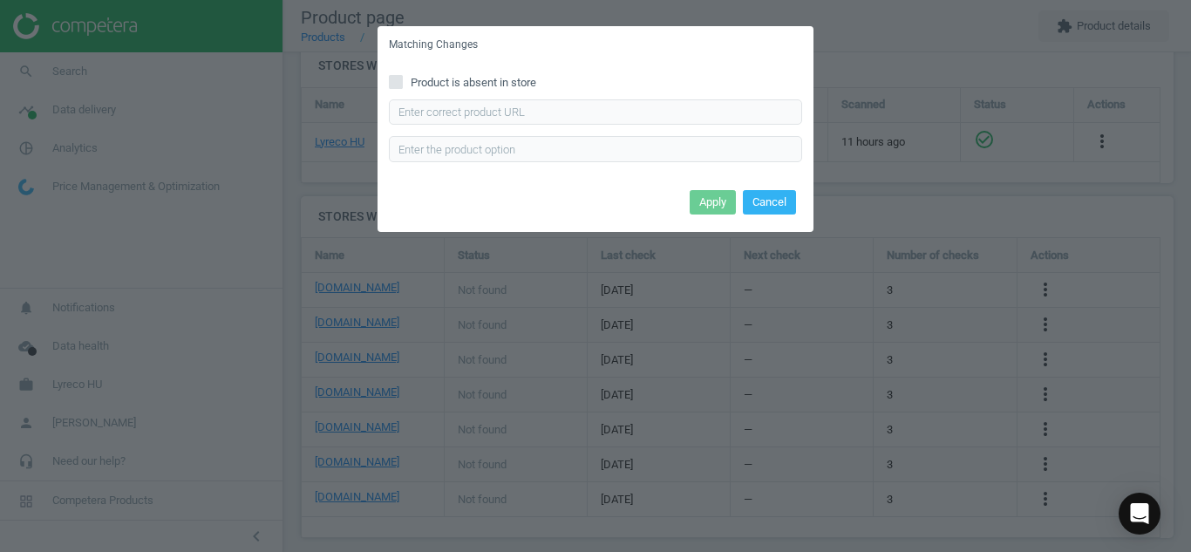
click at [388, 78] on div "Product is absent in store Enter correct product url" at bounding box center [596, 124] width 436 height 121
click at [392, 80] on input "Product is absent in store" at bounding box center [396, 81] width 11 height 11
checkbox input "true"
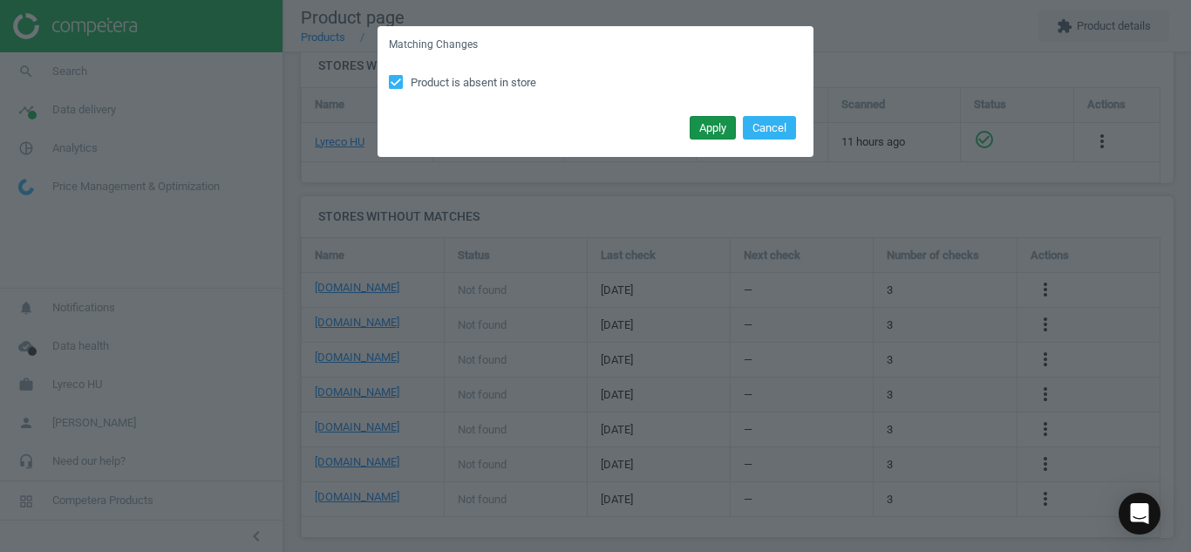
click at [705, 133] on button "Apply" at bounding box center [713, 128] width 46 height 24
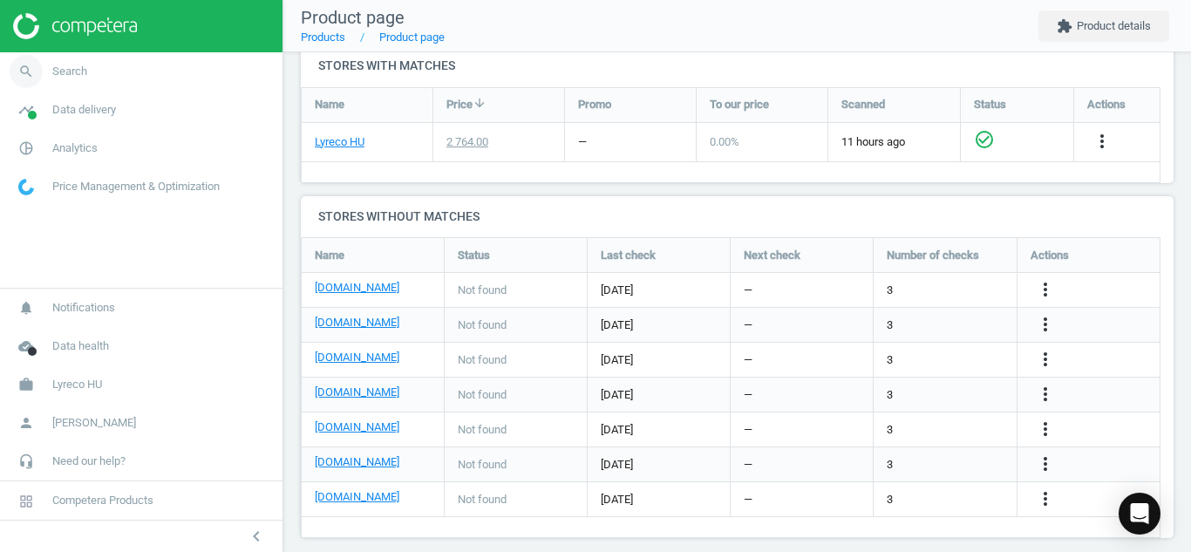
click at [28, 72] on icon "search" at bounding box center [26, 71] width 33 height 33
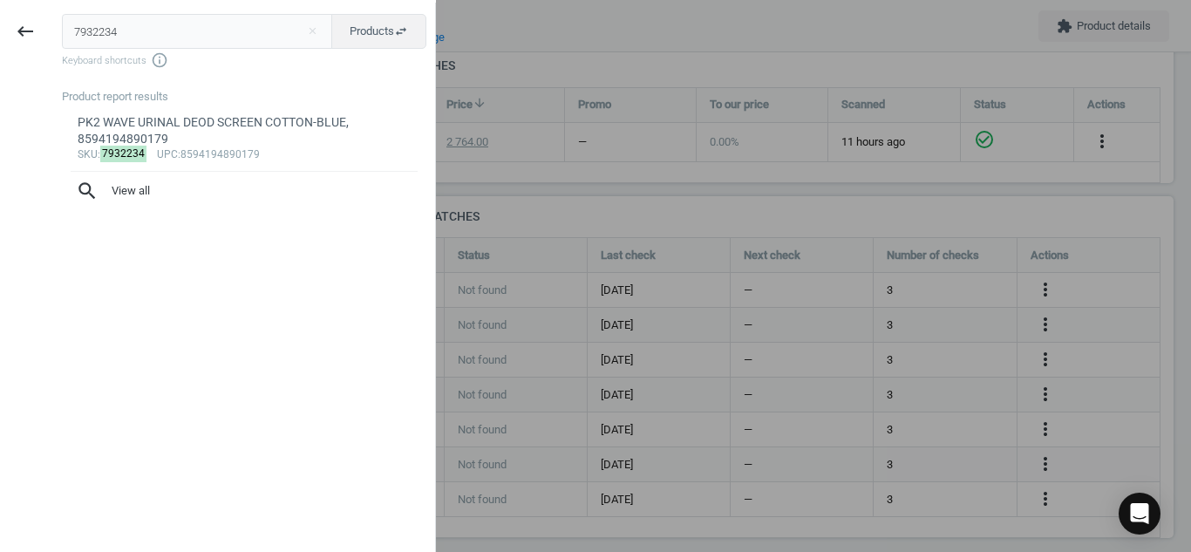
drag, startPoint x: 188, startPoint y: 20, endPoint x: 0, endPoint y: 40, distance: 188.6
click at [0, 40] on div "keyboard_backspace 7932234 close Products swap_horiz Keyboard shortcuts info_ou…" at bounding box center [218, 279] width 436 height 552
type input "19407003"
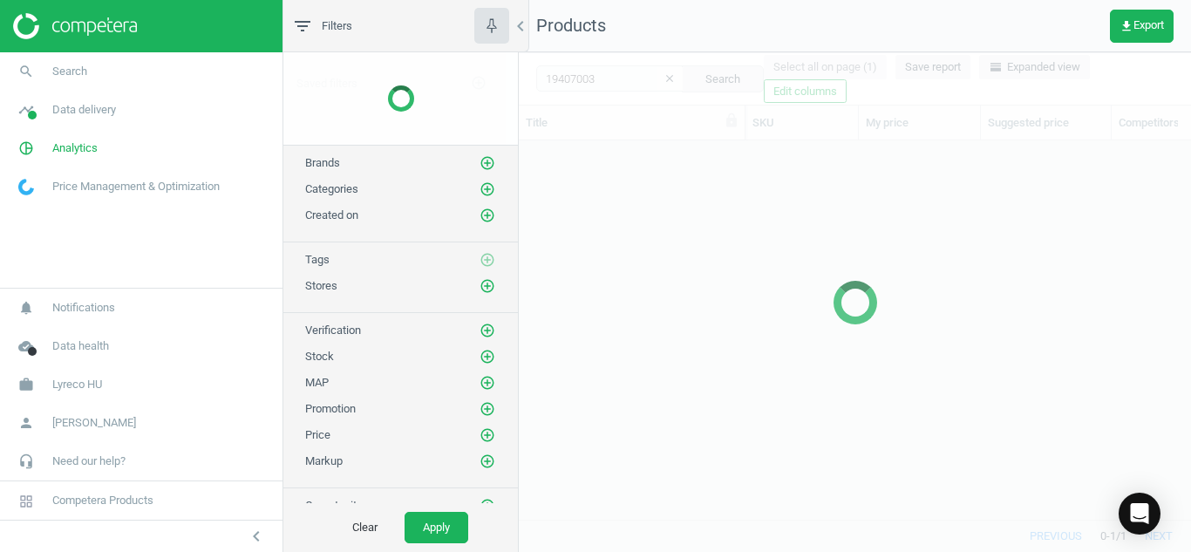
scroll to position [352, 659]
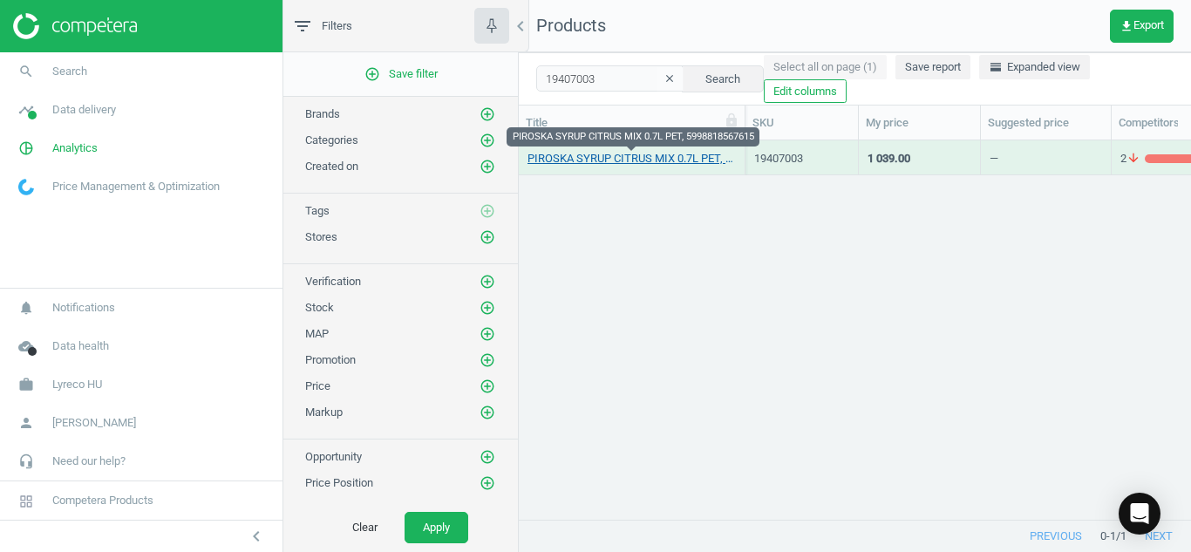
click at [593, 161] on link "PIROSKA SYRUP CITRUS MIX 0.7L PET, 5998818567615" at bounding box center [632, 159] width 208 height 16
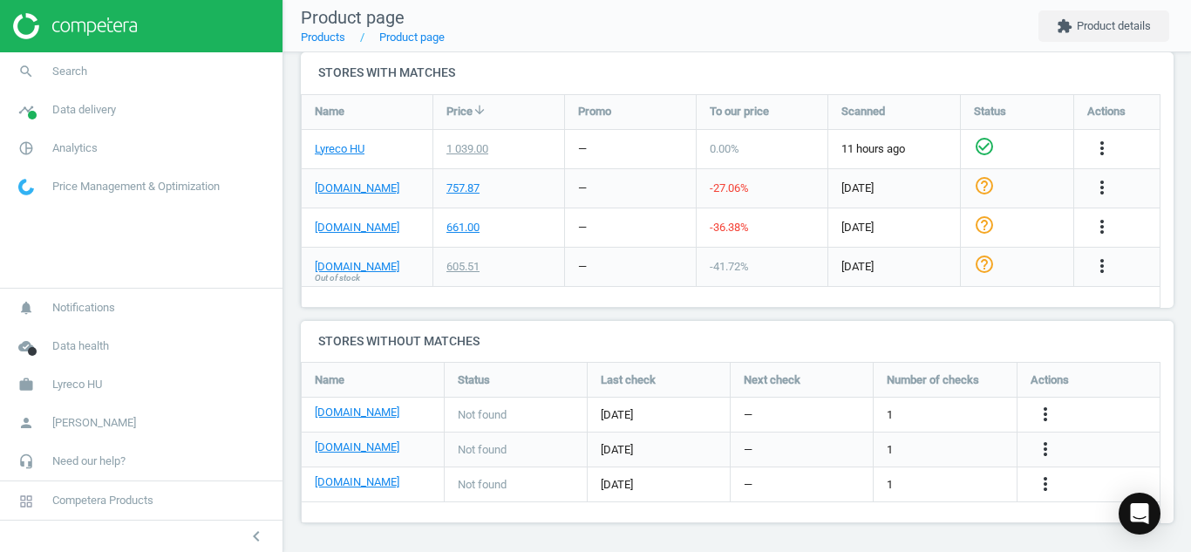
scroll to position [591, 0]
click at [1045, 406] on icon "more_vert" at bounding box center [1045, 412] width 21 height 21
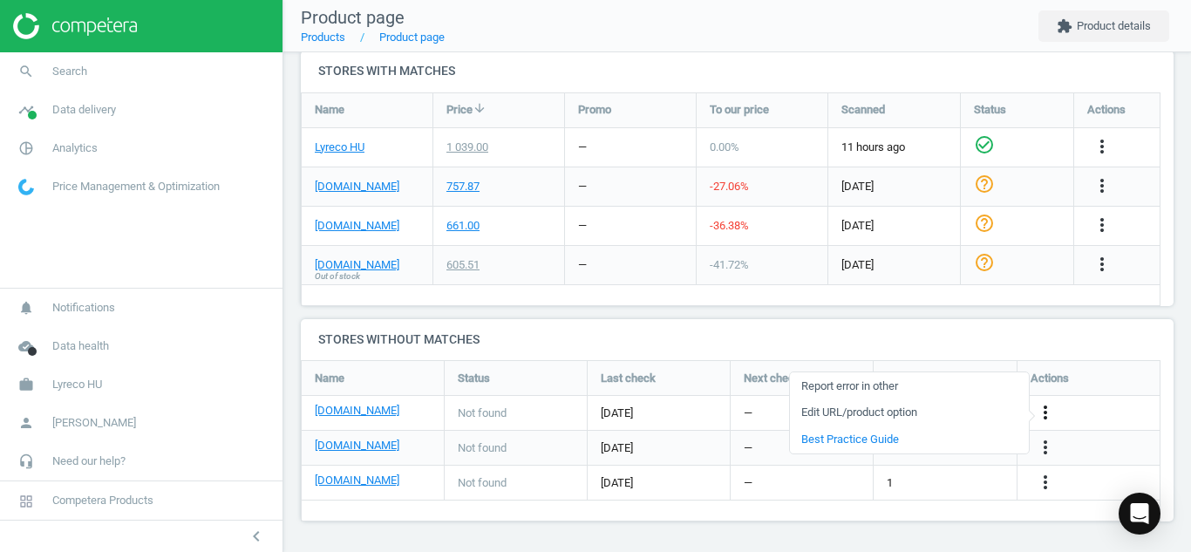
click at [1049, 413] on icon "more_vert" at bounding box center [1045, 412] width 21 height 21
click at [1041, 407] on icon "more_vert" at bounding box center [1045, 412] width 21 height 21
click at [889, 416] on link "Edit URL/product option" at bounding box center [909, 412] width 239 height 27
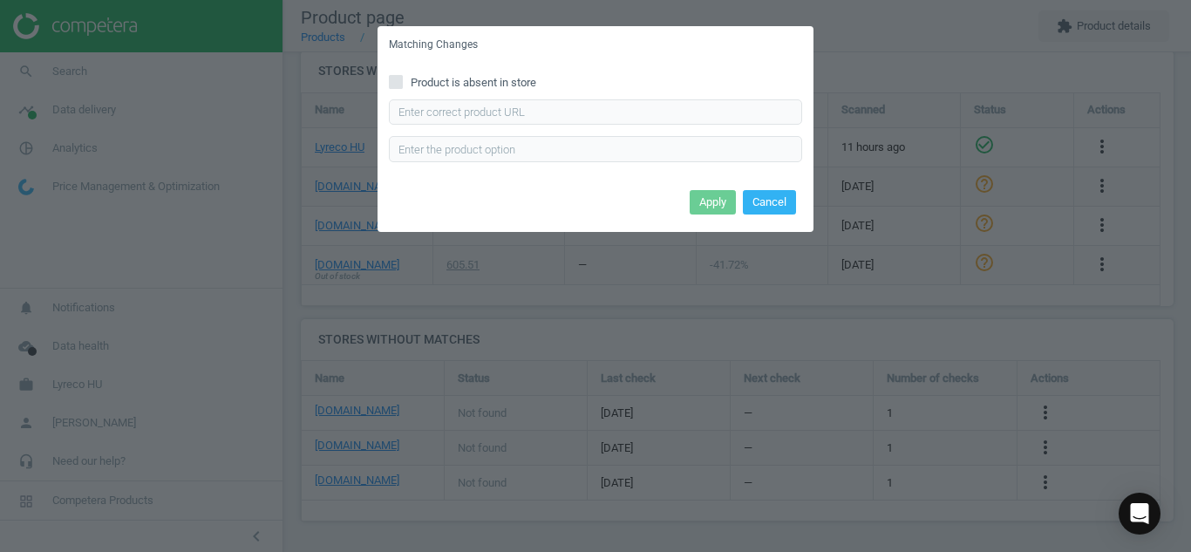
click at [391, 92] on div "Product is absent in store Enter correct product url" at bounding box center [596, 124] width 436 height 121
click at [391, 90] on span at bounding box center [396, 84] width 14 height 13
click at [391, 87] on input "Product is absent in store" at bounding box center [396, 81] width 11 height 11
checkbox input "true"
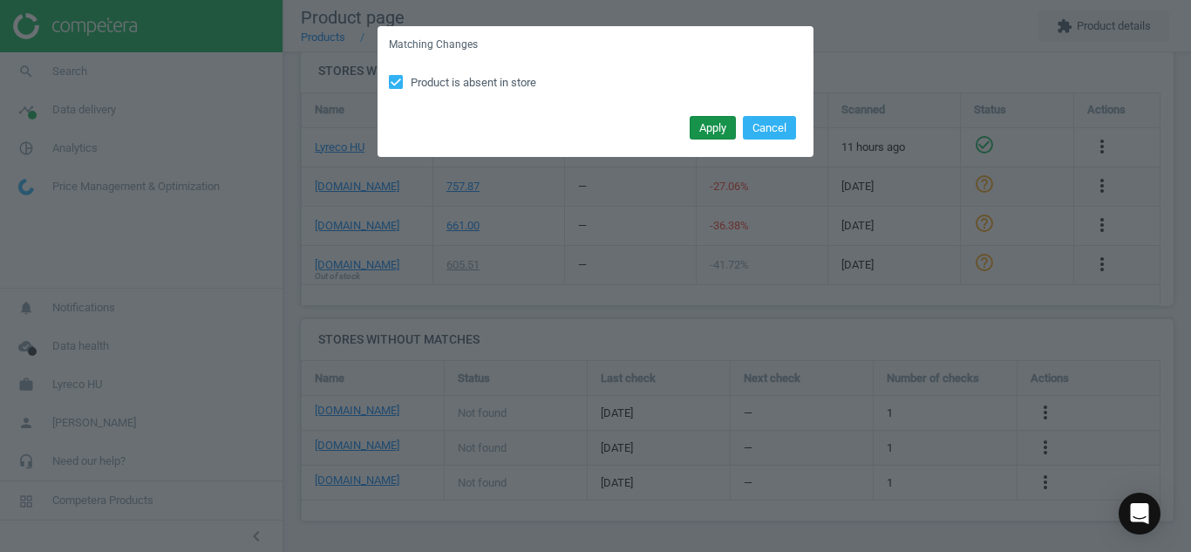
click at [695, 126] on button "Apply" at bounding box center [713, 128] width 46 height 24
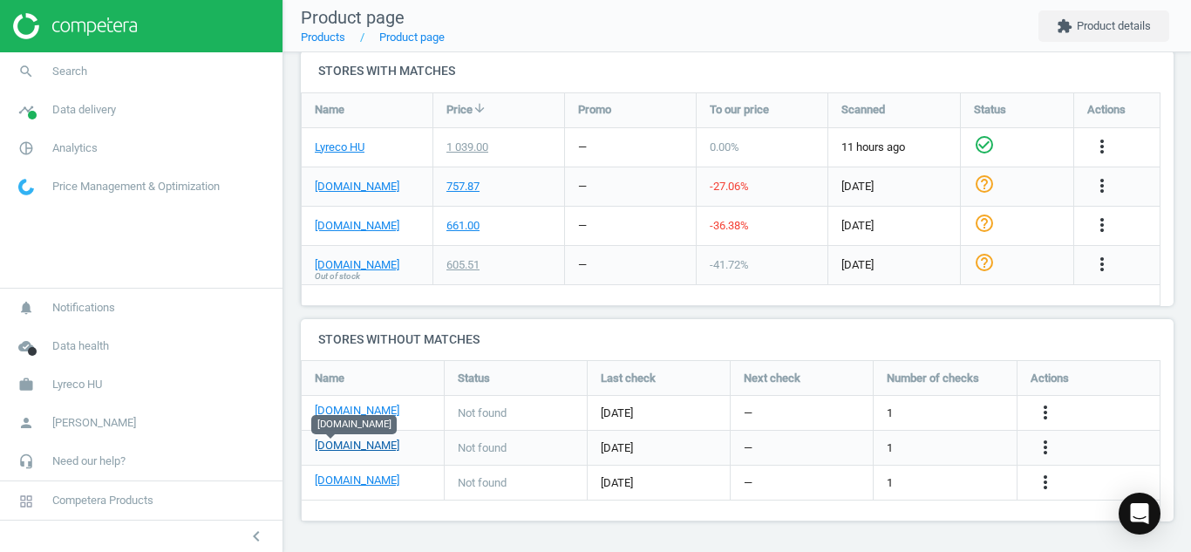
click at [331, 453] on link "[DOMAIN_NAME]" at bounding box center [357, 446] width 85 height 16
click at [353, 481] on link "[DOMAIN_NAME]" at bounding box center [357, 481] width 85 height 16
click at [1043, 487] on icon "more_vert" at bounding box center [1045, 482] width 21 height 21
click at [930, 474] on link "Edit URL/product option" at bounding box center [909, 482] width 239 height 27
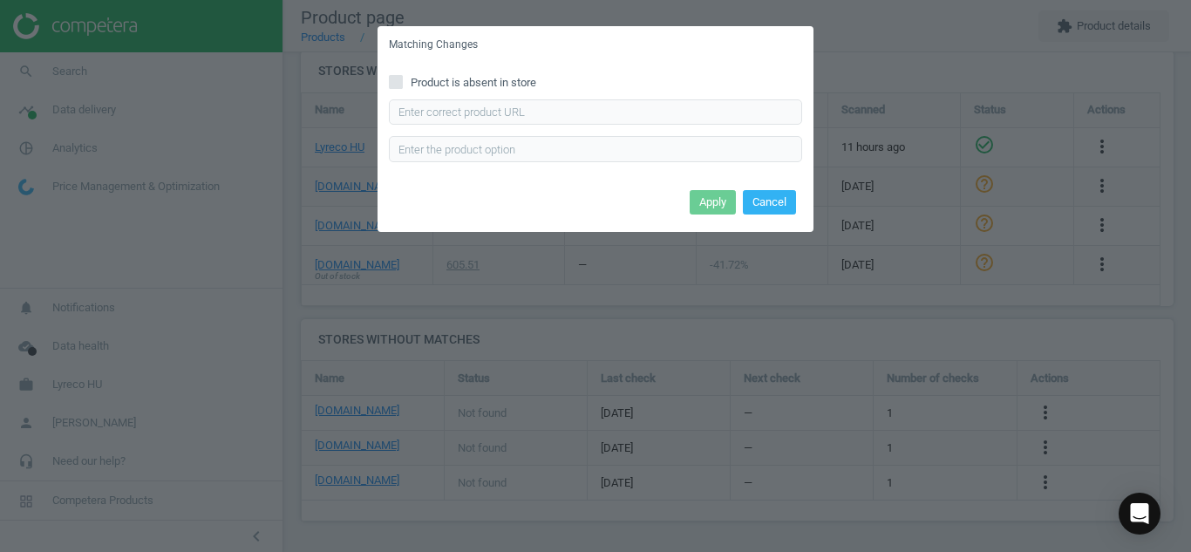
click at [391, 78] on input "Product is absent in store" at bounding box center [396, 81] width 11 height 11
checkbox input "true"
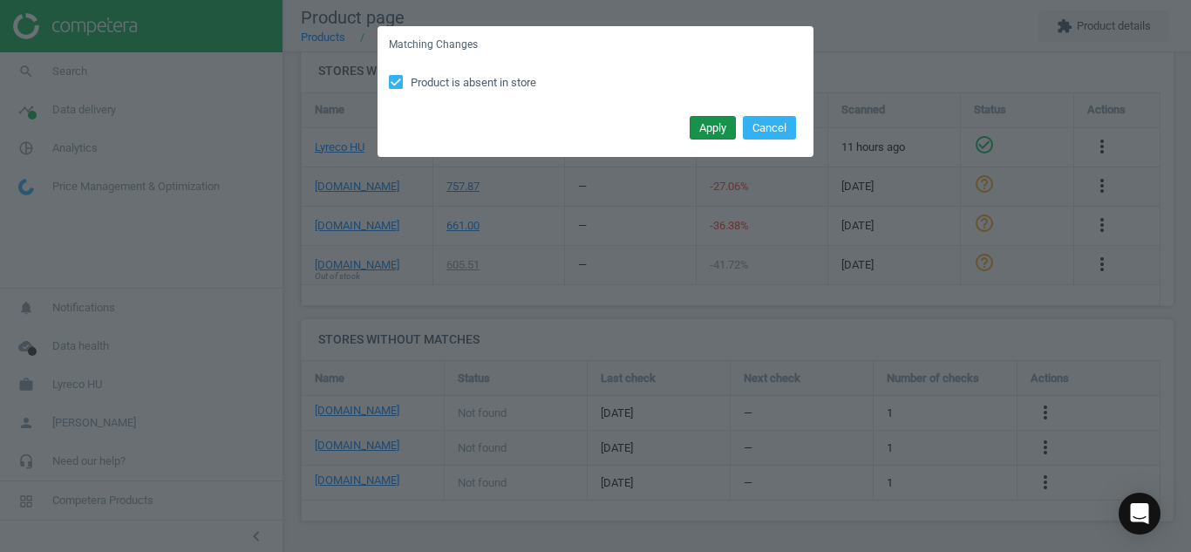
click at [697, 129] on button "Apply" at bounding box center [713, 128] width 46 height 24
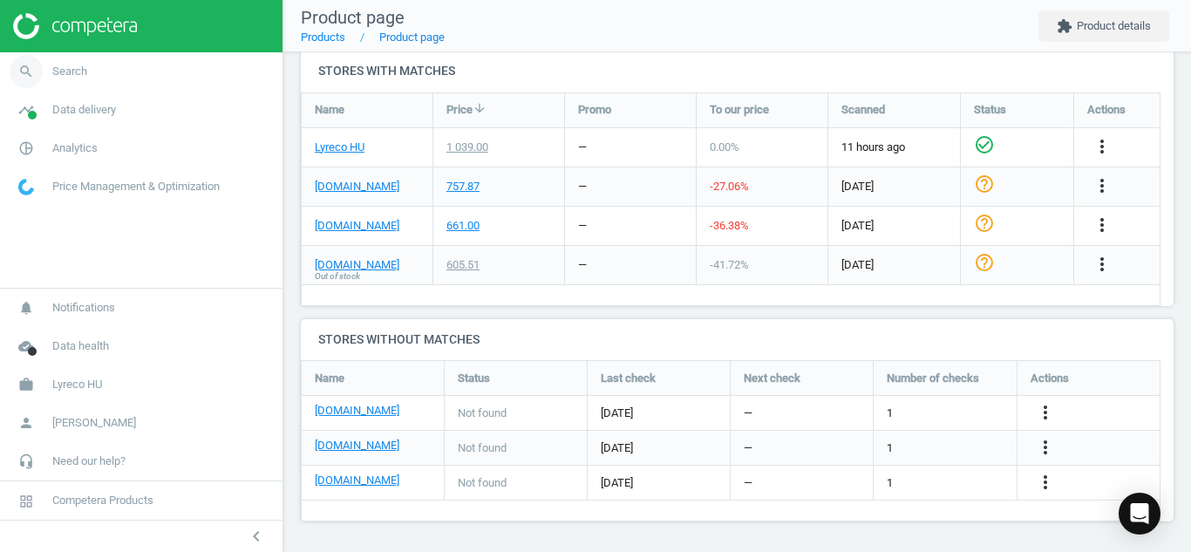
click at [17, 78] on icon "search" at bounding box center [26, 71] width 33 height 33
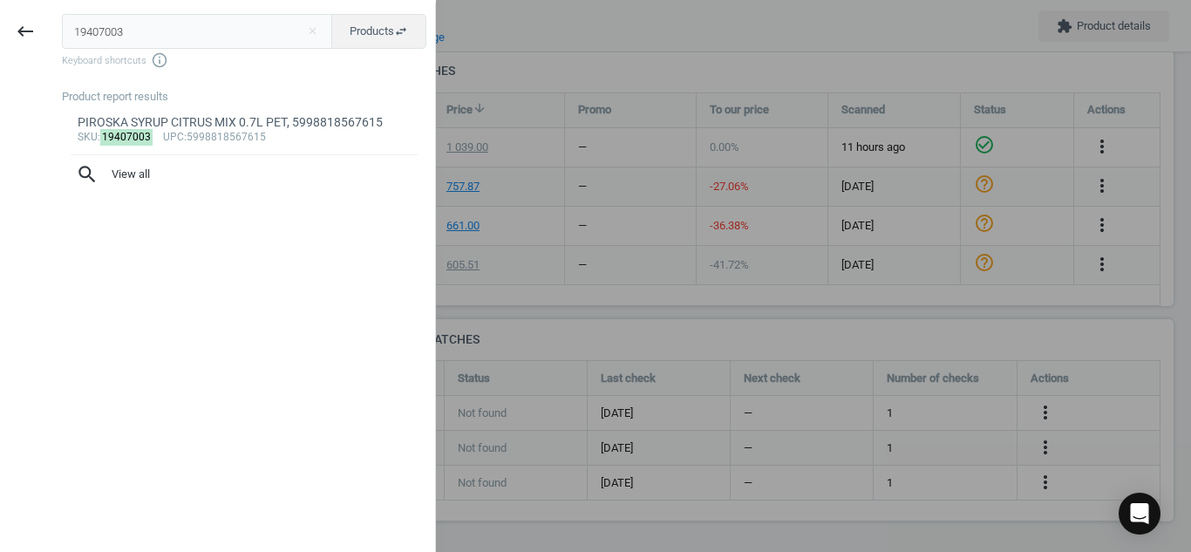
drag, startPoint x: 180, startPoint y: 34, endPoint x: 0, endPoint y: 85, distance: 186.6
click at [0, 85] on div "keyboard_backspace 19407003 close Products swap_horiz Keyboard shortcuts info_o…" at bounding box center [218, 279] width 436 height 552
type input "2872049"
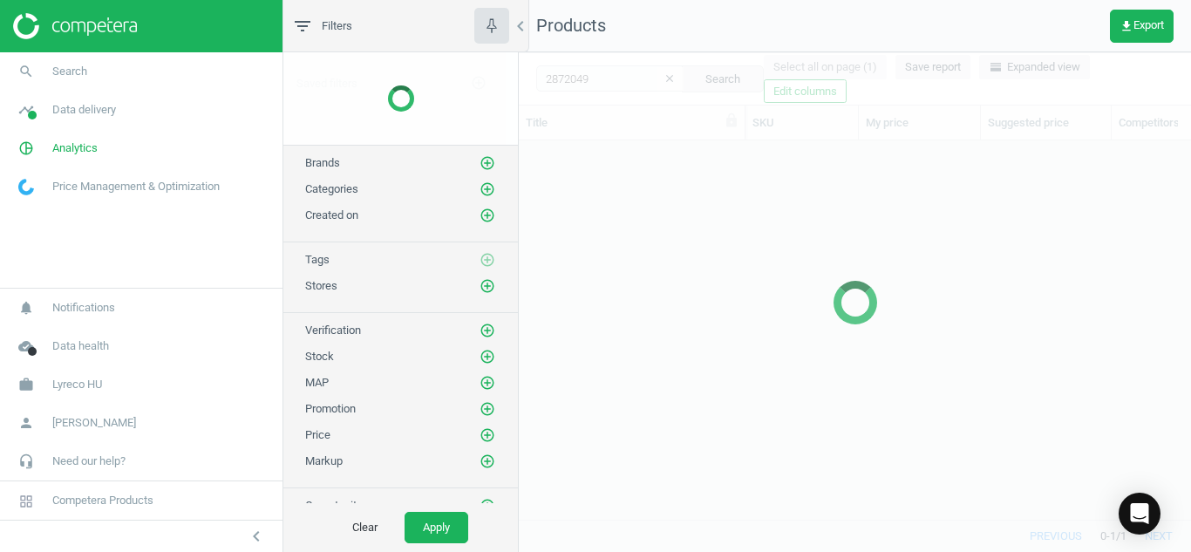
scroll to position [352, 659]
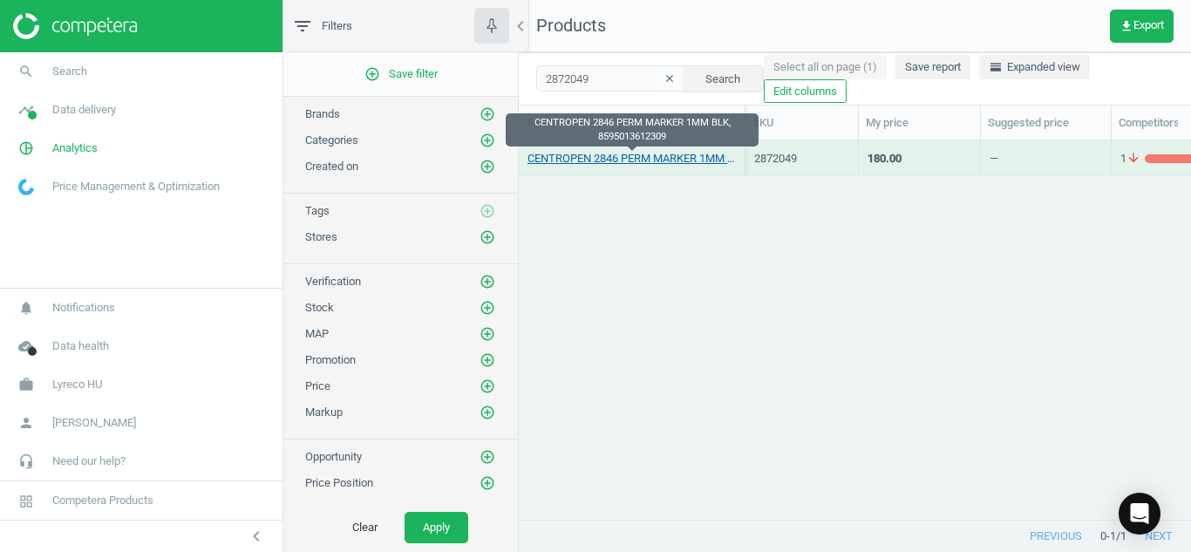
click at [610, 162] on link "CENTROPEN 2846 PERM MARKER 1MM BLK, 8595013612309" at bounding box center [632, 159] width 208 height 16
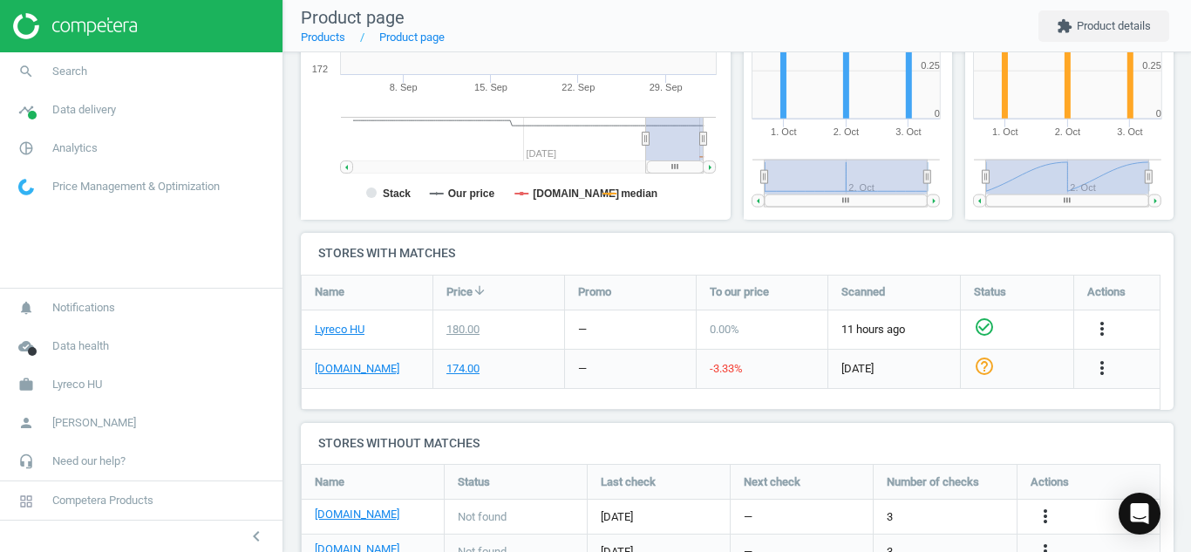
scroll to position [433, 0]
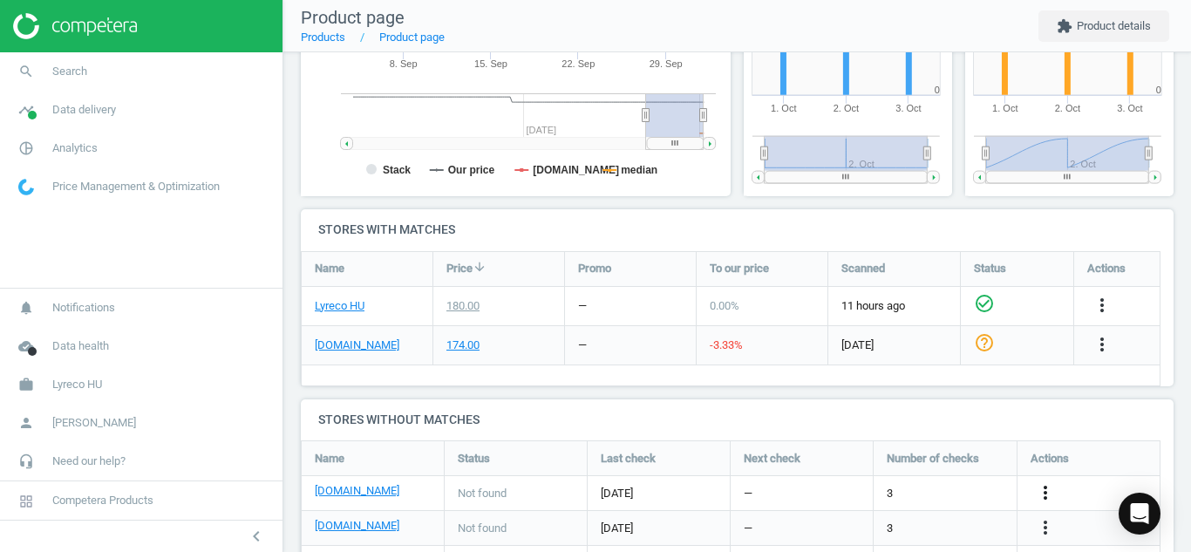
click at [1043, 495] on icon "more_vert" at bounding box center [1045, 492] width 21 height 21
click at [900, 492] on link "Edit URL/product option" at bounding box center [909, 493] width 239 height 27
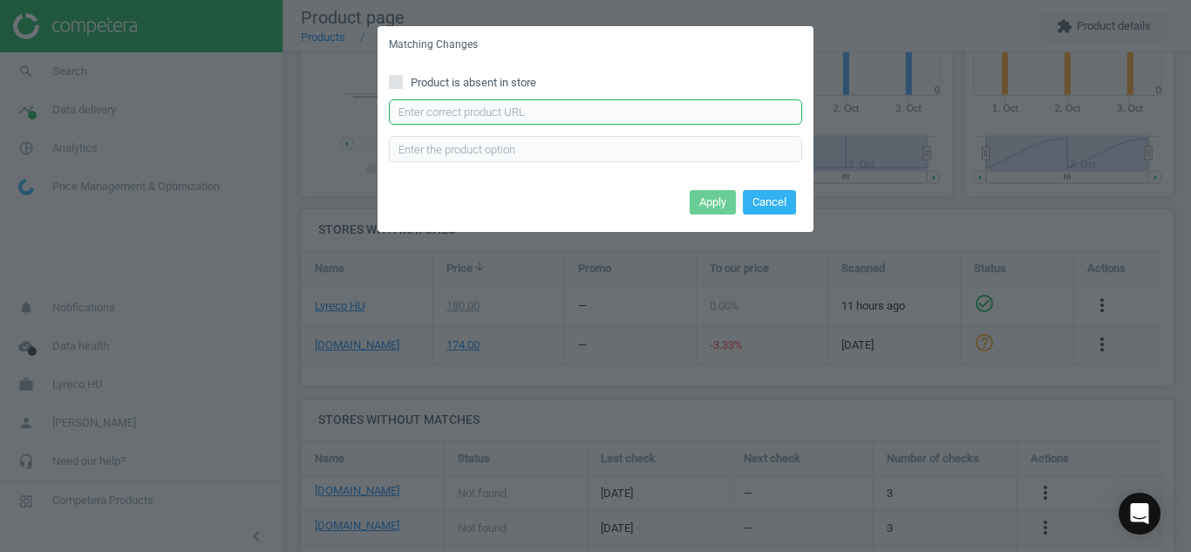
click at [569, 107] on input "text" at bounding box center [595, 112] width 413 height 26
paste input "[URL][DOMAIN_NAME]"
type input "[URL][DOMAIN_NAME]"
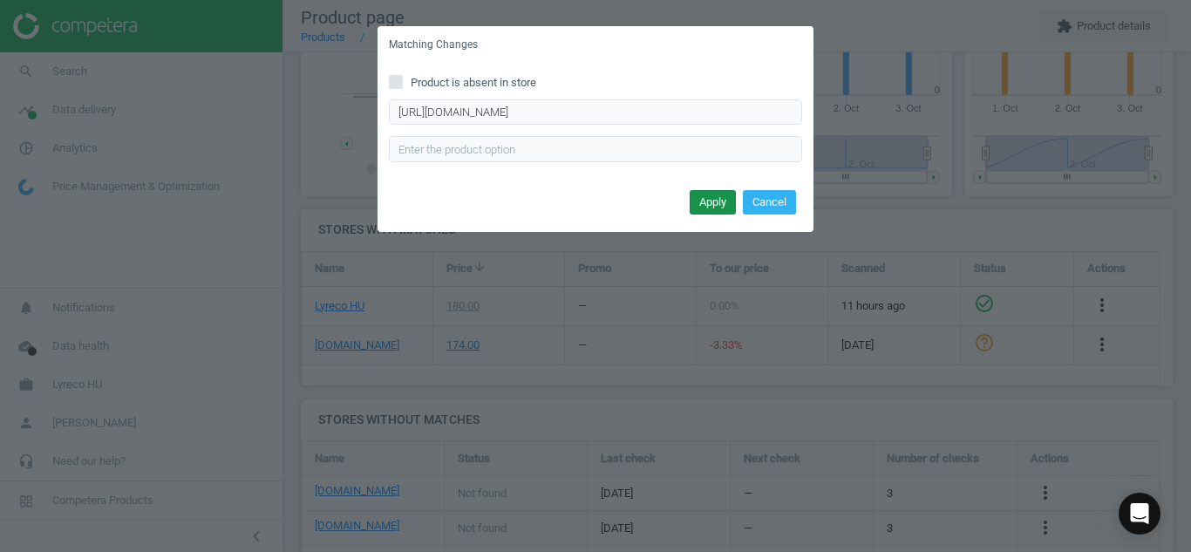
click at [698, 204] on button "Apply" at bounding box center [713, 202] width 46 height 24
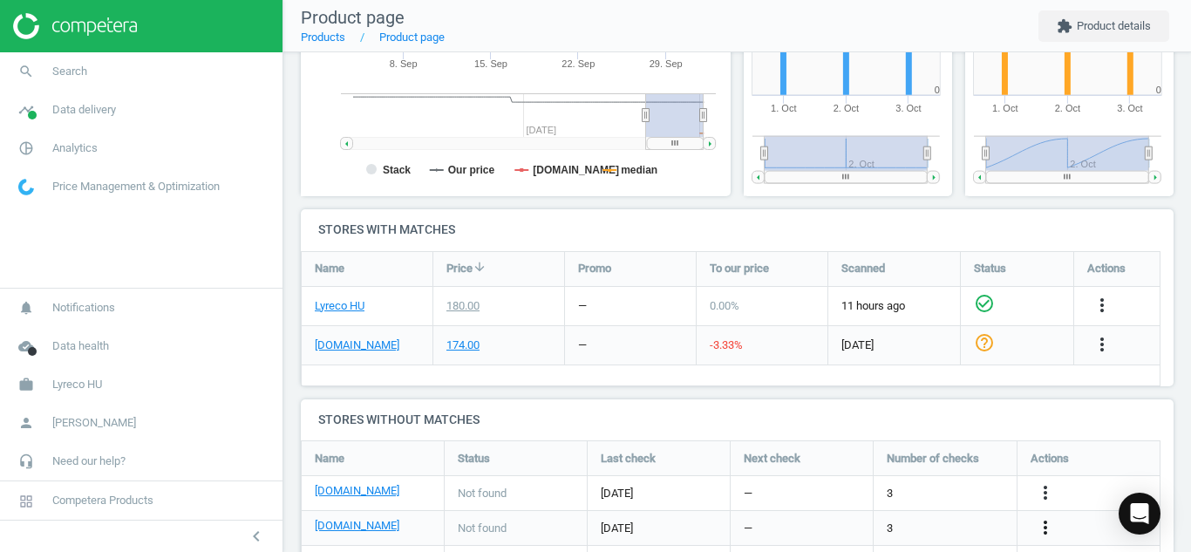
click at [1047, 529] on icon "more_vert" at bounding box center [1045, 527] width 21 height 21
click at [867, 504] on link "Edit URL/product option" at bounding box center [909, 510] width 239 height 27
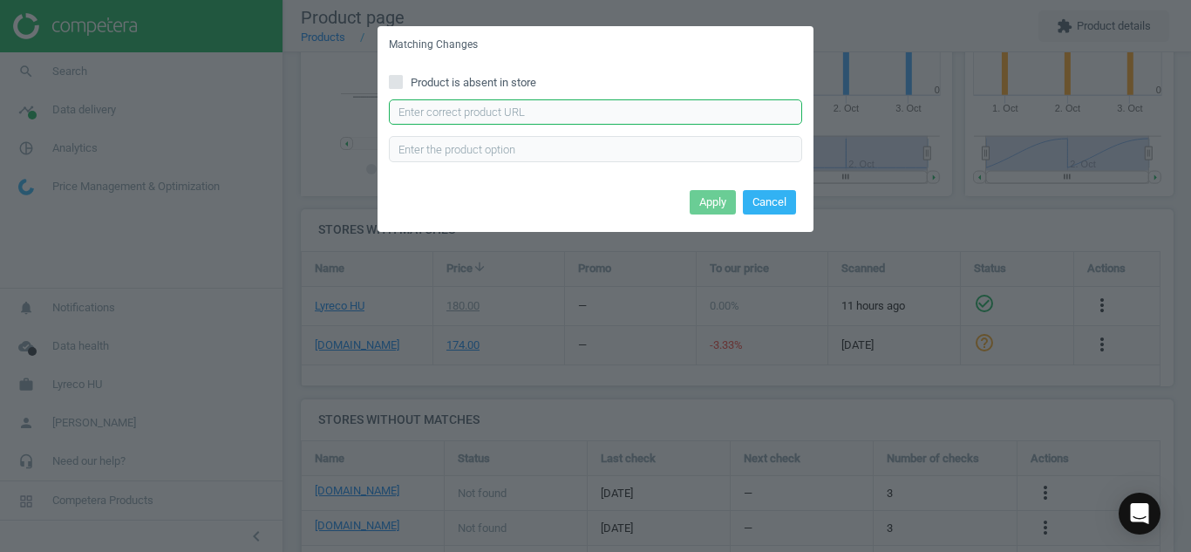
click at [539, 105] on input "text" at bounding box center [595, 112] width 413 height 26
paste input "[URL][DOMAIN_NAME][PERSON_NAME]"
type input "[URL][DOMAIN_NAME][PERSON_NAME]"
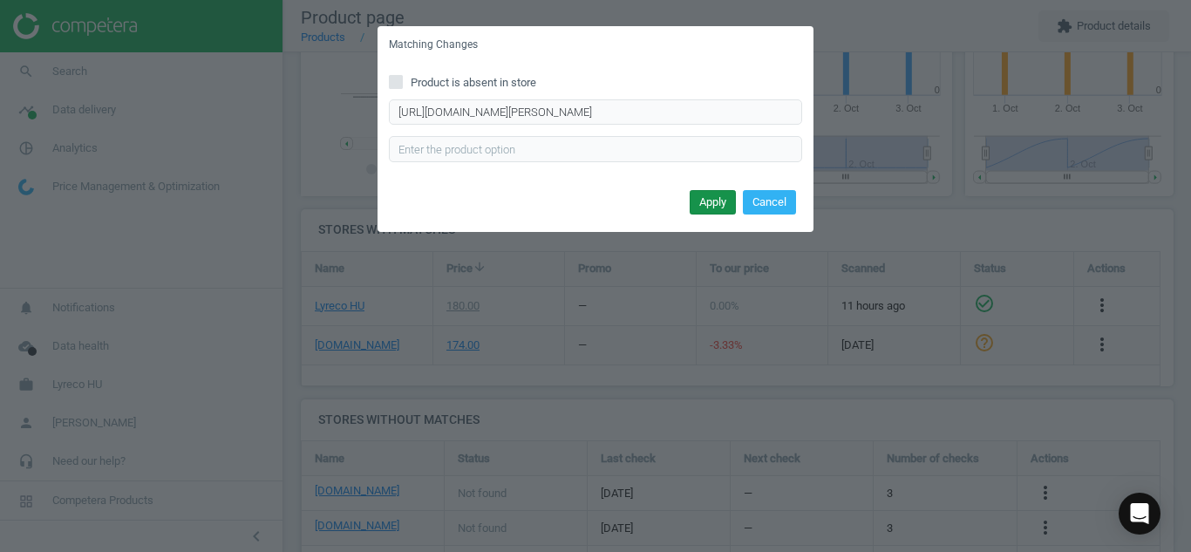
click at [715, 208] on button "Apply" at bounding box center [713, 202] width 46 height 24
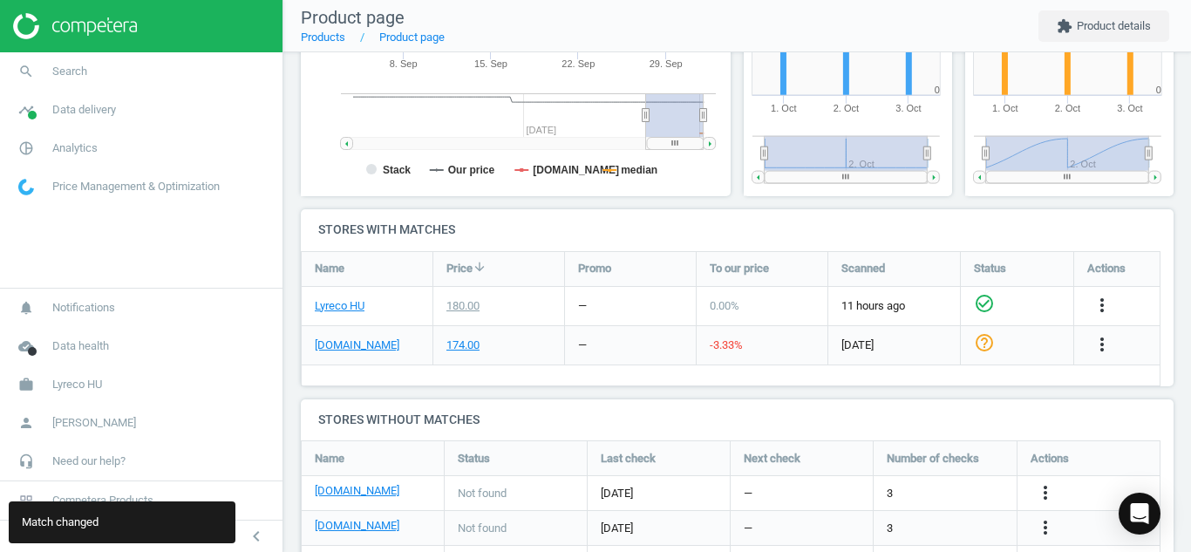
scroll to position [548, 0]
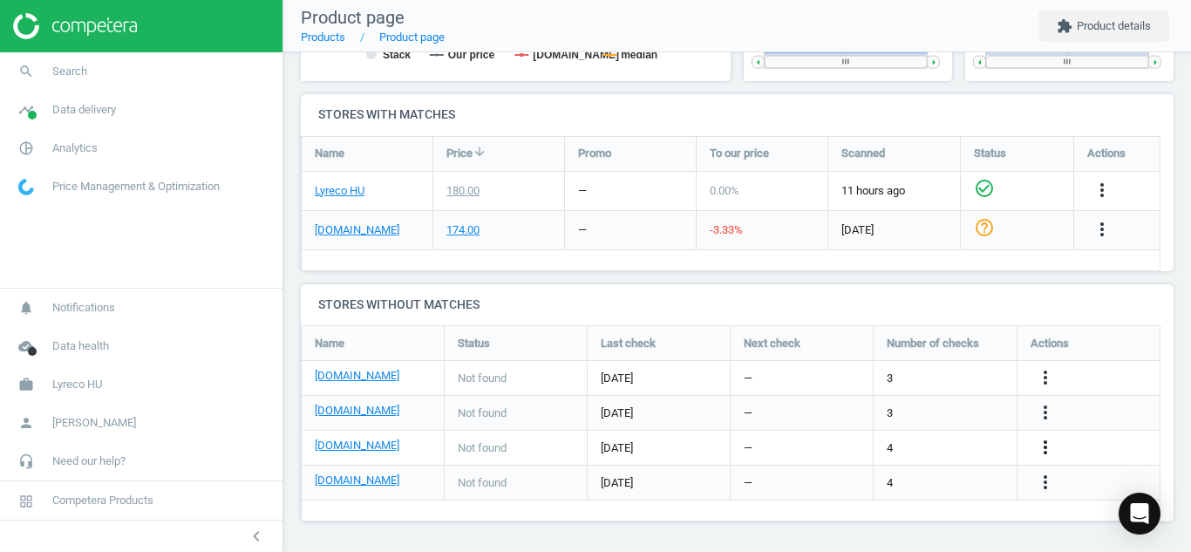
click at [1041, 440] on icon "more_vert" at bounding box center [1045, 447] width 21 height 21
click at [822, 444] on link "Edit URL/product option" at bounding box center [909, 447] width 239 height 27
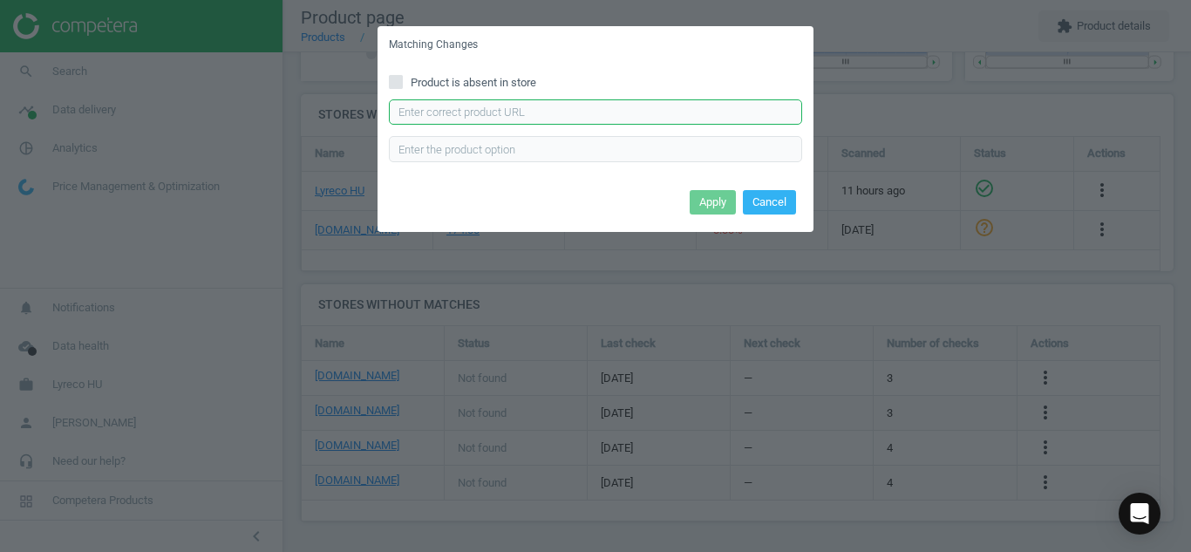
click at [540, 105] on input "text" at bounding box center [595, 112] width 413 height 26
paste input "[URL][DOMAIN_NAME][PERSON_NAME]"
type input "[URL][DOMAIN_NAME][PERSON_NAME]"
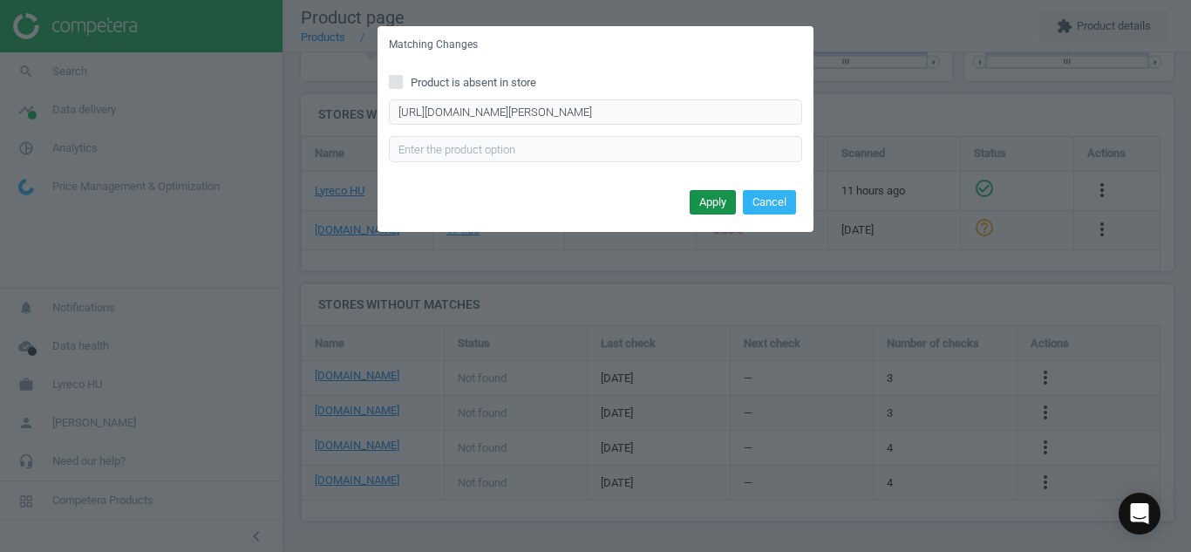
click at [705, 204] on button "Apply" at bounding box center [713, 202] width 46 height 24
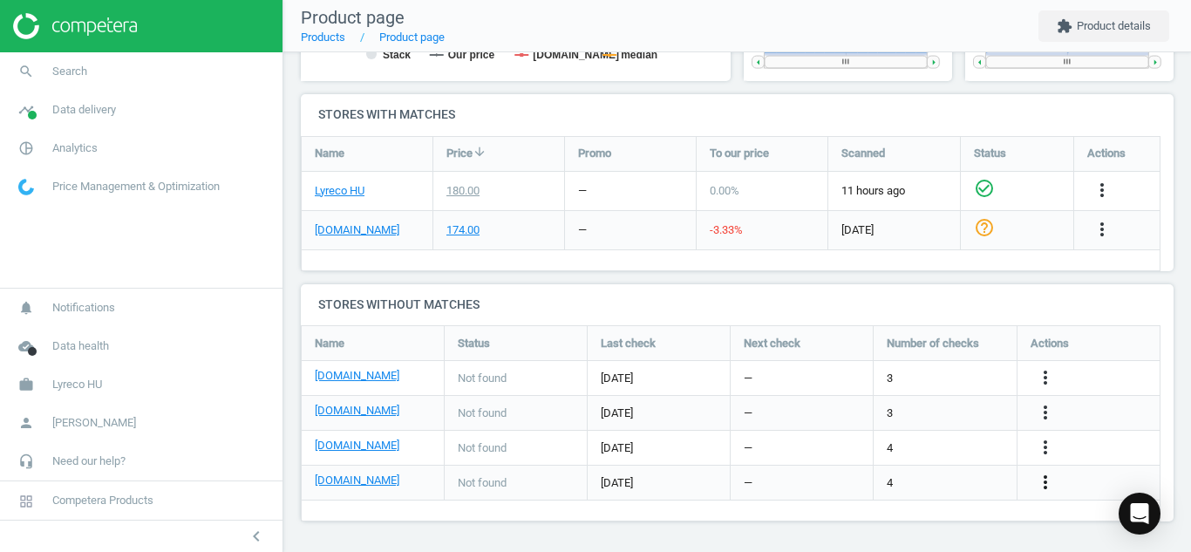
click at [1047, 483] on icon "more_vert" at bounding box center [1045, 482] width 21 height 21
click at [858, 477] on link "Edit URL/product option" at bounding box center [909, 482] width 239 height 27
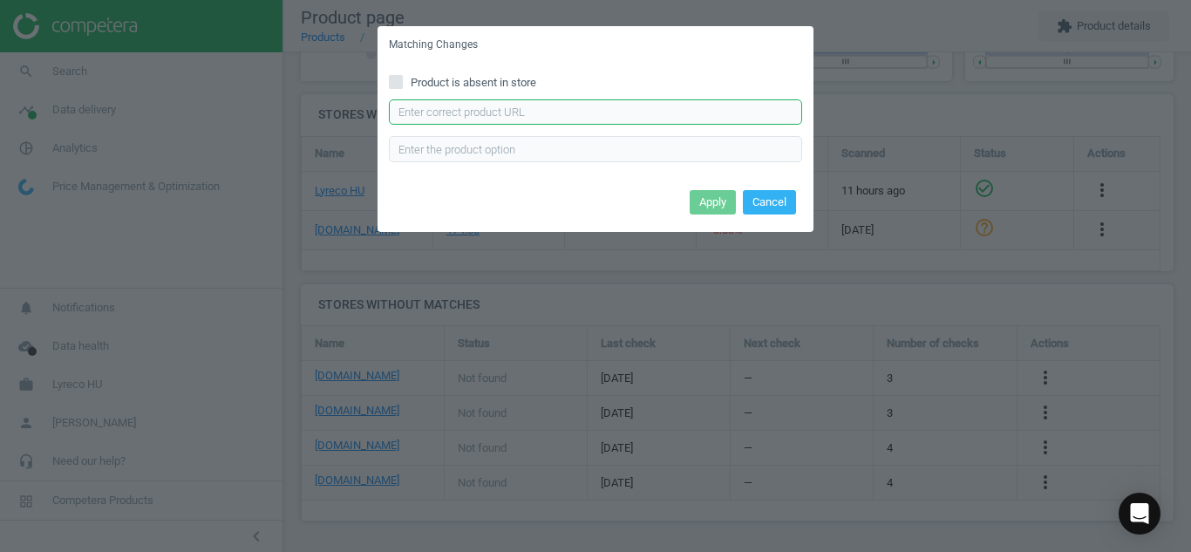
click at [611, 105] on input "text" at bounding box center [595, 112] width 413 height 26
paste input "[URL][DOMAIN_NAME][PERSON_NAME]"
type input "[URL][DOMAIN_NAME][PERSON_NAME]"
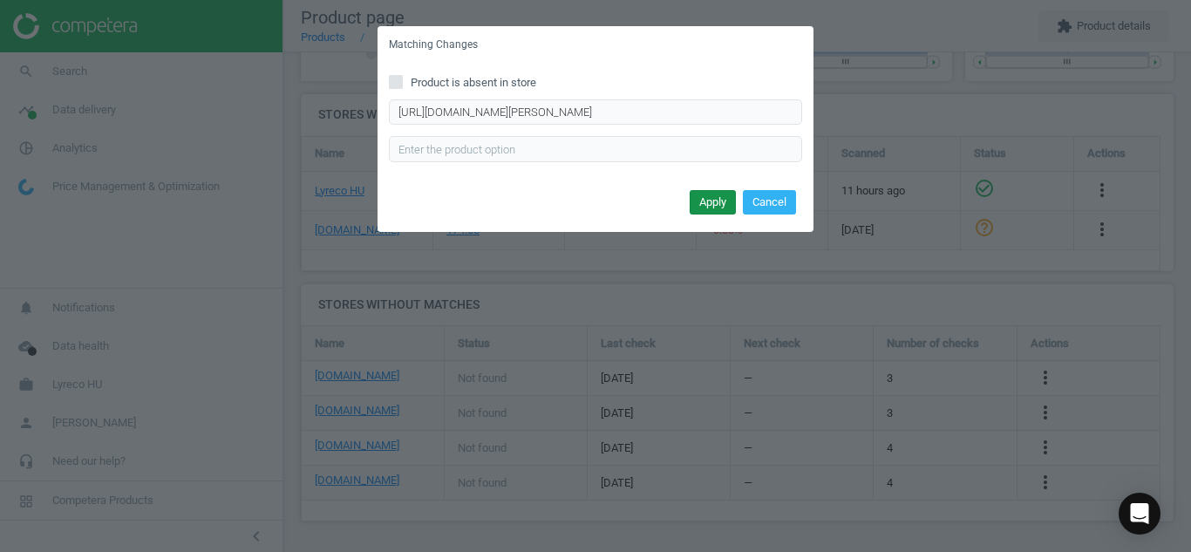
click at [706, 203] on button "Apply" at bounding box center [713, 202] width 46 height 24
